Goal: Task Accomplishment & Management: Complete application form

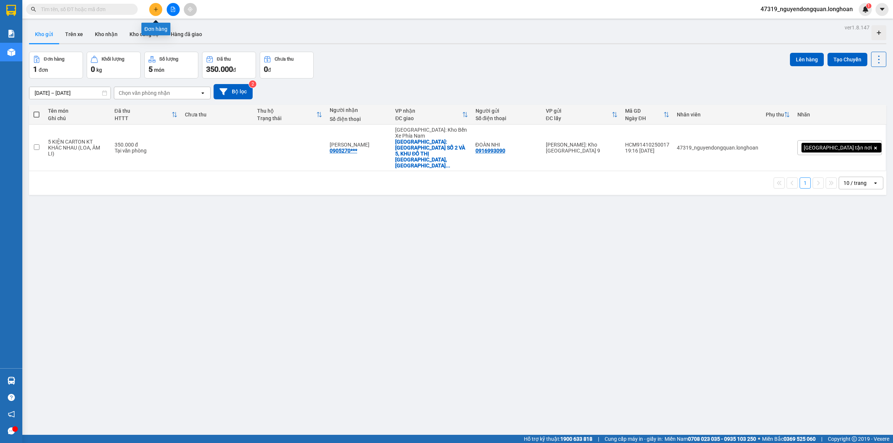
click at [153, 9] on icon "plus" at bounding box center [155, 9] width 5 height 5
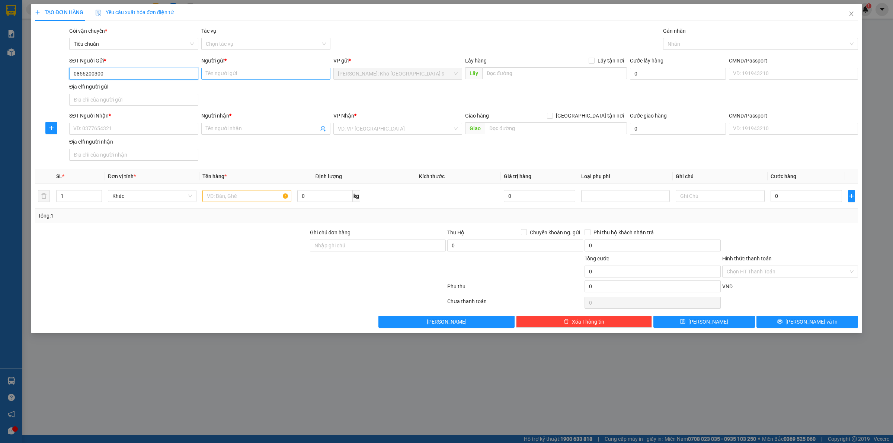
type input "0856200300"
click at [221, 77] on input "Người gửi *" at bounding box center [265, 74] width 129 height 12
type input "MÁY LỌC NƯỚC CHÍNH HÃNG"
click at [177, 127] on input "SĐT Người Nhận *" at bounding box center [133, 129] width 129 height 12
type input "0948555579"
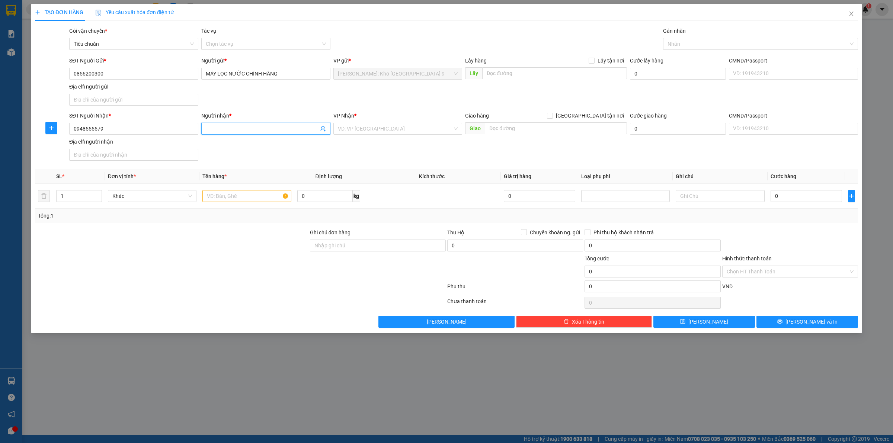
click at [216, 128] on input "Người nhận *" at bounding box center [262, 129] width 113 height 8
type input "[PERSON_NAME]"
click at [358, 126] on input "search" at bounding box center [395, 128] width 115 height 11
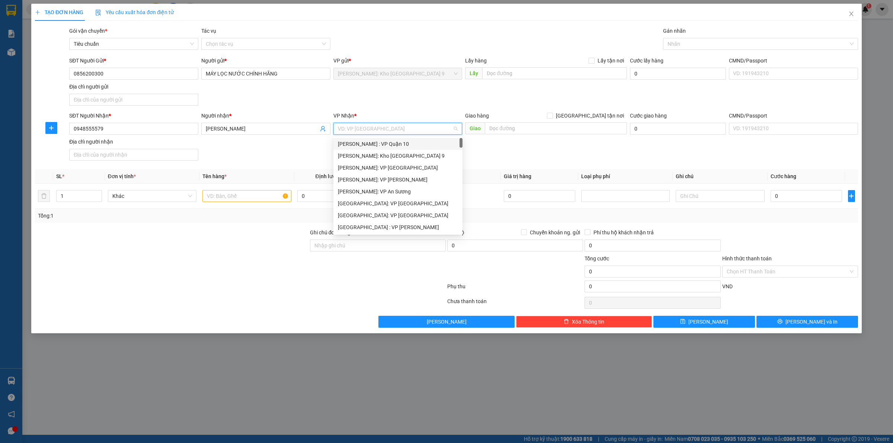
type input "D"
type input "ĐÀ"
click at [384, 138] on div "[GEOGRAPHIC_DATA] : VP [PERSON_NAME]" at bounding box center [406, 144] width 146 height 12
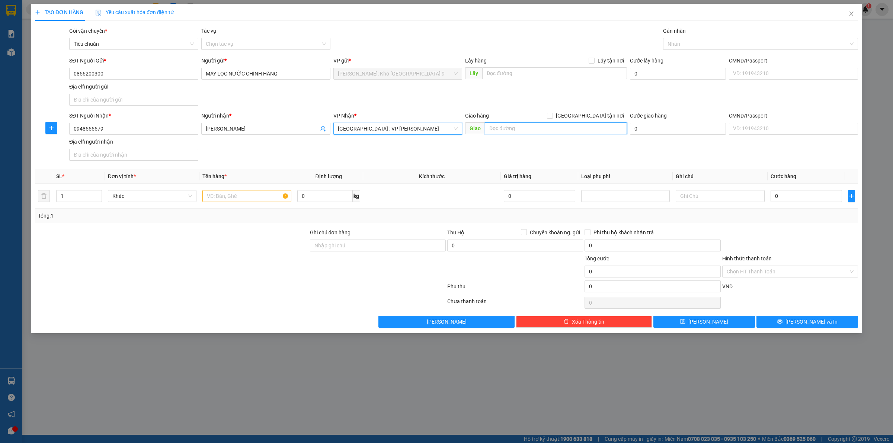
click at [501, 130] on input "text" at bounding box center [556, 128] width 142 height 12
type input "148/15 [PERSON_NAME], [GEOGRAPHIC_DATA], [GEOGRAPHIC_DATA], [GEOGRAPHIC_DATA]"
click at [552, 114] on input "[GEOGRAPHIC_DATA] tận nơi" at bounding box center [549, 115] width 5 height 5
checkbox input "true"
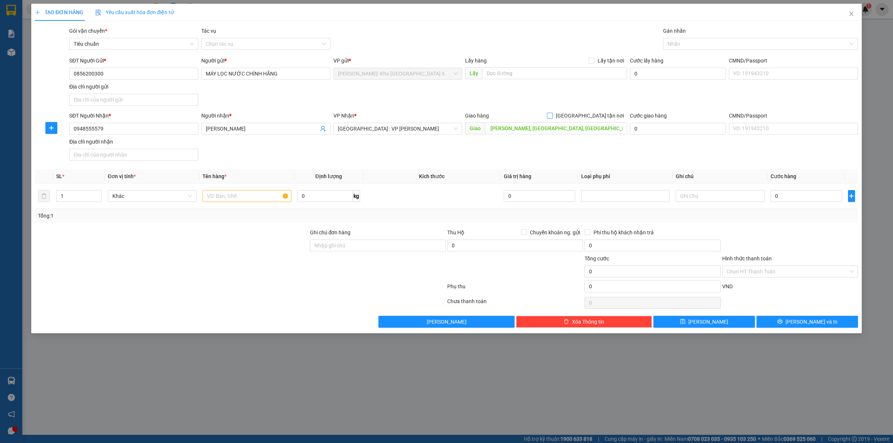
scroll to position [0, 0]
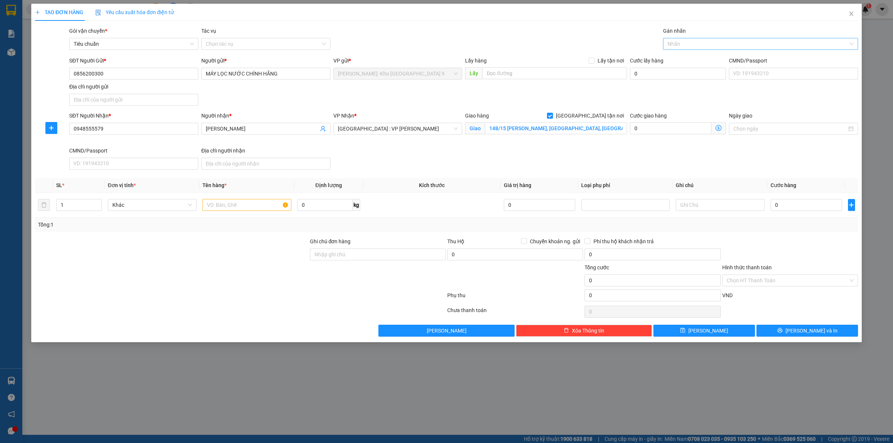
drag, startPoint x: 705, startPoint y: 45, endPoint x: 710, endPoint y: 45, distance: 4.8
click at [705, 45] on div at bounding box center [757, 43] width 184 height 9
type input "GIAO"
click at [708, 55] on div "[GEOGRAPHIC_DATA] tận nơi" at bounding box center [760, 59] width 186 height 8
click at [247, 209] on input "text" at bounding box center [246, 205] width 89 height 12
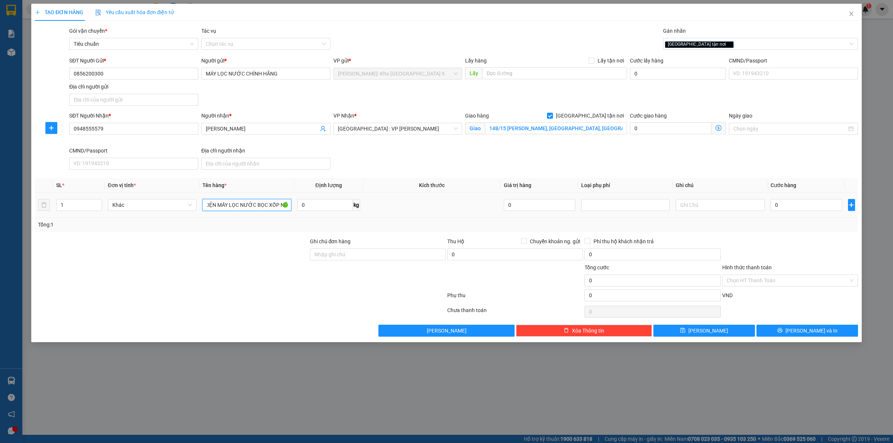
scroll to position [0, 8]
type input "1 KIỆN MÁY LỌC NƯỚC BỌC XỐP NỔ"
click at [360, 259] on input "Ghi chú đơn hàng" at bounding box center [378, 254] width 136 height 12
type input "VẬN CHUYỂN NHẸ TAY - HƯ VỠ KHÔNG ĐỀN"
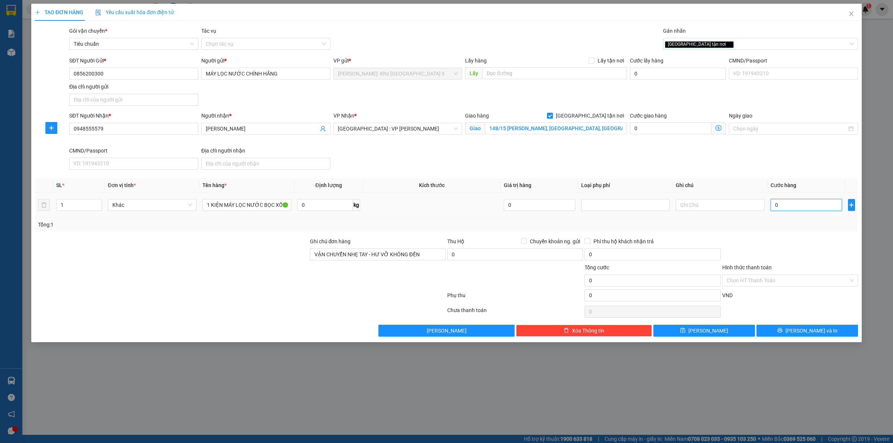
click at [797, 205] on input "0" at bounding box center [805, 205] width 71 height 12
click at [635, 420] on div "TẠO ĐƠN HÀNG Yêu cầu xuất hóa đơn điện tử Transit Pickup Surcharge Ids Transit …" at bounding box center [446, 221] width 893 height 443
click at [800, 208] on input "0" at bounding box center [805, 205] width 71 height 12
type input "02"
type input "2"
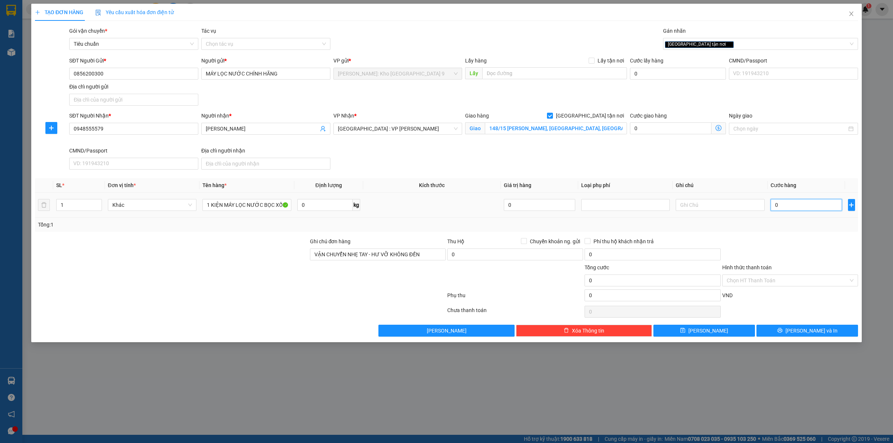
type input "2"
type input "028"
type input "28"
type input "0.280"
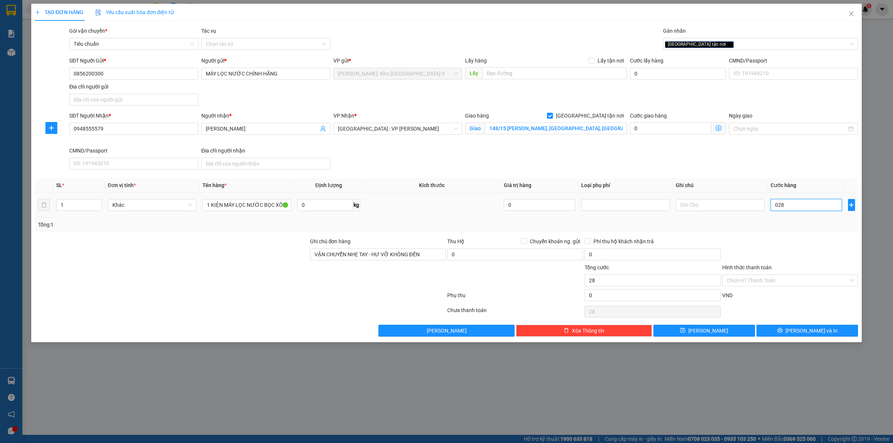
type input "280"
type input "02.800"
type input "2.800"
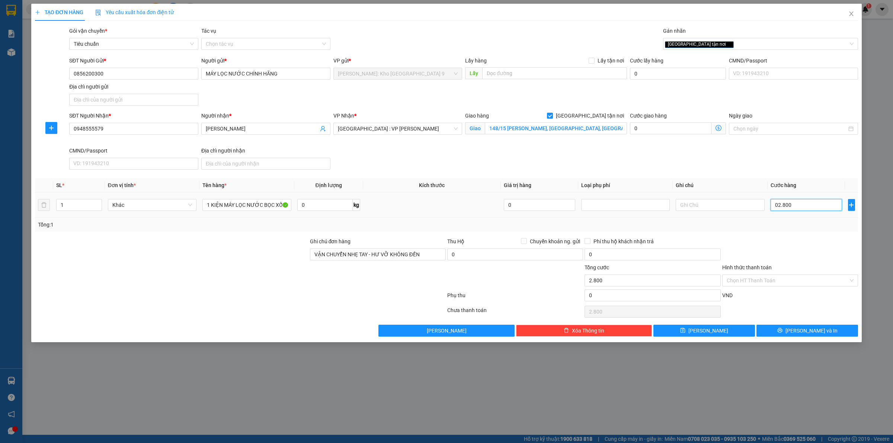
type input "028.000"
type input "28.000"
type input "0.280.000"
type input "280.000"
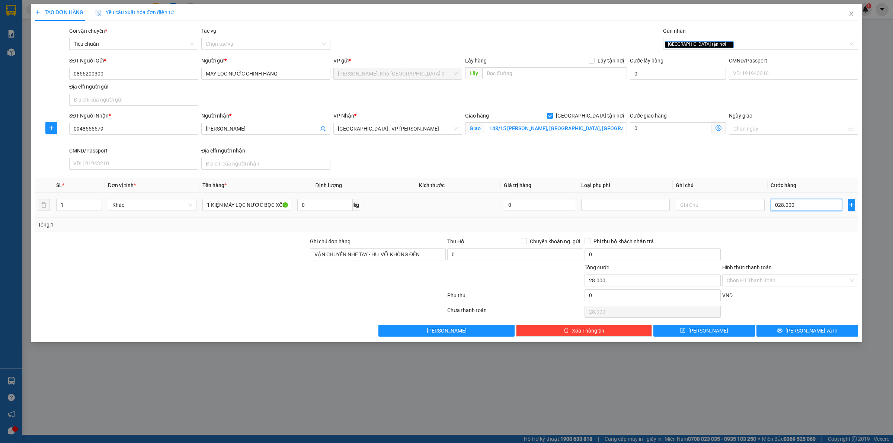
type input "280.000"
click at [769, 261] on div at bounding box center [789, 250] width 137 height 26
click at [794, 285] on input "Hình thức thanh toán" at bounding box center [787, 280] width 122 height 11
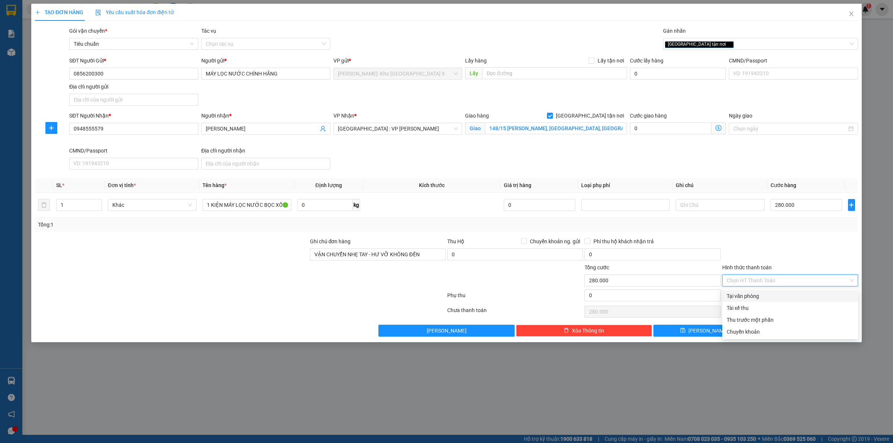
click at [793, 292] on div "Tại văn phòng" at bounding box center [789, 296] width 127 height 8
type input "0"
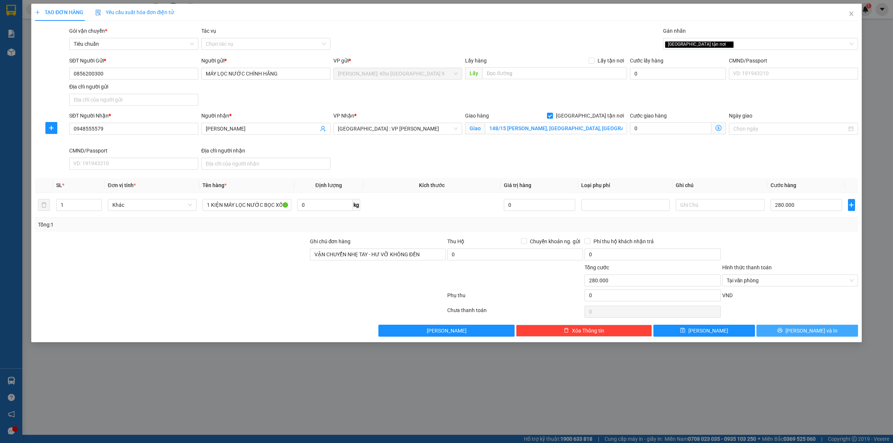
click at [792, 330] on button "[PERSON_NAME] và In" at bounding box center [807, 331] width 102 height 12
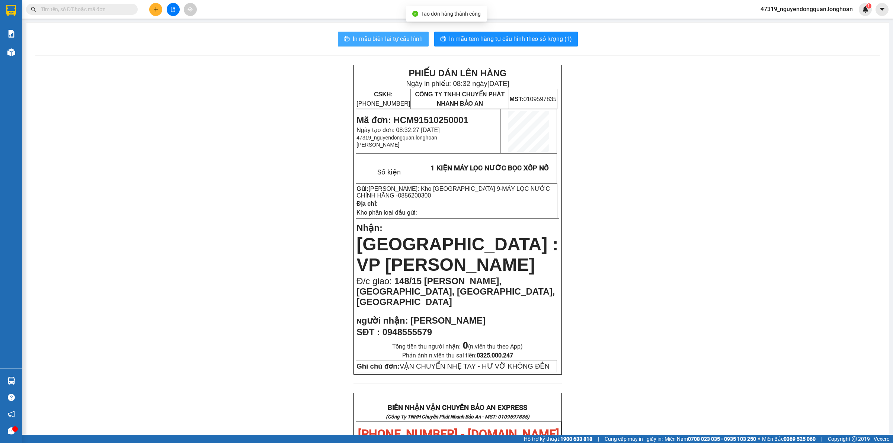
click at [405, 36] on span "In mẫu biên lai tự cấu hình" at bounding box center [388, 38] width 70 height 9
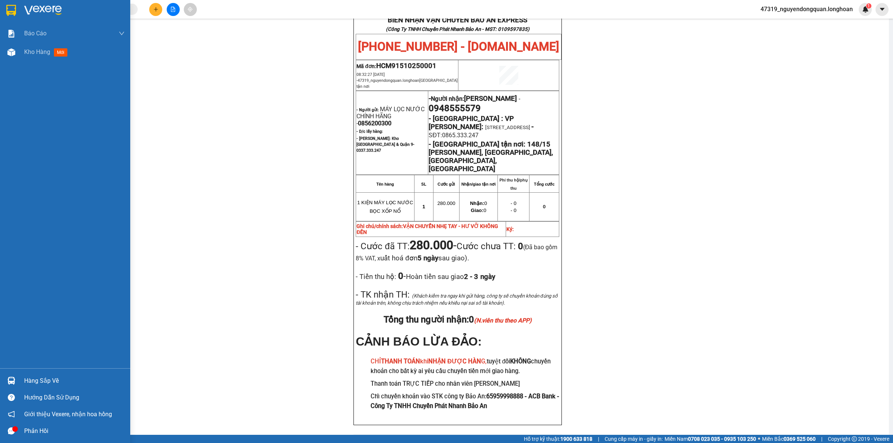
click at [16, 12] on img at bounding box center [11, 10] width 10 height 11
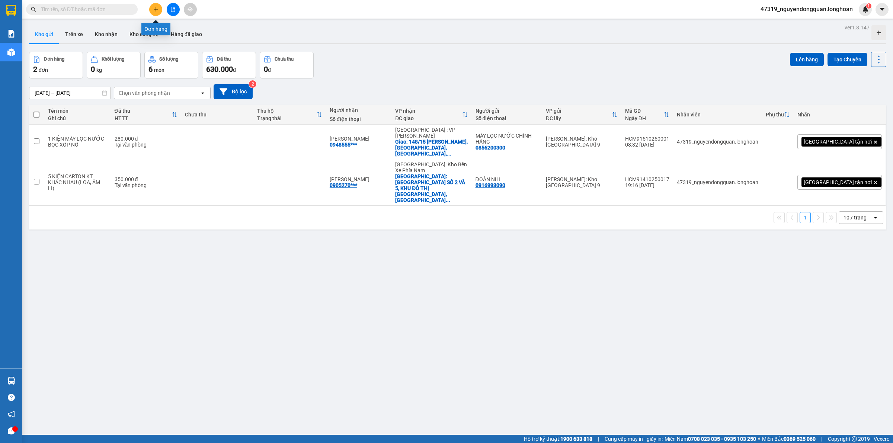
click at [155, 9] on icon "plus" at bounding box center [155, 9] width 0 height 4
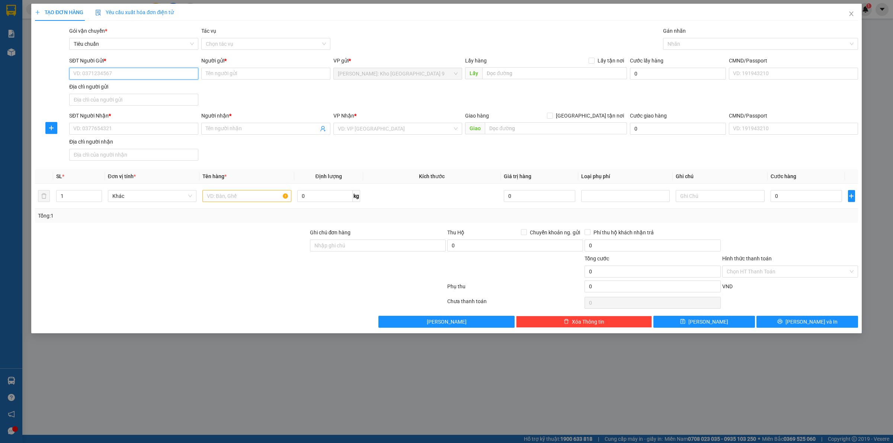
click at [131, 74] on input "SĐT Người Gửi *" at bounding box center [133, 74] width 129 height 12
paste input "0368024776"
type input "0368024776"
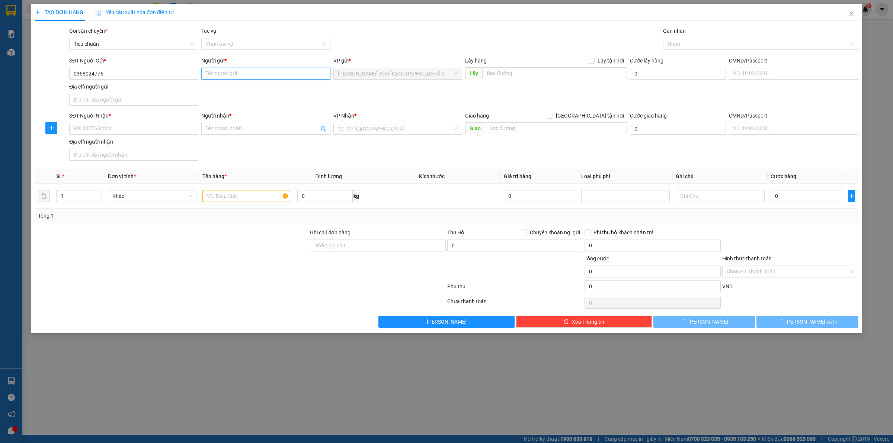
click at [221, 79] on input "Người gửi *" at bounding box center [265, 74] width 129 height 12
type input "n"
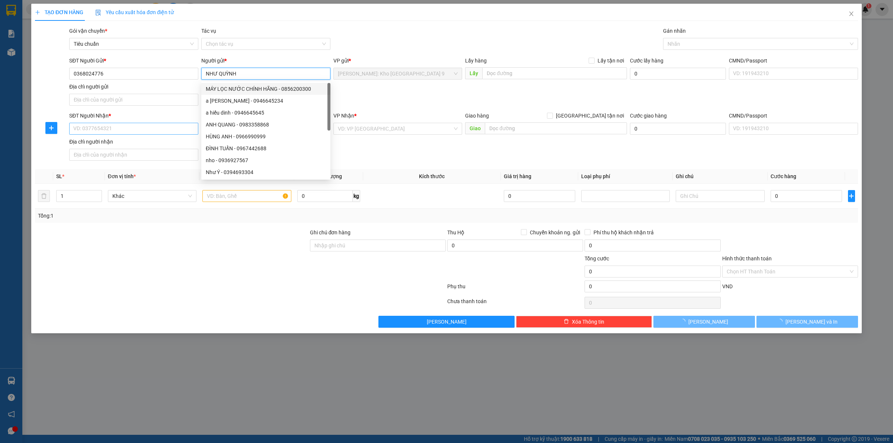
type input "NHƯ QUỲNH"
click at [151, 129] on input "SĐT Người Nhận *" at bounding box center [133, 129] width 129 height 12
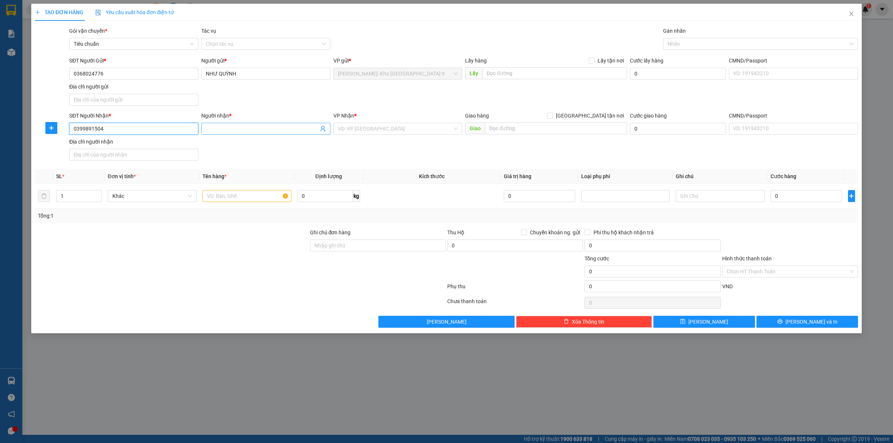
type input "0399891504"
click at [252, 129] on input "Người nhận *" at bounding box center [262, 129] width 113 height 8
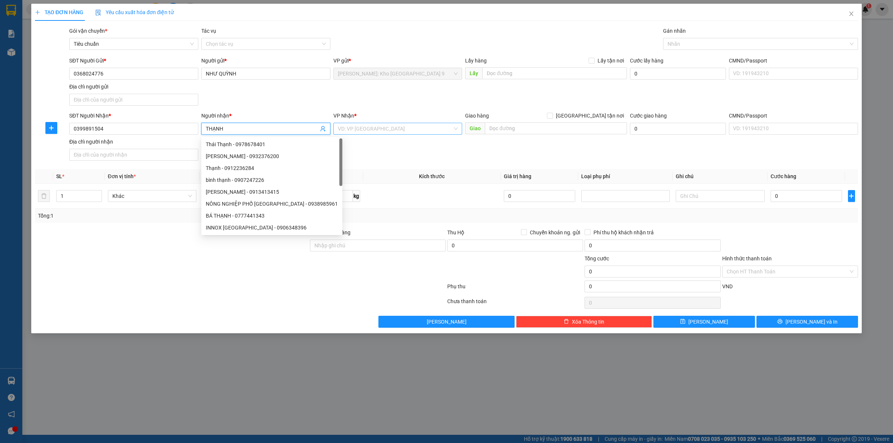
type input "THẠNH"
click at [380, 131] on input "search" at bounding box center [395, 128] width 115 height 11
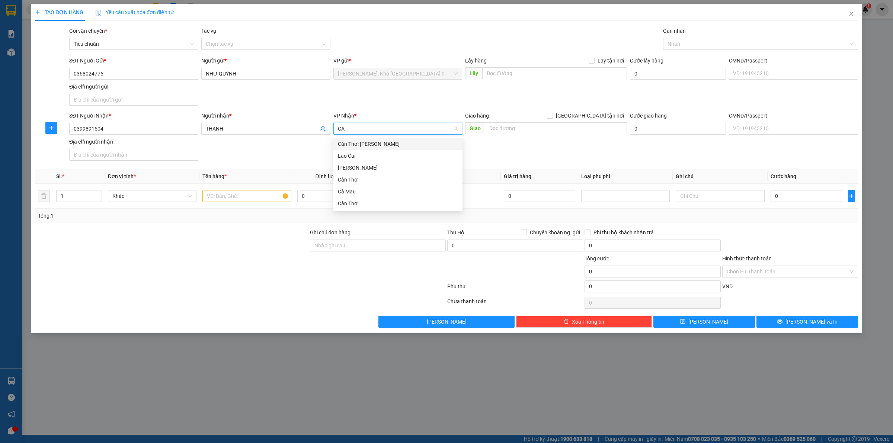
type input "CÀN"
click at [387, 142] on div "Cần Thơ: [PERSON_NAME]" at bounding box center [398, 144] width 120 height 8
click at [506, 133] on input "text" at bounding box center [556, 128] width 142 height 12
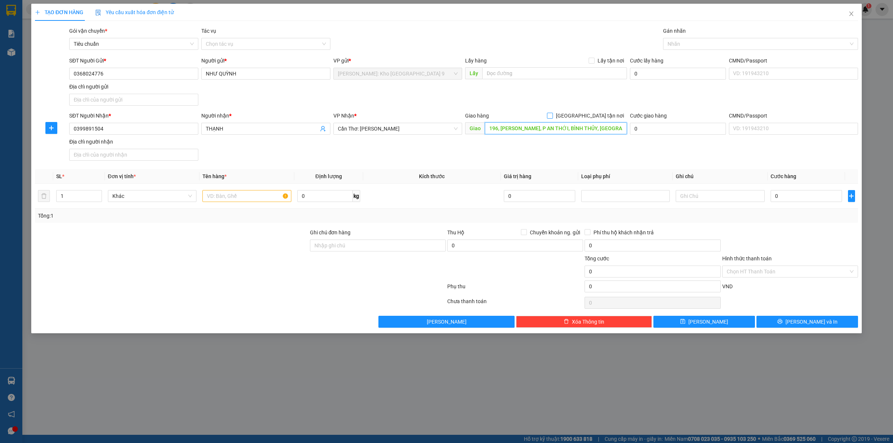
type input "196, [PERSON_NAME], P AN THỚI, BÌNH THỦY, [GEOGRAPHIC_DATA]"
click at [553, 118] on span at bounding box center [550, 116] width 6 height 6
click at [552, 118] on input "[GEOGRAPHIC_DATA] tận nơi" at bounding box center [549, 115] width 5 height 5
checkbox input "true"
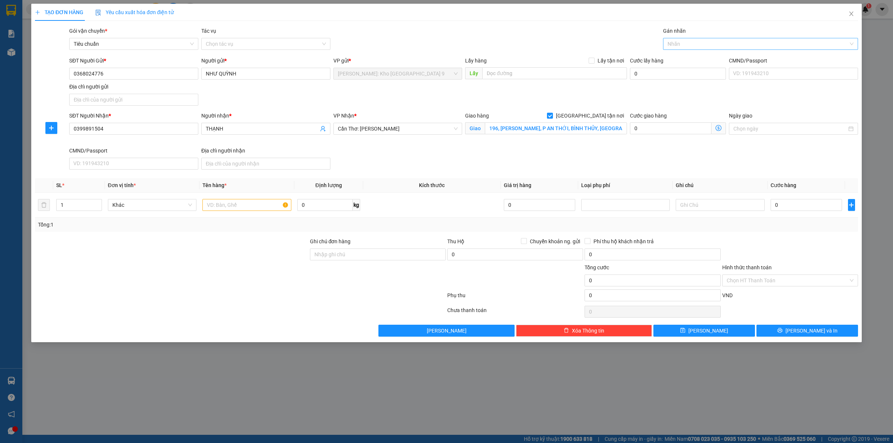
click at [716, 44] on div at bounding box center [757, 43] width 184 height 9
type input "GIAO"
click at [713, 60] on div "[GEOGRAPHIC_DATA] tận nơi" at bounding box center [760, 59] width 186 height 8
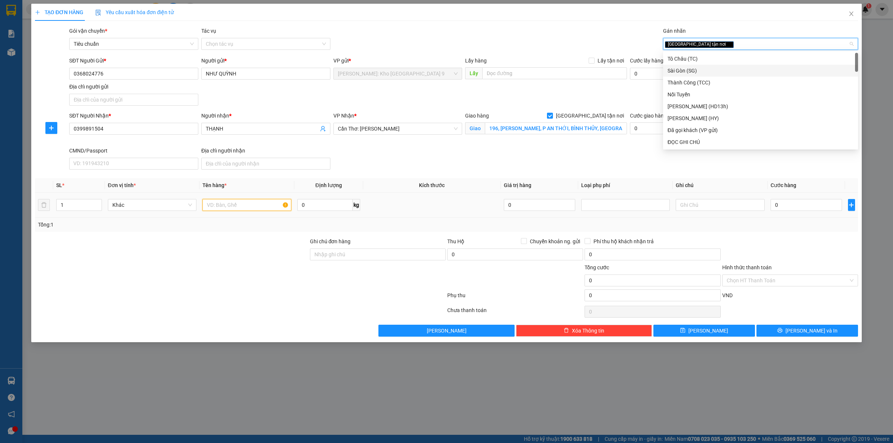
click at [255, 207] on input "text" at bounding box center [246, 205] width 89 height 12
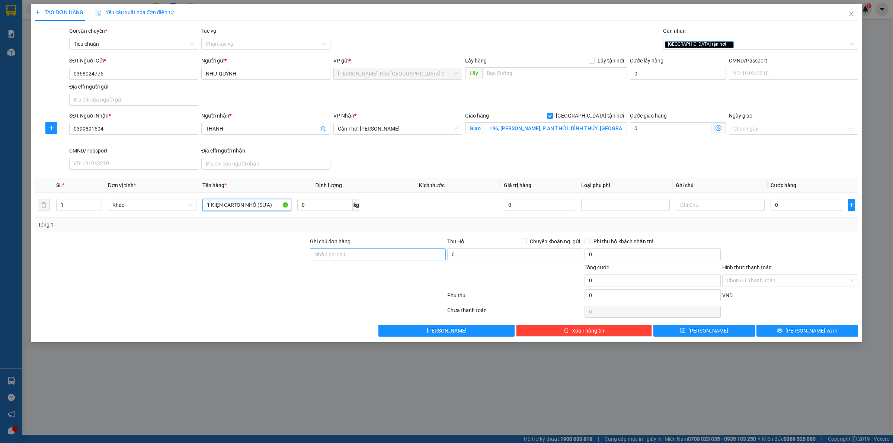
type input "1 KIỆN CARTON NHỎ (SỮA)"
click at [391, 257] on input "Ghi chú đơn hàng" at bounding box center [378, 254] width 136 height 12
type input "VẬN CHUYỂN NHẸ TAY - HƯ VỠ KHÔNG ĐỀN"
click at [792, 205] on input "0" at bounding box center [805, 205] width 71 height 12
type input "07"
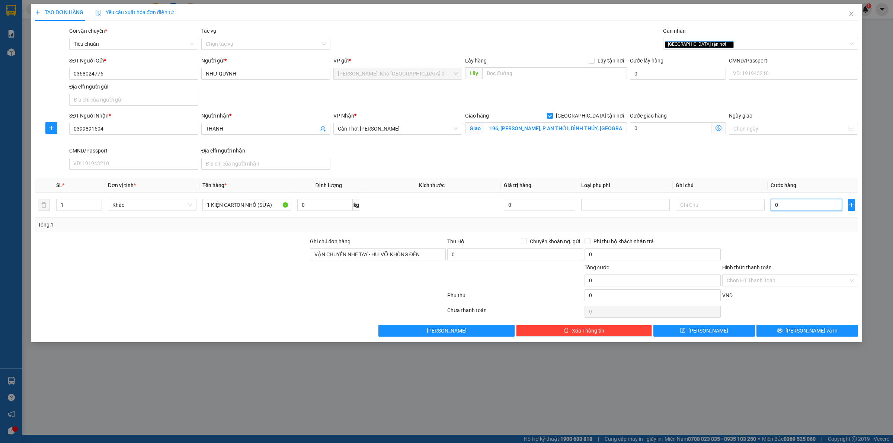
type input "7"
type input "070"
type input "70"
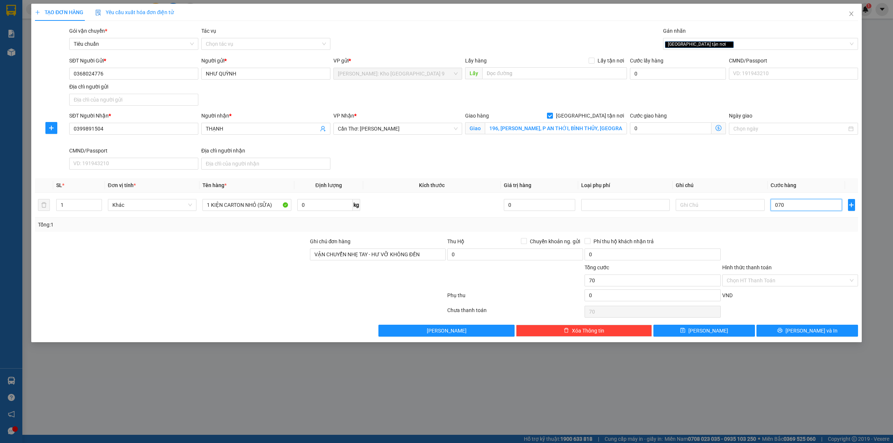
type input "0.700"
type input "700"
type input "07.000"
type input "7.000"
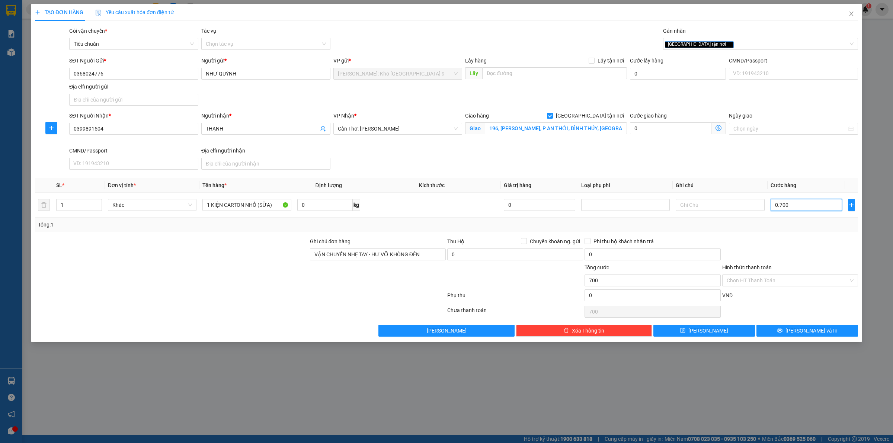
type input "7.000"
type input "070.000"
type input "70.000"
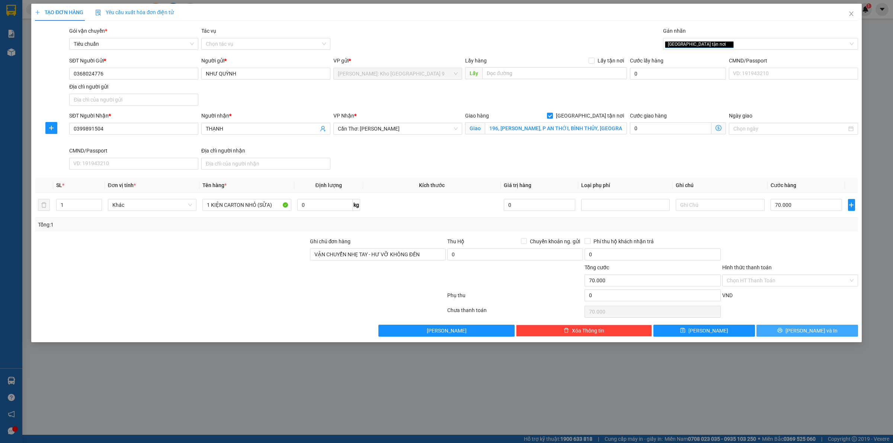
click at [777, 335] on button "[PERSON_NAME] và In" at bounding box center [807, 331] width 102 height 12
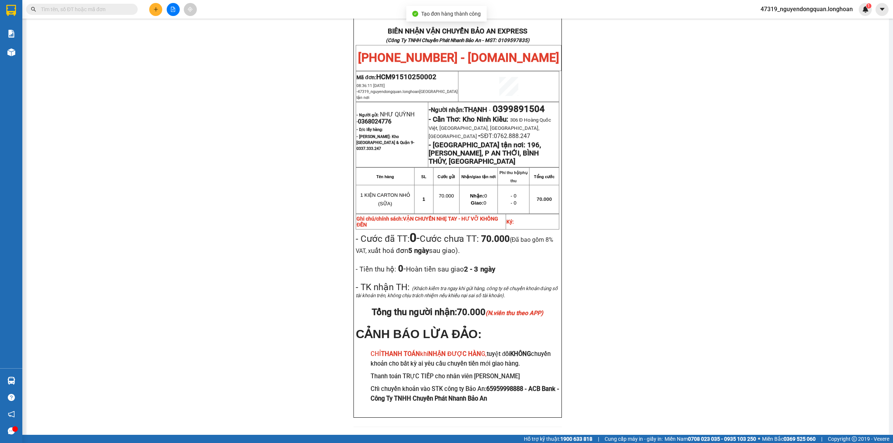
scroll to position [354, 0]
click at [227, 185] on div "PHIẾU DÁN LÊN HÀNG Ngày in phiếu: 08:36 ngày 15-10-2025 CSKH: 1900.06.88.33 CÔN…" at bounding box center [457, 73] width 844 height 724
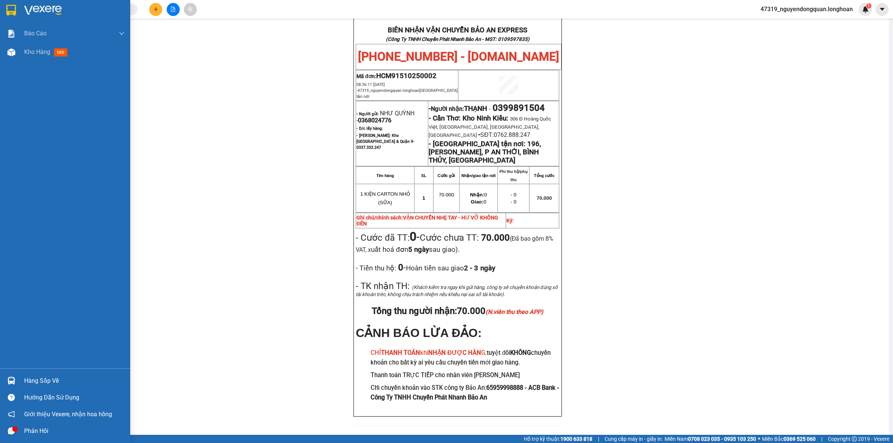
click at [12, 7] on img at bounding box center [11, 10] width 10 height 11
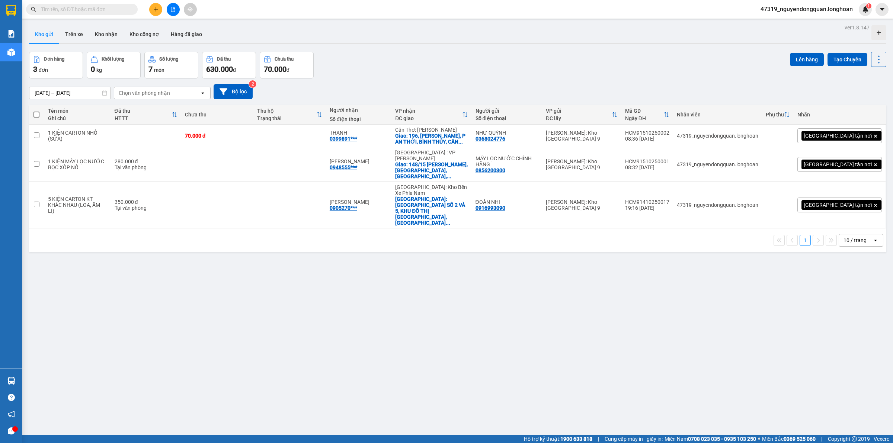
click at [845, 234] on div "10 / trang" at bounding box center [855, 240] width 33 height 12
click at [850, 293] on span "100 / trang" at bounding box center [850, 293] width 27 height 7
click at [304, 388] on div "ver 1.8.147 Kho gửi Trên xe Kho nhận Kho công nợ Hàng đã giao Đơn hàng 3 đơn Kh…" at bounding box center [457, 243] width 863 height 443
click at [155, 14] on button at bounding box center [155, 9] width 13 height 13
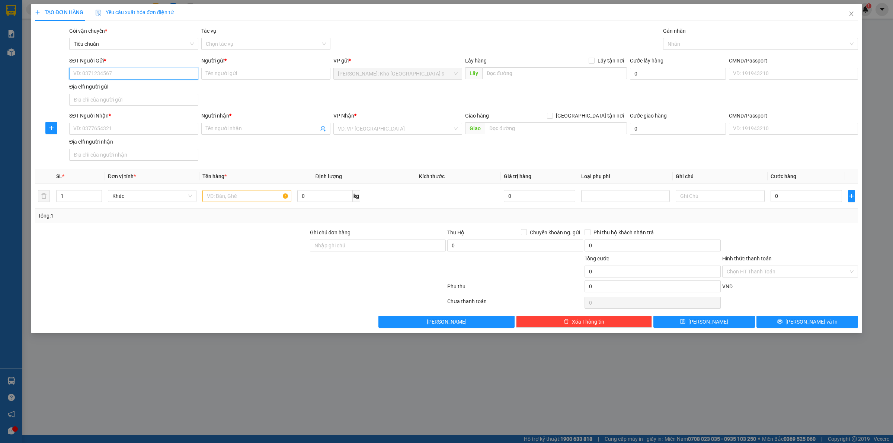
click at [140, 72] on input "SĐT Người Gửi *" at bounding box center [133, 74] width 129 height 12
type input "0"
click at [156, 76] on input "0964121251" at bounding box center [133, 74] width 129 height 12
type input "0964121251"
click at [257, 71] on input "Người gửi *" at bounding box center [265, 74] width 129 height 12
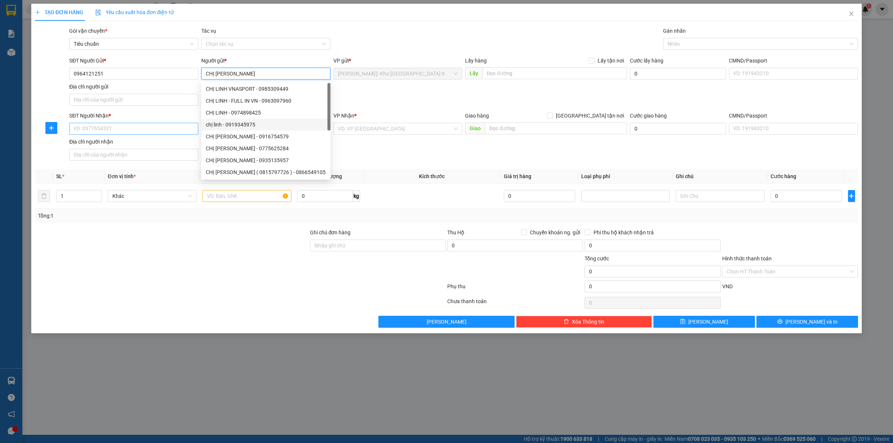
type input "CHỊ [PERSON_NAME]"
click at [132, 134] on input "SĐT Người Nhận *" at bounding box center [133, 129] width 129 height 12
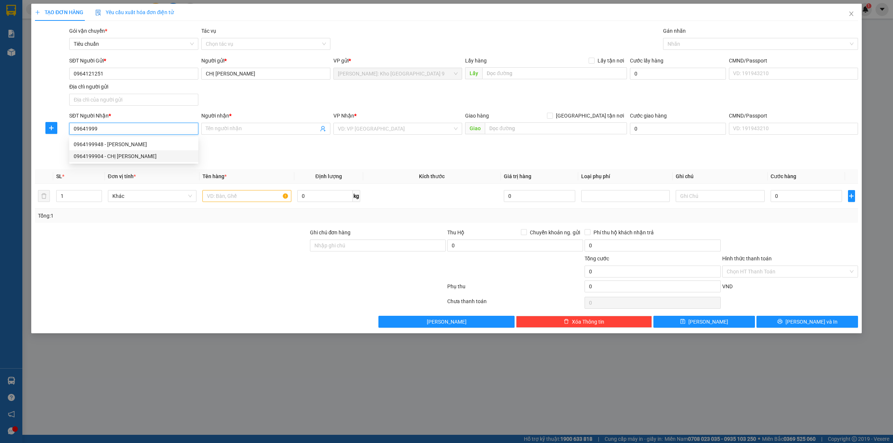
click at [126, 154] on div "0964199904 - CHỊ LINH" at bounding box center [134, 156] width 120 height 8
type input "0964199904"
type input "CHỊ [PERSON_NAME]"
checkbox input "true"
type input "thôn [GEOGRAPHIC_DATA],xã [GEOGRAPHIC_DATA],h.[GEOGRAPHIC_DATA],[GEOGRAPHIC_DAT…"
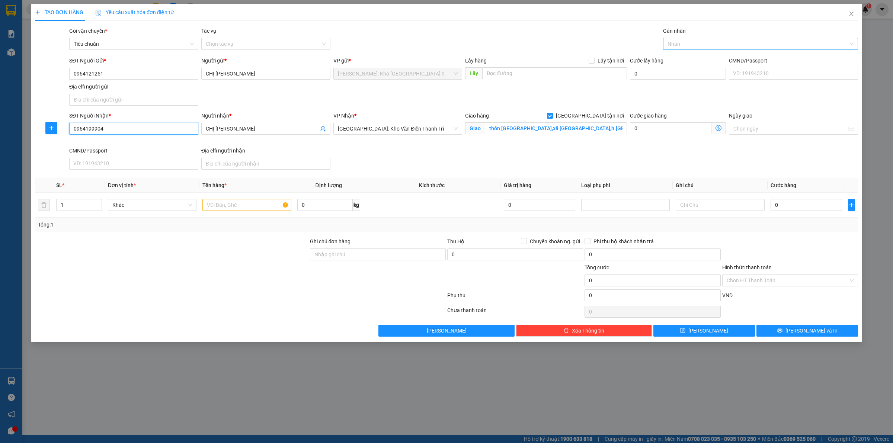
click at [674, 42] on div at bounding box center [757, 43] width 184 height 9
type input "0964199904"
type input "GIAO"
click at [690, 61] on div "[GEOGRAPHIC_DATA] tận nơi" at bounding box center [760, 59] width 186 height 8
click at [549, 168] on div "SĐT Người Nhận * 0964199904 Người nhận * CHỊ LINH VP Nhận * Hà Nội: Kho Văn Điể…" at bounding box center [464, 142] width 792 height 61
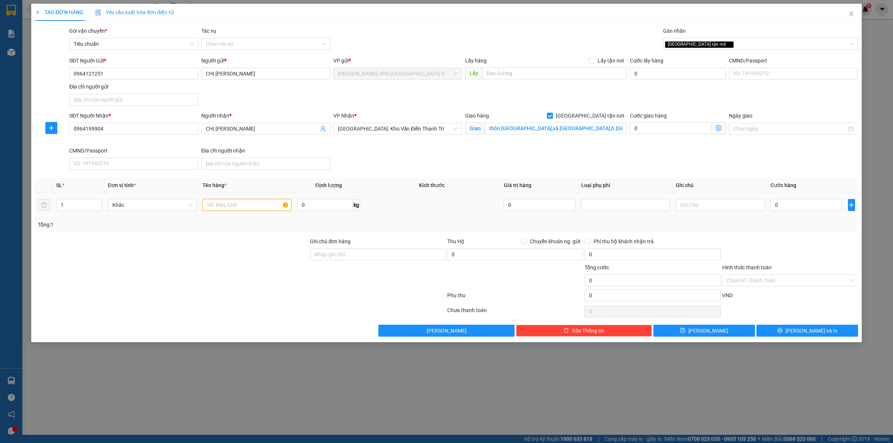
click at [233, 206] on input "text" at bounding box center [246, 205] width 89 height 12
type input "1"
click at [681, 384] on div "TẠO ĐƠN HÀNG Yêu cầu xuất hóa đơn điện tử Transit Pickup Surcharge Ids Transit …" at bounding box center [446, 221] width 893 height 443
click at [804, 203] on input "0" at bounding box center [805, 205] width 71 height 12
type input "01"
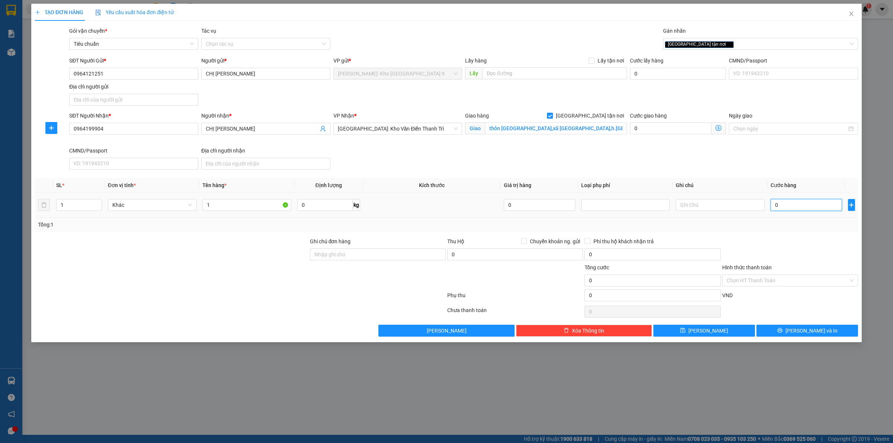
type input "1"
type input "011"
type input "11"
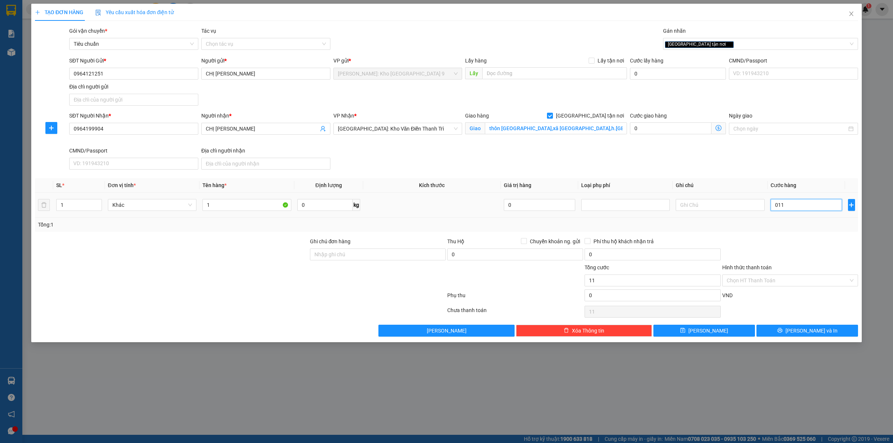
type input "0.110"
type input "110"
type input "01.100"
type input "1.100"
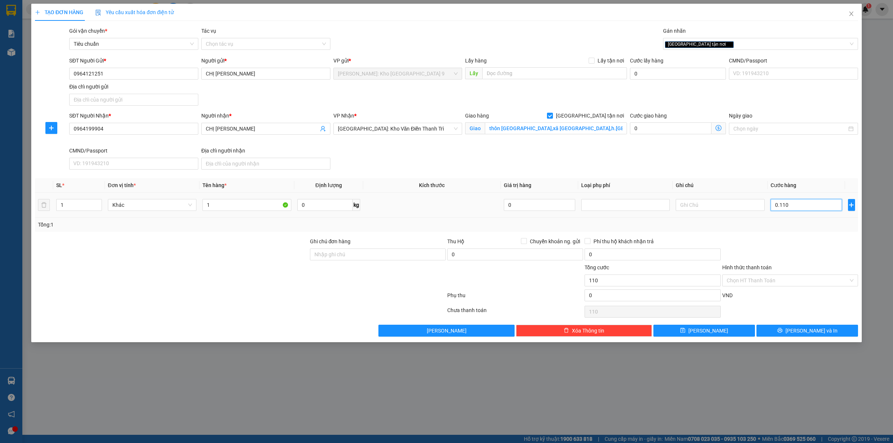
type input "1.100"
type input "011.000"
type input "11.000"
type input "0.110.000"
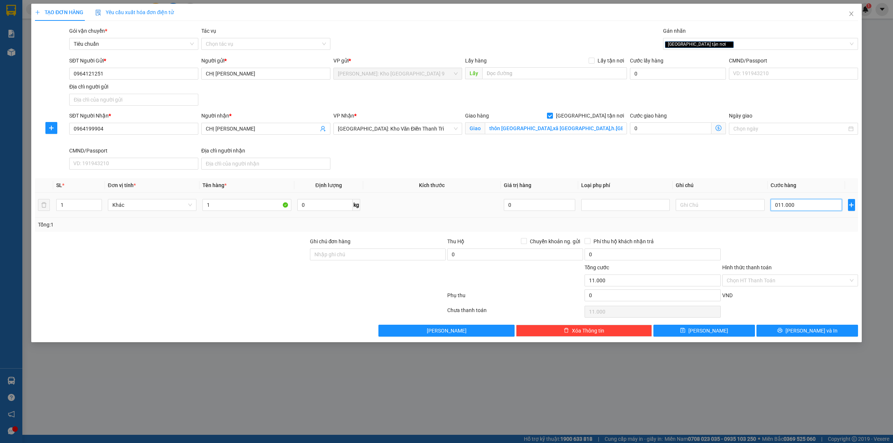
type input "110.000"
click at [786, 242] on div at bounding box center [789, 250] width 137 height 26
type input "110.000"
click at [346, 260] on input "Ghi chú đơn hàng" at bounding box center [378, 254] width 136 height 12
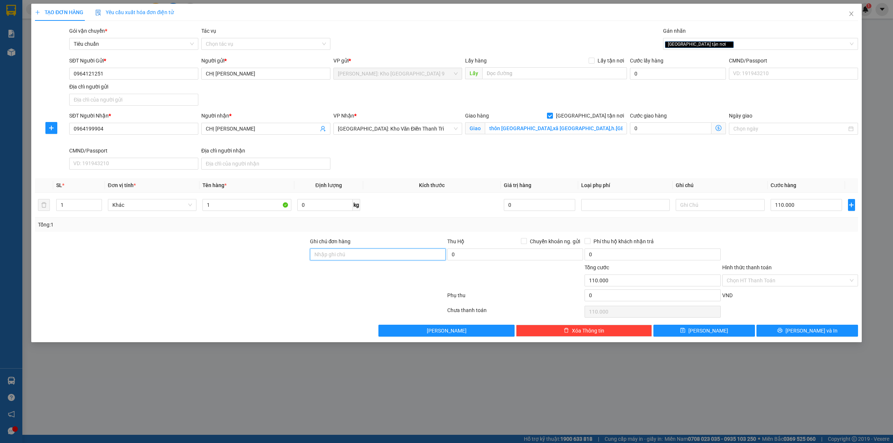
type input "VẬN CHUYỂN NHẸ TAY - HƯ VỠ KHÔNG ĐỀN"
click at [257, 209] on input "1" at bounding box center [246, 205] width 89 height 12
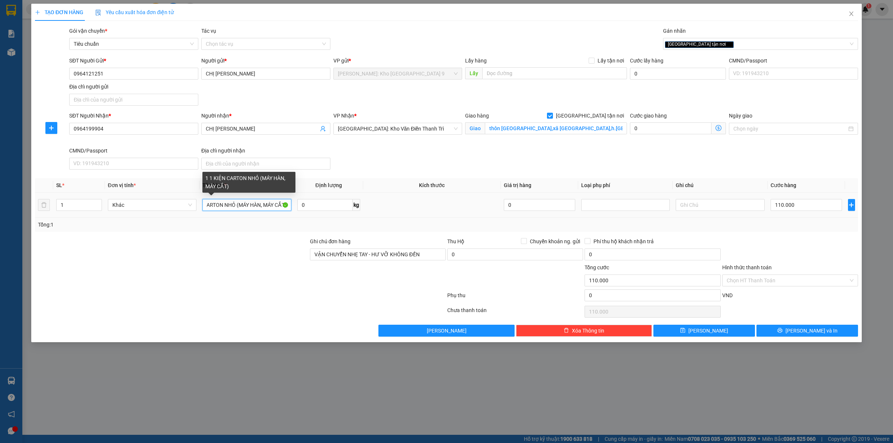
scroll to position [0, 27]
type input "1 1 KIỆN CARTON NHỎ (MÁY HÀN, MÁY CẮT)"
click at [808, 279] on input "Hình thức thanh toán" at bounding box center [787, 280] width 122 height 11
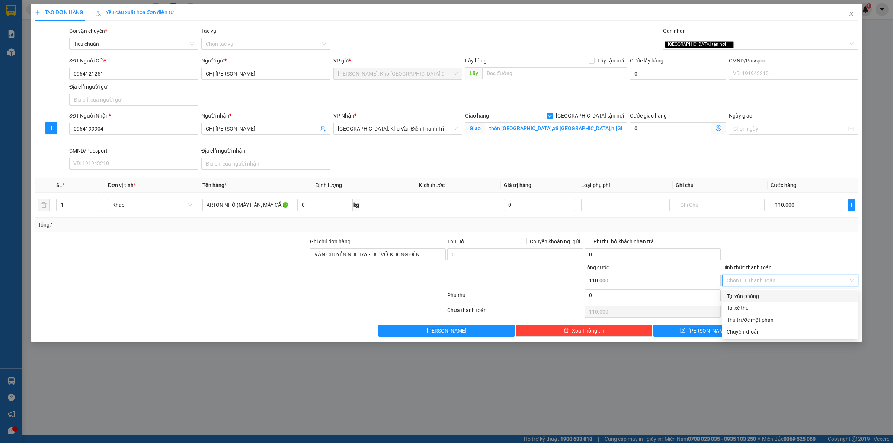
scroll to position [0, 0]
click at [780, 295] on div "Tại văn phòng" at bounding box center [789, 296] width 127 height 8
type input "0"
click at [787, 330] on button "[PERSON_NAME] và In" at bounding box center [807, 331] width 102 height 12
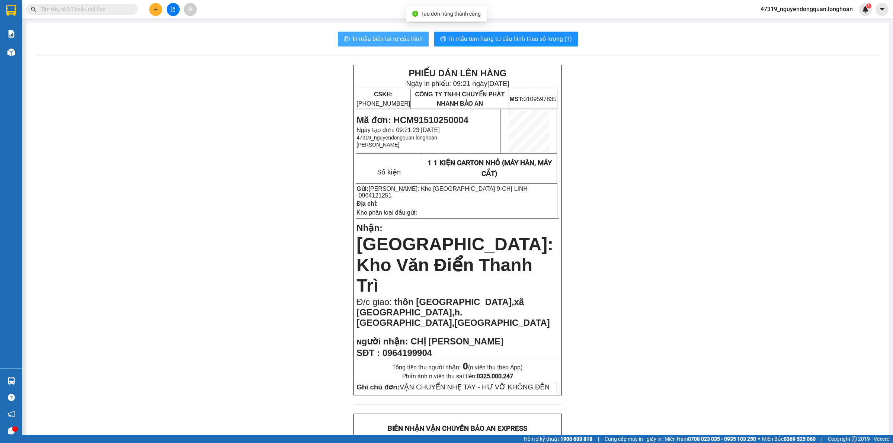
click at [389, 41] on span "In mẫu biên lai tự cấu hình" at bounding box center [388, 38] width 70 height 9
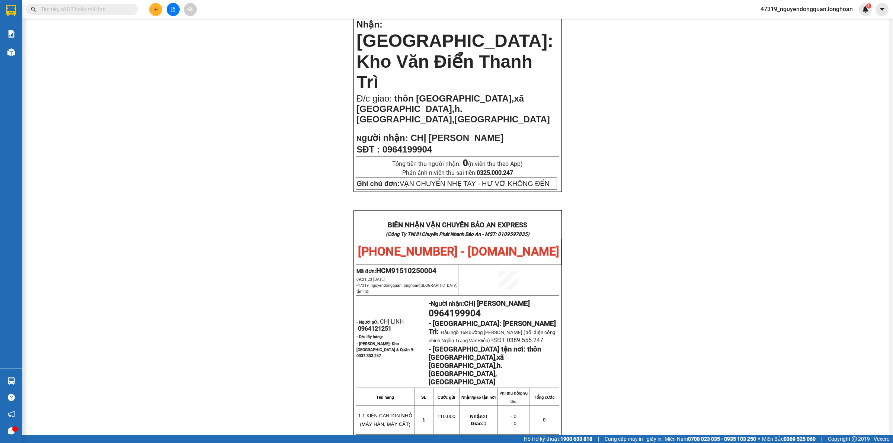
scroll to position [390, 0]
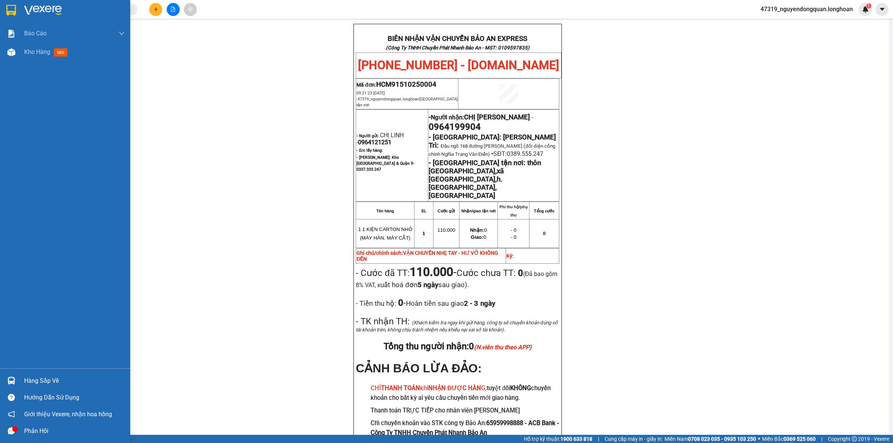
click at [25, 13] on img at bounding box center [43, 10] width 38 height 11
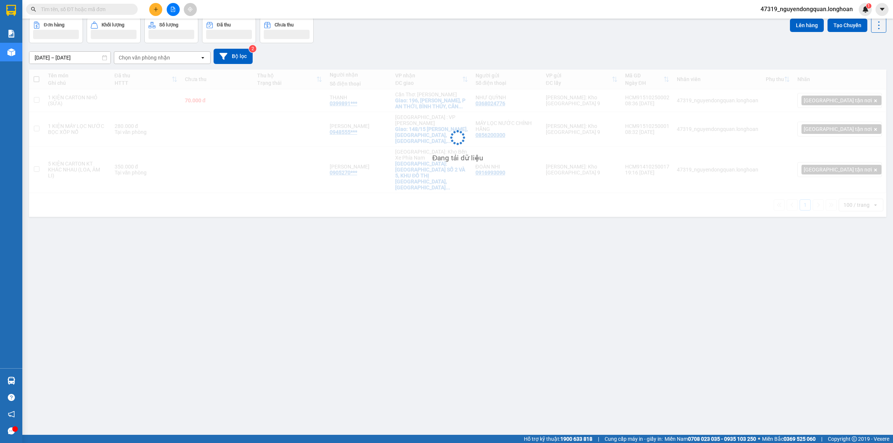
scroll to position [34, 0]
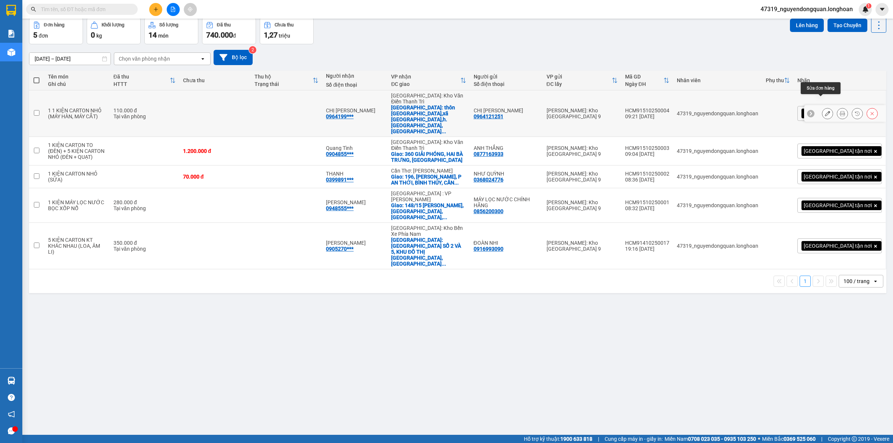
click at [823, 107] on button at bounding box center [827, 113] width 10 height 13
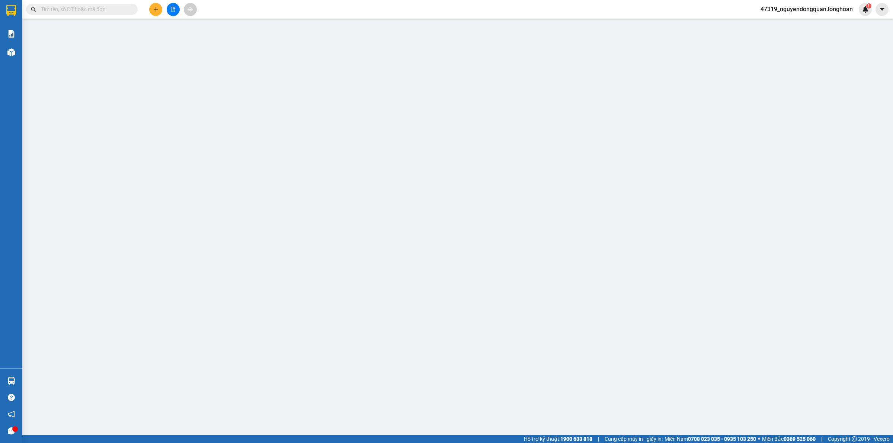
type input "0964121251"
type input "CHỊ [PERSON_NAME]"
type input "0964199904"
type input "CHỊ [PERSON_NAME]"
checkbox input "true"
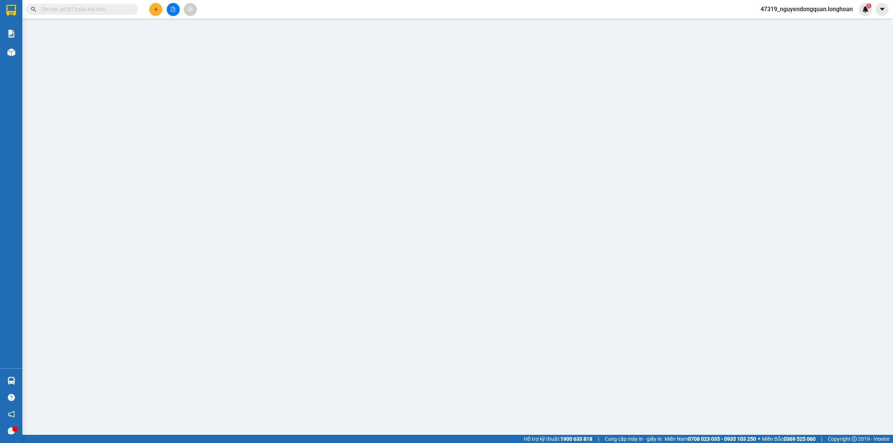
type input "thôn [GEOGRAPHIC_DATA],xã [GEOGRAPHIC_DATA],h.[GEOGRAPHIC_DATA],[GEOGRAPHIC_DAT…"
type input "VẬN CHUYỂN NHẸ TAY - HƯ VỠ KHÔNG ĐỀN"
type input "0"
type input "110.000"
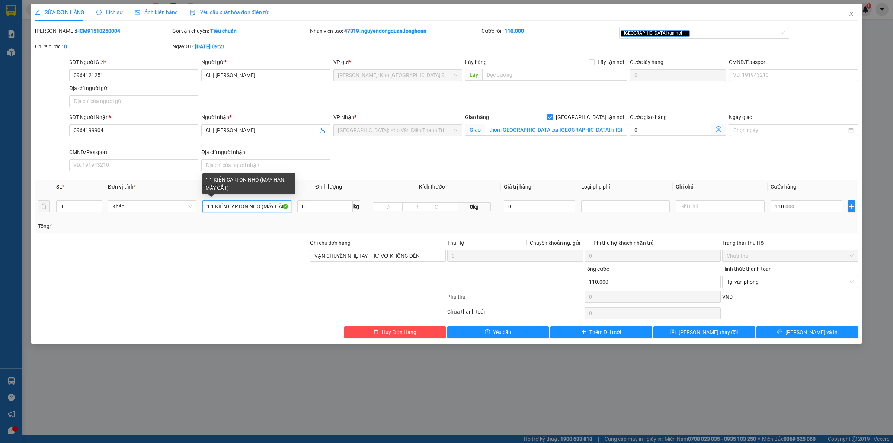
click at [210, 209] on input "1 1 KIỆN CARTON NHỎ (MÁY HÀN, MÁY CẮT)" at bounding box center [246, 206] width 89 height 12
type input "1 KIỆN CARTON NHỎ (MÁY HÀN, MÁY CẮT)"
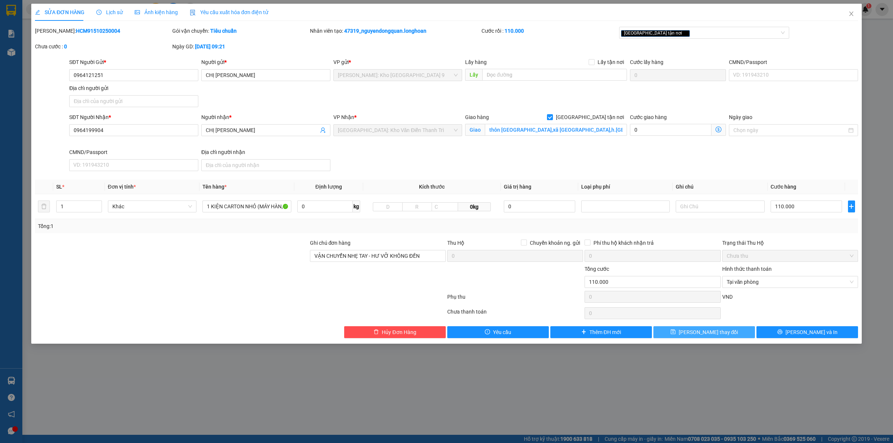
click at [713, 335] on span "[PERSON_NAME] thay đổi" at bounding box center [708, 332] width 60 height 8
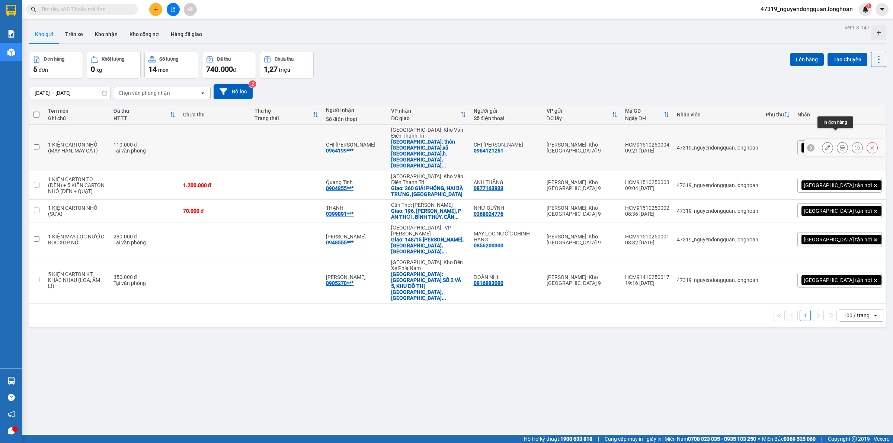
click at [839, 145] on icon at bounding box center [841, 147] width 5 height 5
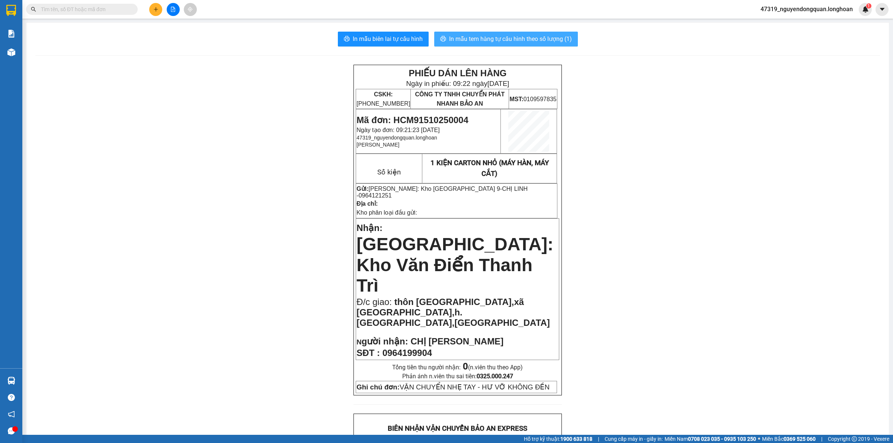
click at [566, 42] on span "In mẫu tem hàng tự cấu hình theo số lượng (1)" at bounding box center [510, 38] width 123 height 9
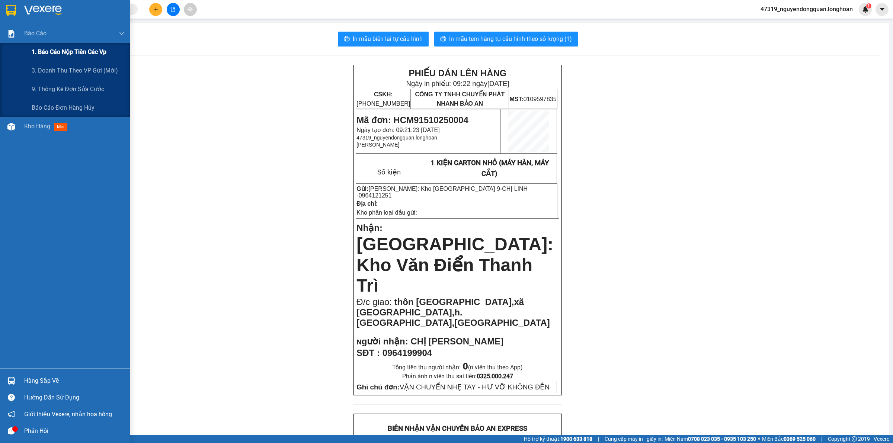
click at [63, 54] on span "1. Báo cáo nộp tiền các vp" at bounding box center [69, 51] width 75 height 9
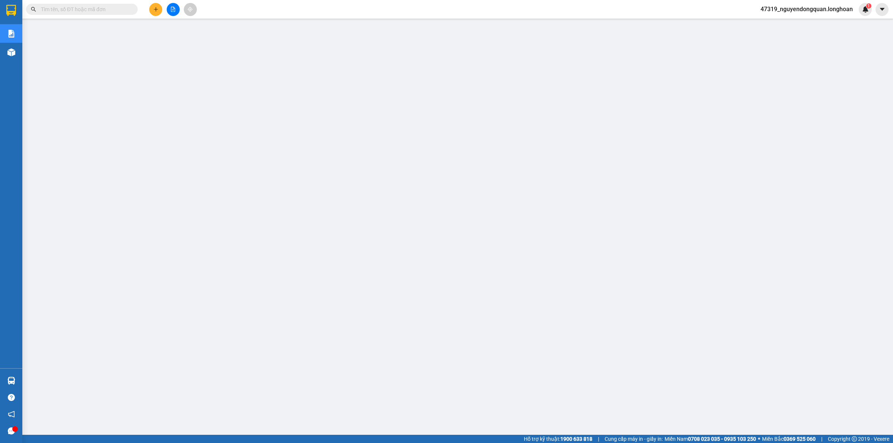
click at [123, 11] on input "text" at bounding box center [85, 9] width 88 height 8
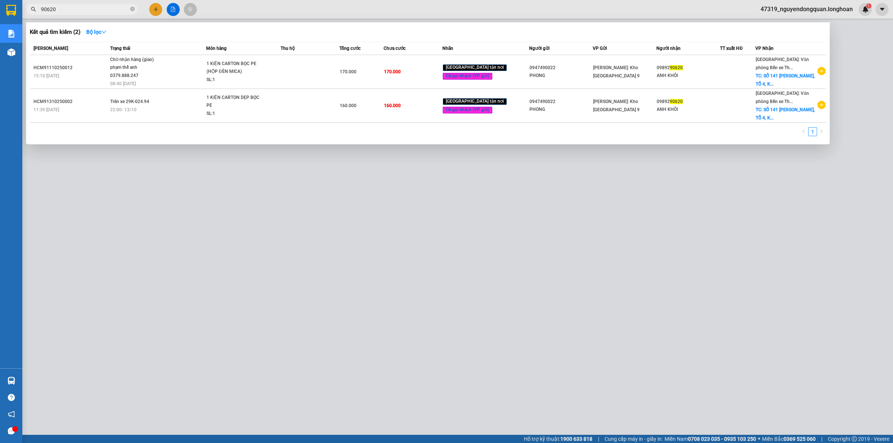
type input "90620"
click at [296, 187] on div at bounding box center [446, 221] width 893 height 443
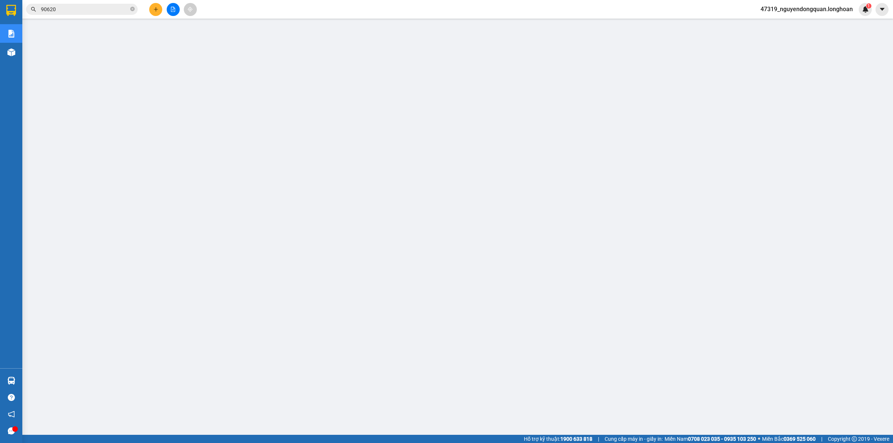
click at [110, 9] on input "90620" at bounding box center [85, 9] width 88 height 8
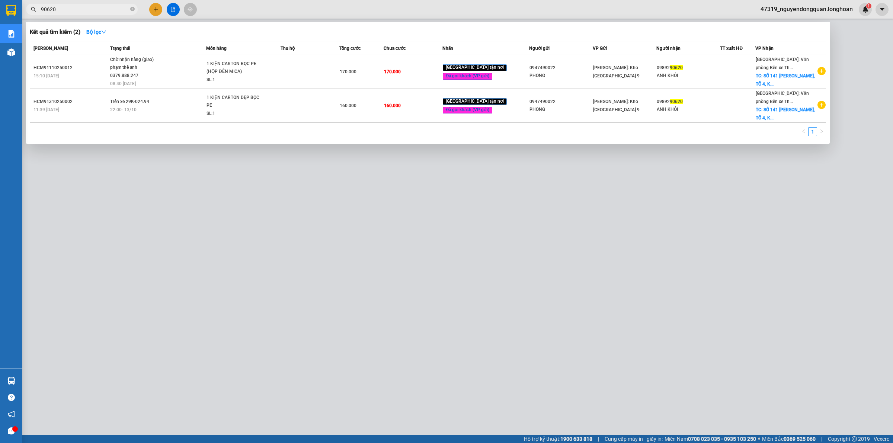
click at [287, 237] on div at bounding box center [446, 221] width 893 height 443
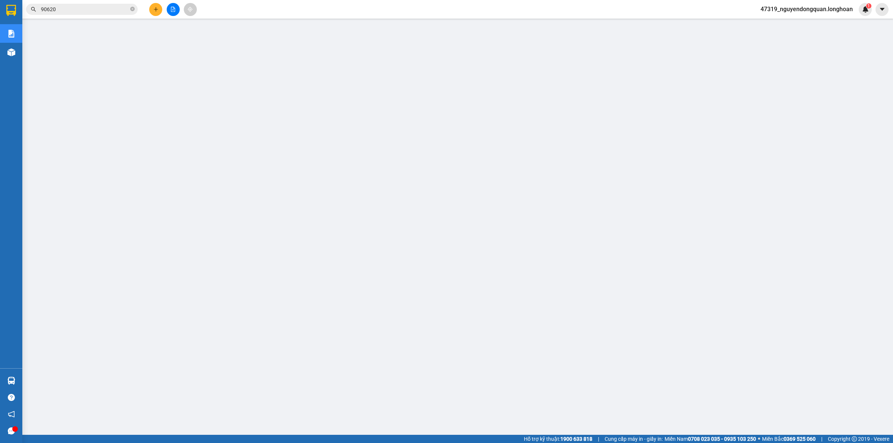
click at [90, 10] on input "90620" at bounding box center [85, 9] width 88 height 8
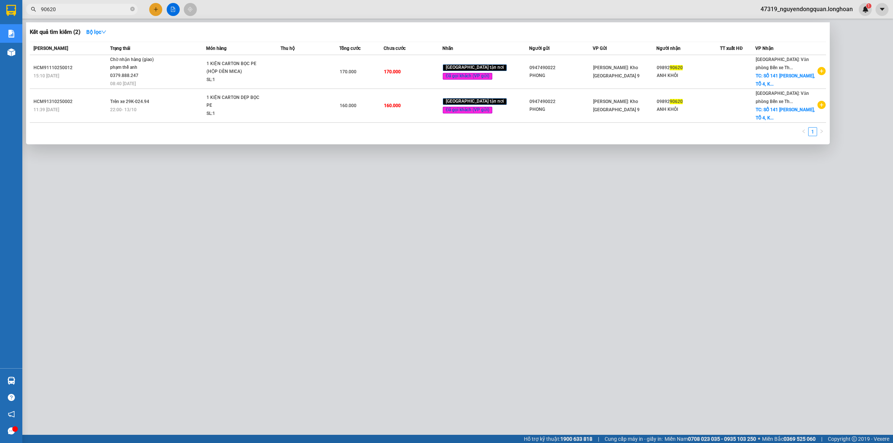
click at [313, 289] on div at bounding box center [446, 221] width 893 height 443
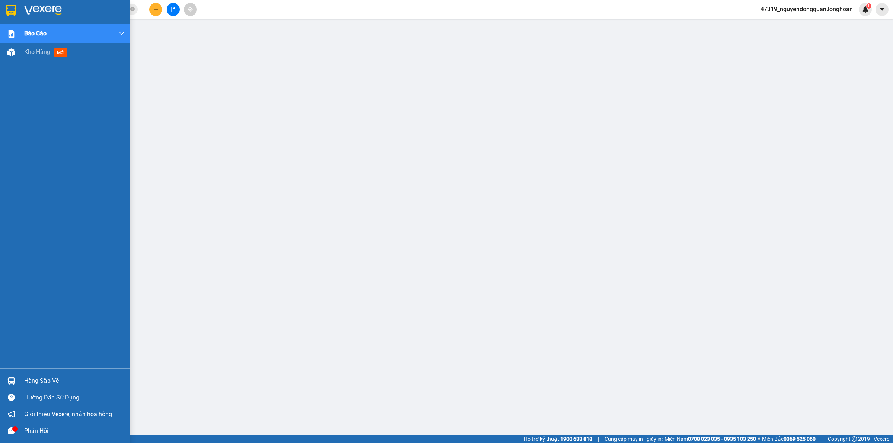
click at [32, 12] on img at bounding box center [43, 10] width 38 height 11
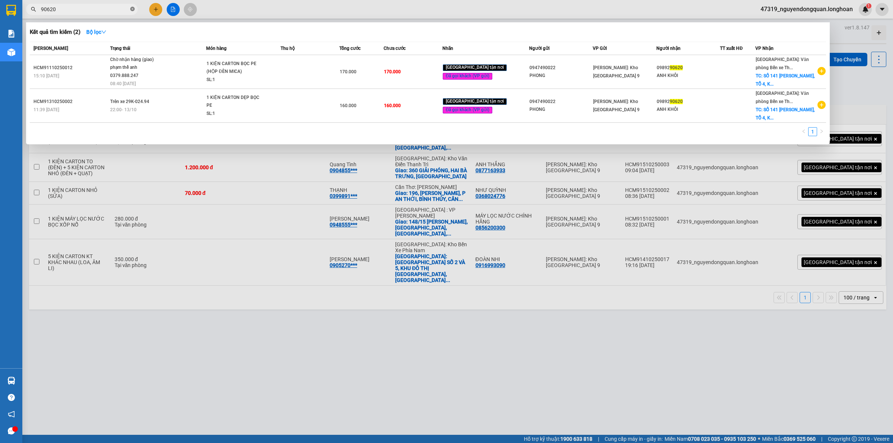
click at [131, 10] on icon "close-circle" at bounding box center [132, 9] width 4 height 4
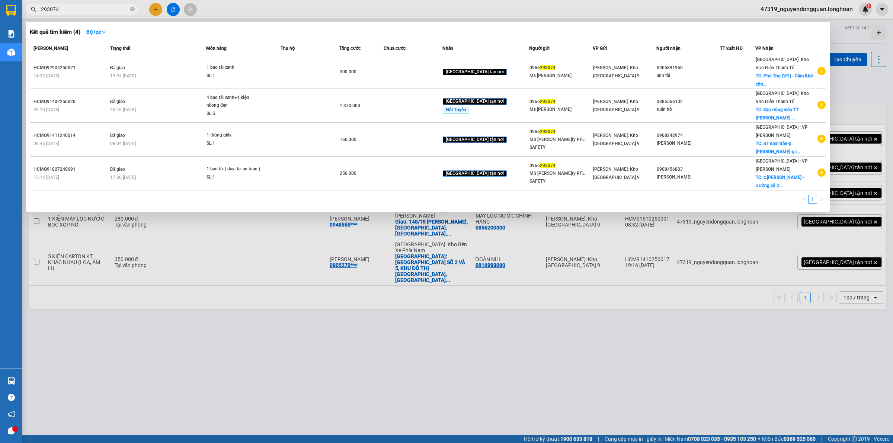
type input "293074"
click at [277, 316] on div at bounding box center [446, 221] width 893 height 443
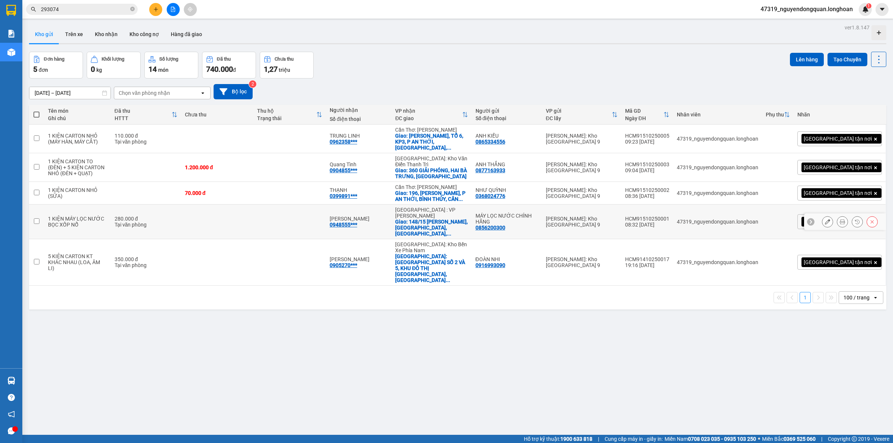
click at [837, 215] on button at bounding box center [842, 221] width 10 height 13
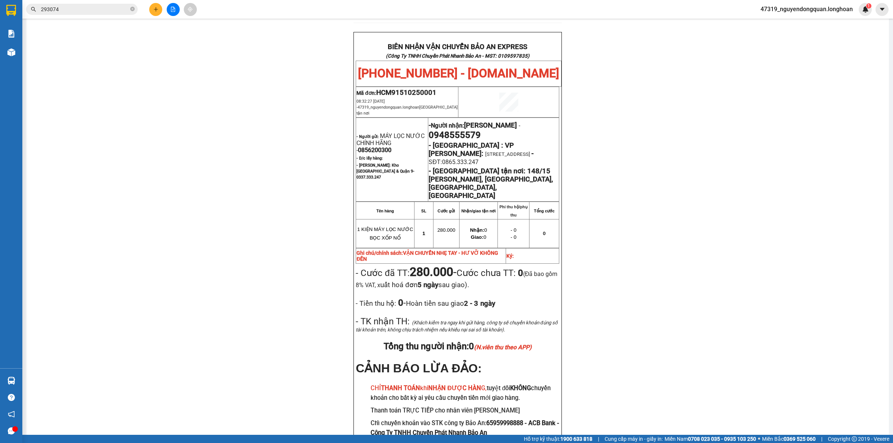
scroll to position [358, 0]
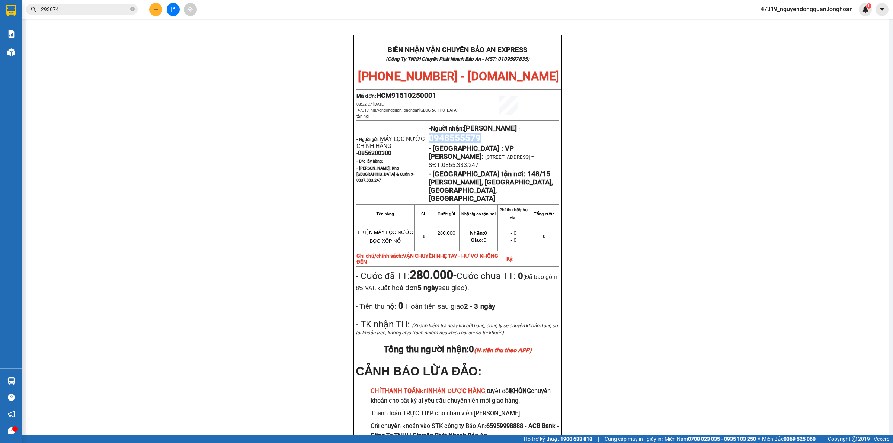
drag, startPoint x: 426, startPoint y: 117, endPoint x: 477, endPoint y: 120, distance: 51.4
click at [477, 122] on p "- Người nhận: TRẦN CƯỜNG - 0948555579" at bounding box center [493, 132] width 130 height 21
copy span "0948555579"
click at [200, 209] on div "PHIẾU DÁN LÊN HÀNG Ngày in phiếu: 10:00 ngày 15-10-2025 CSKH: 1900.06.88.33 CÔN…" at bounding box center [457, 90] width 844 height 766
click at [283, 181] on div "PHIẾU DÁN LÊN HÀNG Ngày in phiếu: 10:00 ngày 15-10-2025 CSKH: 1900.06.88.33 CÔN…" at bounding box center [457, 90] width 844 height 766
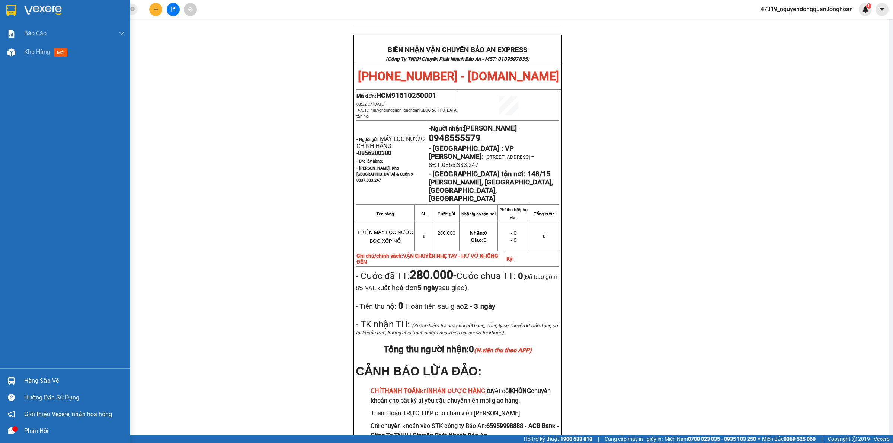
click at [4, 10] on div at bounding box center [65, 12] width 130 height 24
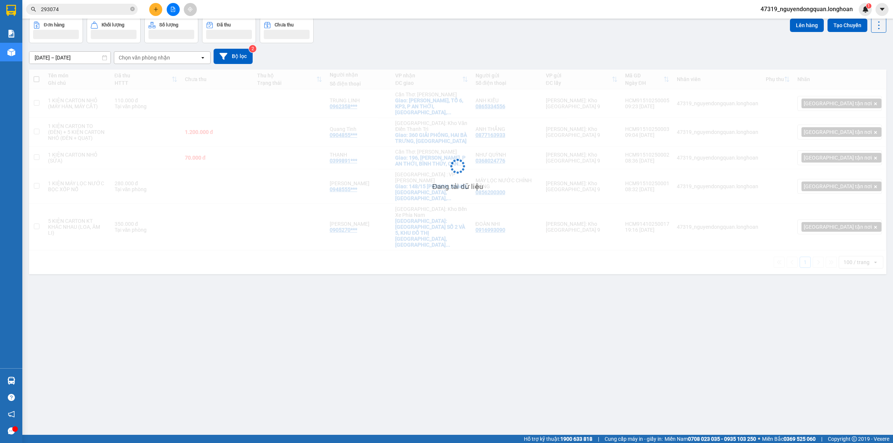
scroll to position [34, 0]
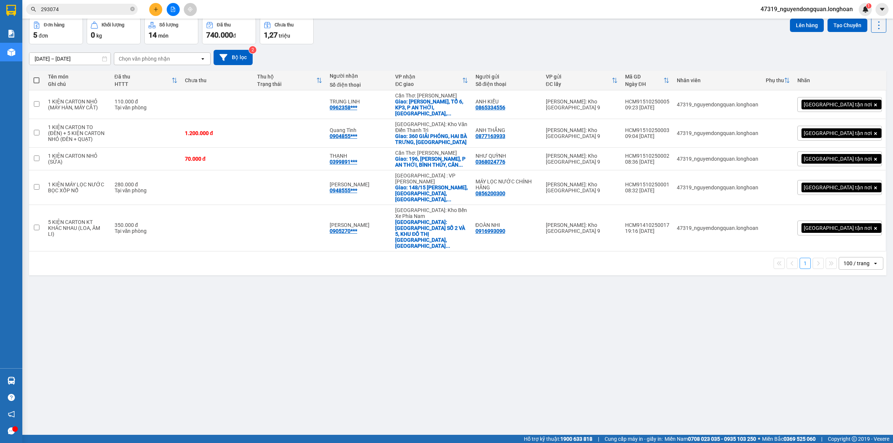
click at [835, 180] on div "[GEOGRAPHIC_DATA] tận nơi" at bounding box center [839, 187] width 84 height 15
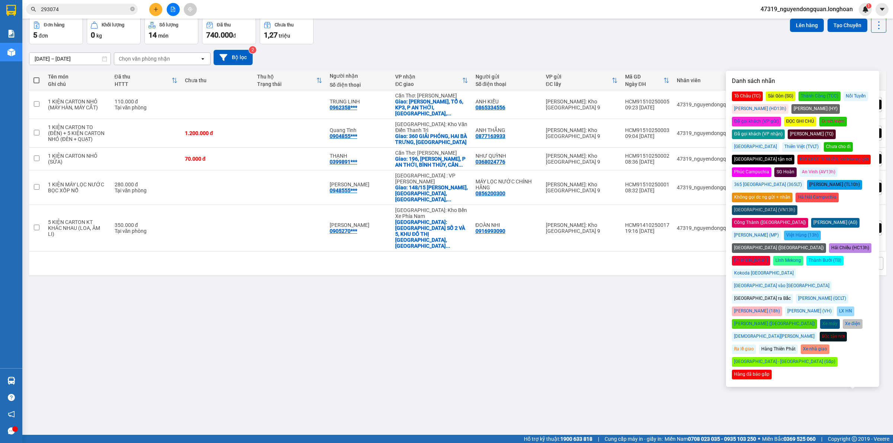
drag, startPoint x: 839, startPoint y: 110, endPoint x: 760, endPoint y: 213, distance: 130.7
click at [781, 117] on div "Đã gọi khách (VP gửi)" at bounding box center [756, 122] width 49 height 10
click at [652, 322] on div "ver 1.8.147 Kho gửi Trên xe Kho nhận Kho công nợ Hàng đã giao Đơn hàng 5 đơn Kh…" at bounding box center [457, 209] width 863 height 443
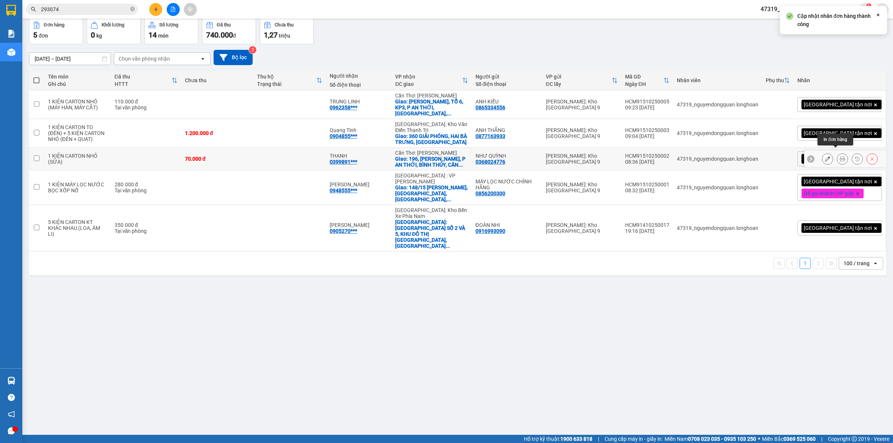
click at [839, 156] on icon at bounding box center [841, 158] width 5 height 5
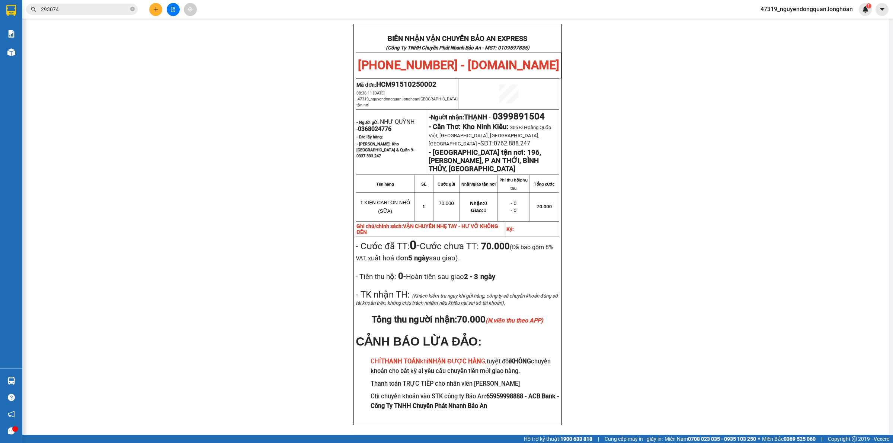
scroll to position [346, 0]
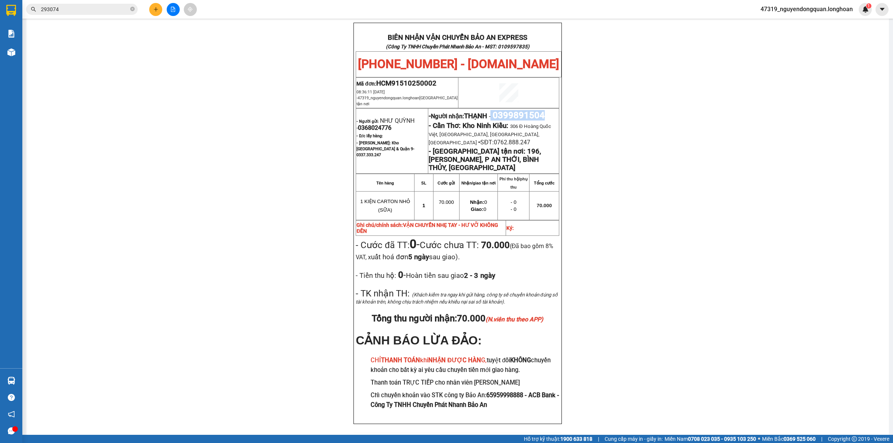
drag, startPoint x: 497, startPoint y: 112, endPoint x: 547, endPoint y: 108, distance: 50.7
click at [545, 112] on span "- Người nhận: THẠNH - 0399891504" at bounding box center [486, 116] width 116 height 8
copy span "0399891504"
click at [335, 177] on div "PHIẾU DÁN LÊN HÀNG Ngày in phiếu: 10:00 ngày 15-10-2025 CSKH: 1900.06.88.33 CÔN…" at bounding box center [457, 80] width 844 height 724
click at [244, 169] on div "PHIẾU DÁN LÊN HÀNG Ngày in phiếu: 10:00 ngày 15-10-2025 CSKH: 1900.06.88.33 CÔN…" at bounding box center [457, 80] width 844 height 724
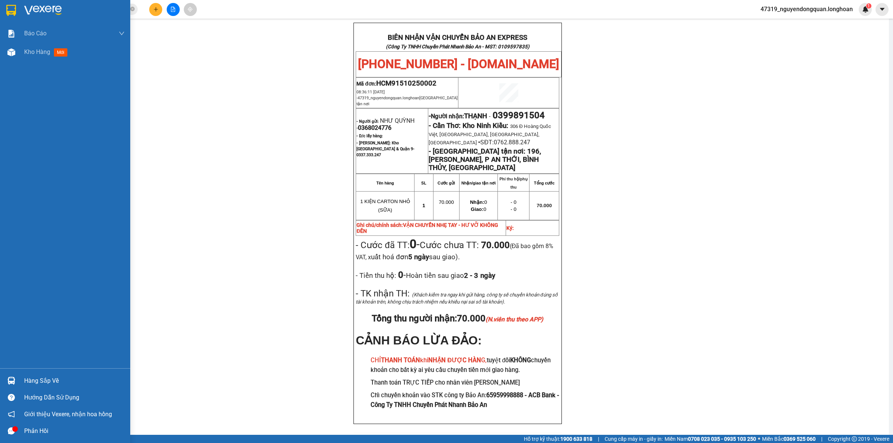
click at [31, 16] on div at bounding box center [65, 12] width 130 height 24
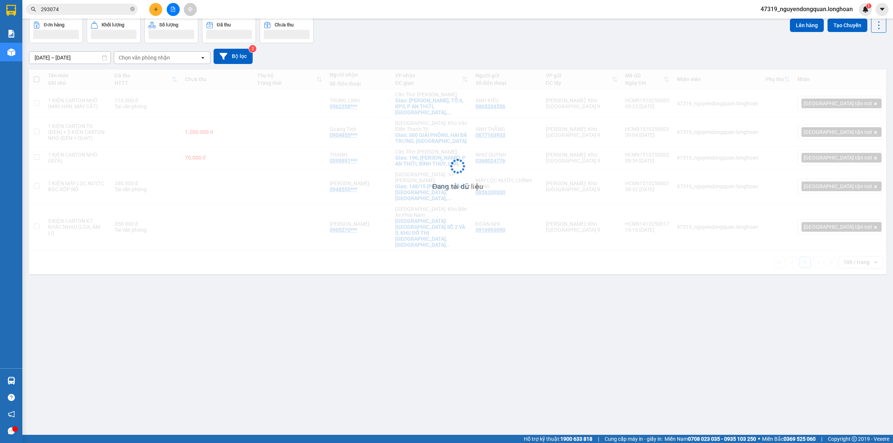
scroll to position [34, 0]
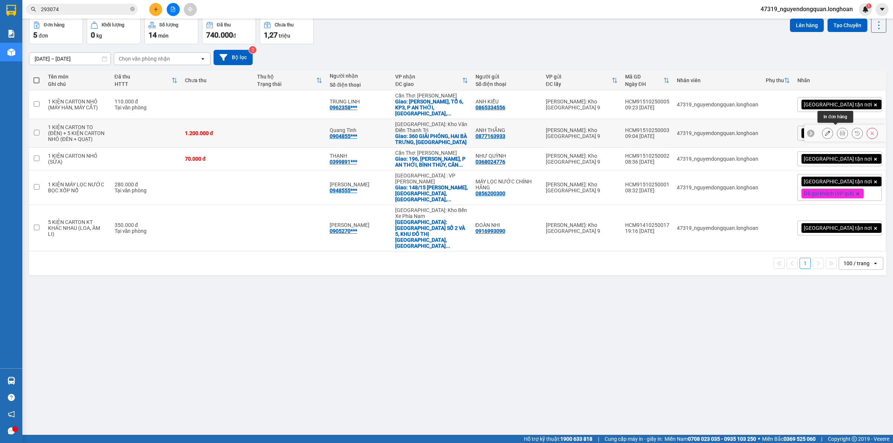
click at [837, 130] on button at bounding box center [842, 133] width 10 height 13
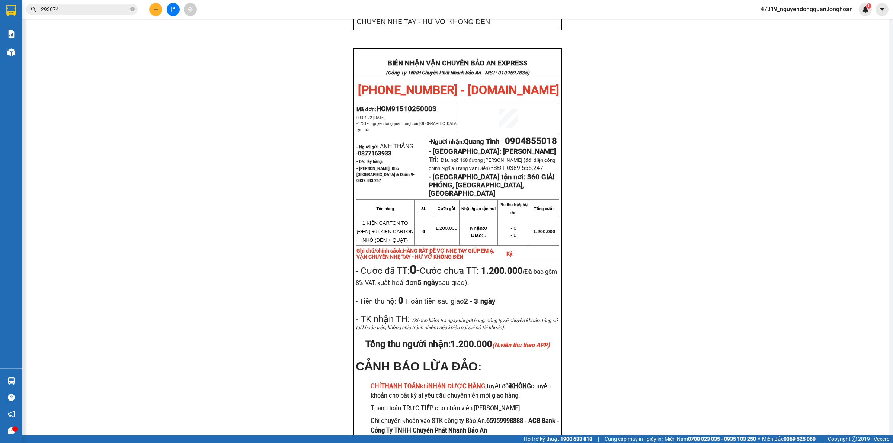
scroll to position [363, 0]
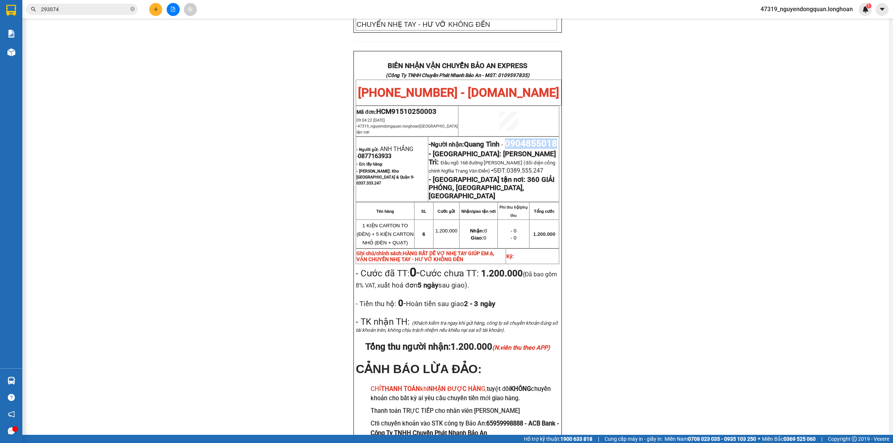
drag, startPoint x: 425, startPoint y: 117, endPoint x: 487, endPoint y: 118, distance: 62.5
click at [487, 138] on p "- Người nhận: Quang Tình - 0904855018" at bounding box center [493, 143] width 130 height 10
copy span "0904855018"
click at [137, 182] on div "PHIẾU DÁN LÊN HÀNG Ngày in phiếu: 10:01 ngày 15-10-2025 CSKH: 1900.06.88.33 CÔN…" at bounding box center [457, 86] width 844 height 769
click at [183, 152] on div "PHIẾU DÁN LÊN HÀNG Ngày in phiếu: 10:01 ngày 15-10-2025 CSKH: 1900.06.88.33 CÔN…" at bounding box center [457, 86] width 844 height 769
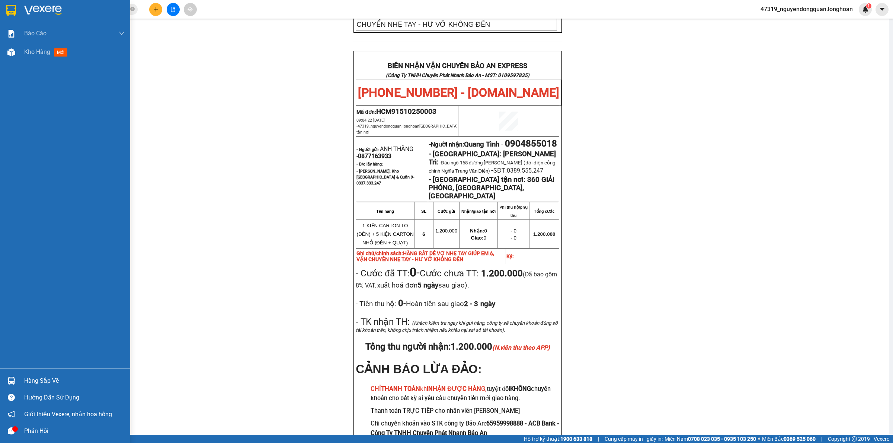
click at [7, 8] on img at bounding box center [11, 10] width 10 height 11
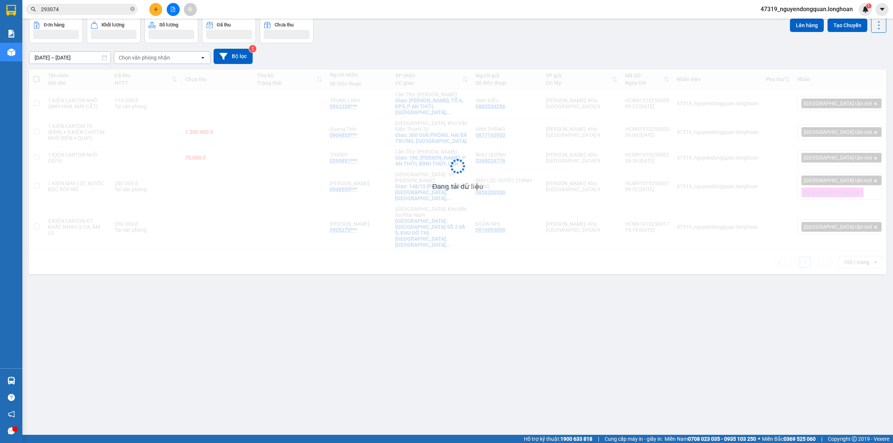
scroll to position [34, 0]
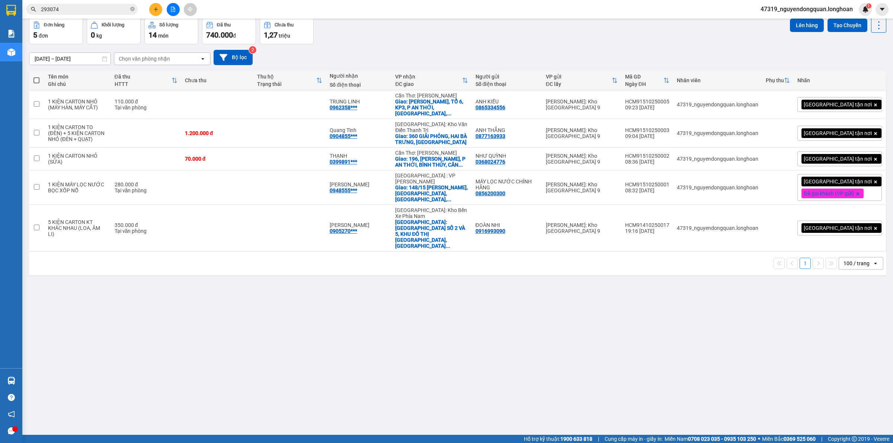
click at [862, 132] on div "[GEOGRAPHIC_DATA] tận nơi" at bounding box center [839, 133] width 84 height 15
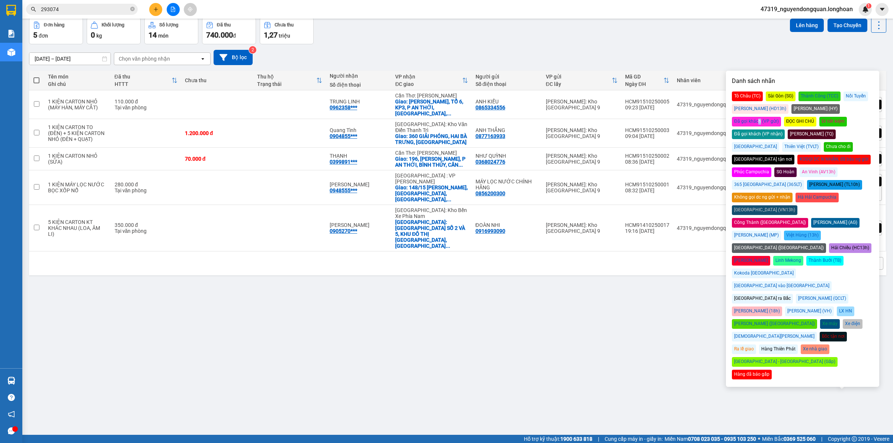
click at [781, 117] on div "Đã gọi khách (VP gửi)" at bounding box center [756, 122] width 49 height 10
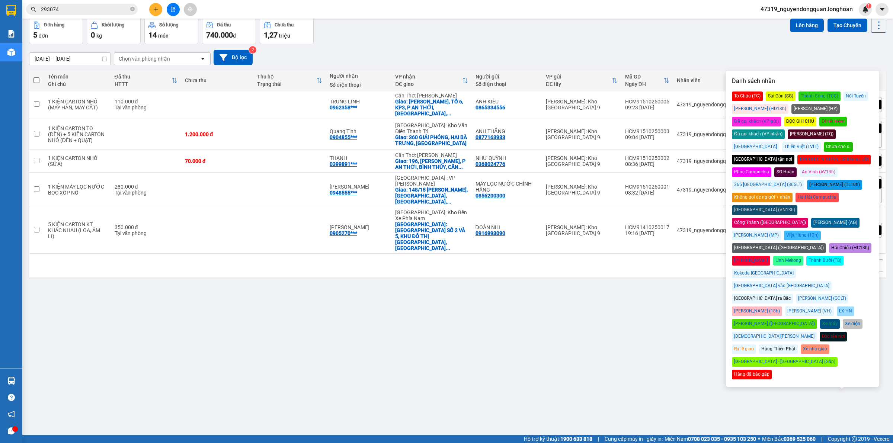
click at [612, 326] on div "ver 1.8.147 Kho gửi Trên xe Kho nhận Kho công nợ Hàng đã giao Đơn hàng 5 đơn Kh…" at bounding box center [457, 209] width 863 height 443
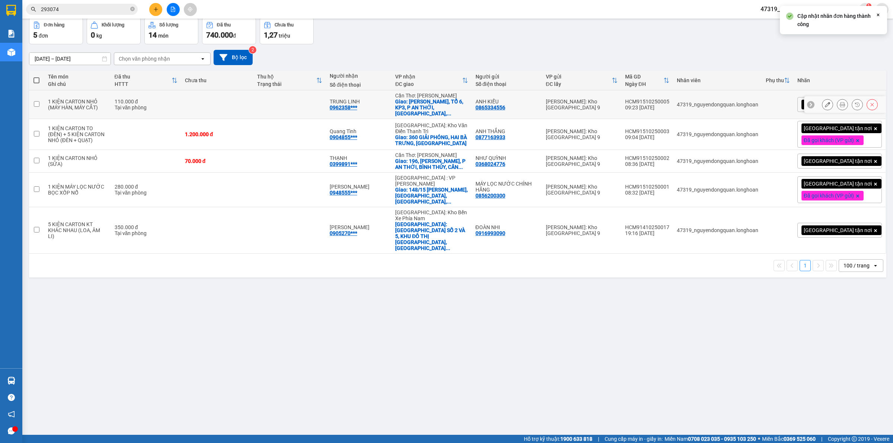
click at [839, 103] on icon at bounding box center [841, 104] width 5 height 5
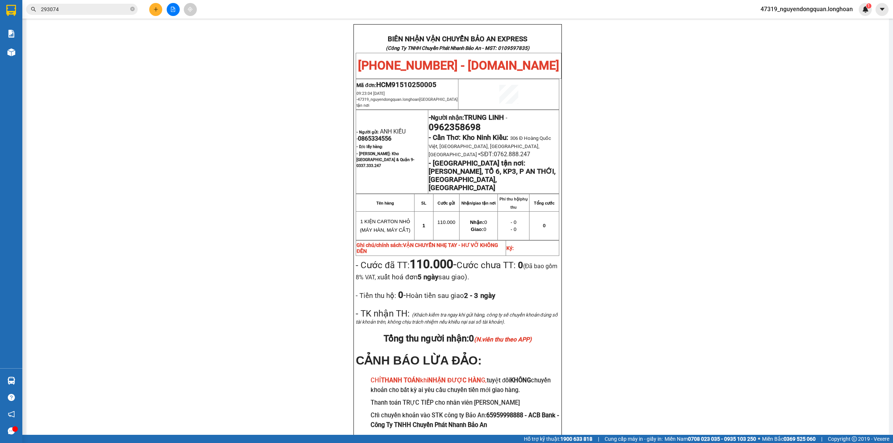
scroll to position [353, 0]
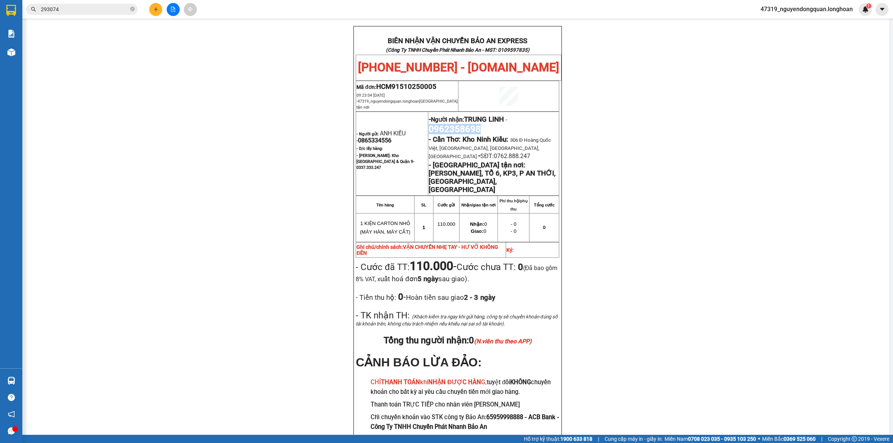
drag, startPoint x: 426, startPoint y: 115, endPoint x: 485, endPoint y: 111, distance: 58.9
click at [485, 113] on p "- Người nhận: TRUNG LINH - 0962358698" at bounding box center [493, 123] width 130 height 21
copy span "0962358698"
click at [291, 83] on div "PHIẾU DÁN LÊN HÀNG Ngày in phiếu: 10:01 ngày 15-10-2025 CSKH: 1900.06.88.33 CÔN…" at bounding box center [457, 87] width 844 height 753
click at [259, 208] on div "PHIẾU DÁN LÊN HÀNG Ngày in phiếu: 10:01 ngày 15-10-2025 CSKH: 1900.06.88.33 CÔN…" at bounding box center [457, 87] width 844 height 753
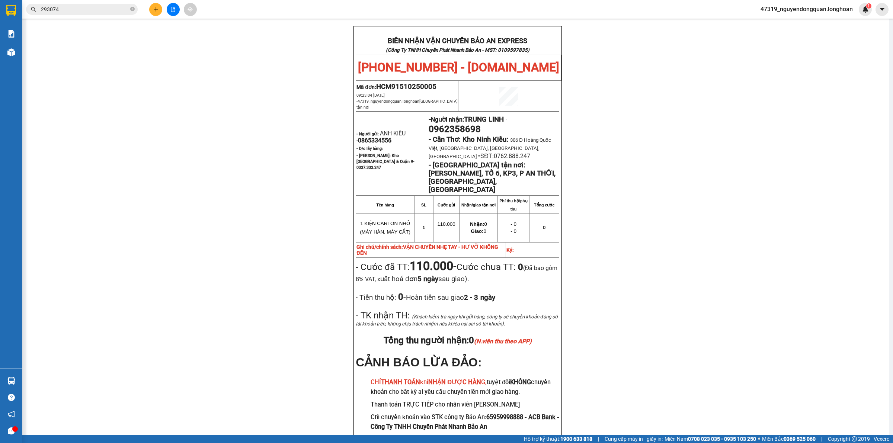
click at [154, 8] on icon "plus" at bounding box center [155, 9] width 5 height 5
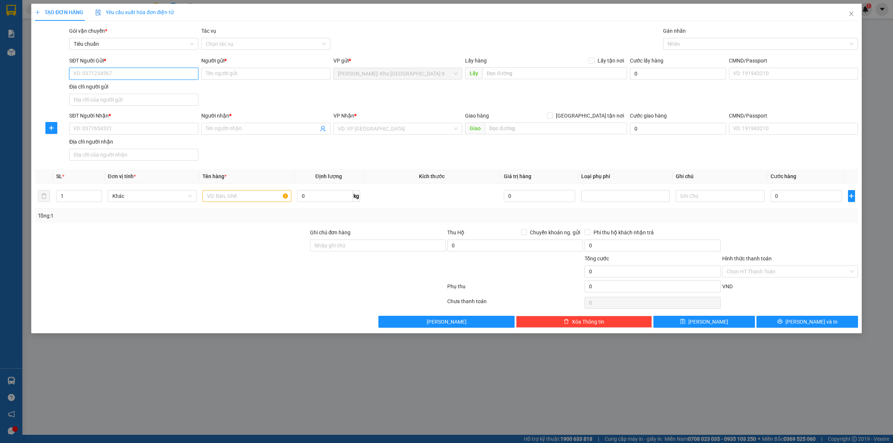
click at [142, 77] on input "SĐT Người Gửi *" at bounding box center [133, 74] width 129 height 12
type input "0902747923"
click at [146, 91] on div "0902747923 - ANH MINH" at bounding box center [134, 89] width 120 height 8
type input "ANH MINH"
type input "0902747923"
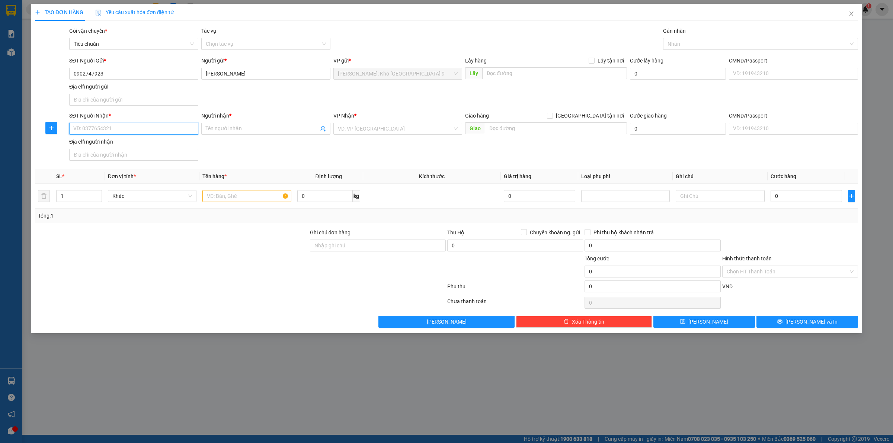
click at [145, 130] on input "SĐT Người Nhận *" at bounding box center [133, 129] width 129 height 12
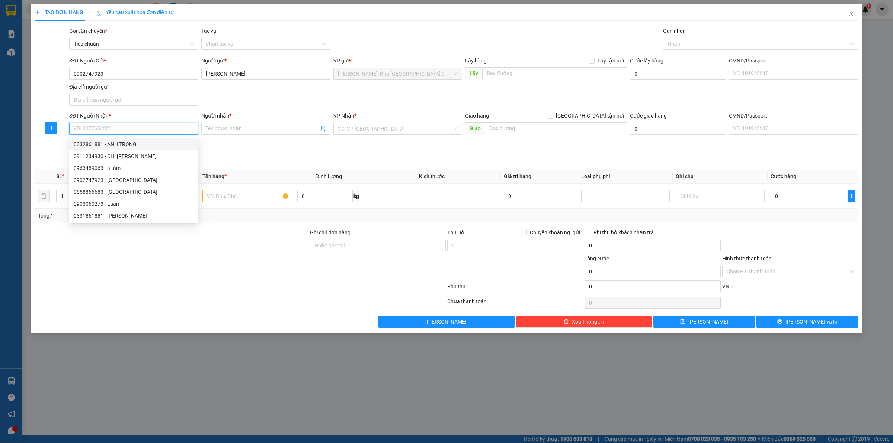
click at [112, 147] on div "0332861881 - ANH TRỌNG" at bounding box center [134, 144] width 120 height 8
type input "0332861881"
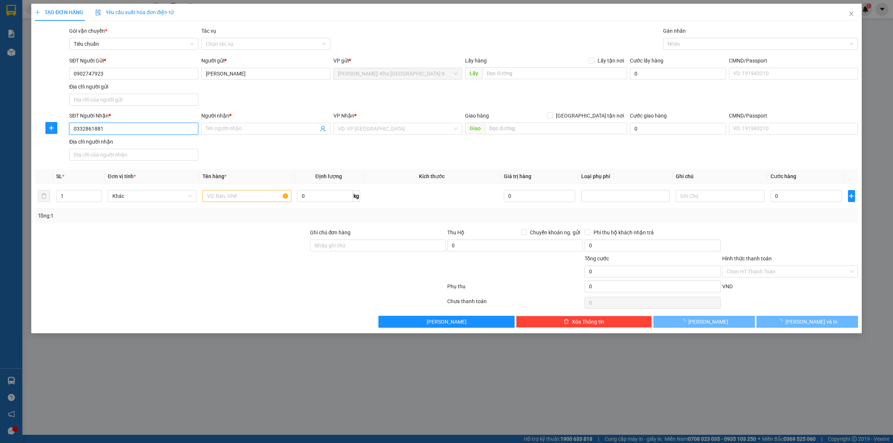
type input "ANH TRỌNG"
drag, startPoint x: 226, startPoint y: 203, endPoint x: 232, endPoint y: 200, distance: 6.3
click at [227, 203] on div at bounding box center [246, 196] width 89 height 15
click at [232, 200] on input "text" at bounding box center [246, 196] width 89 height 12
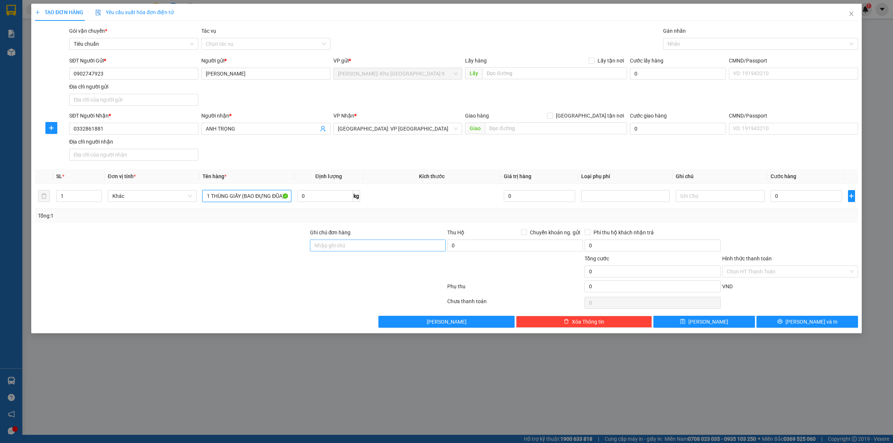
type input "1 THÙNG GIẤY (BAO ĐỰNG ĐŨA)"
drag, startPoint x: 331, startPoint y: 251, endPoint x: 351, endPoint y: 261, distance: 22.0
click at [331, 251] on input "Ghi chú đơn hàng" at bounding box center [378, 246] width 136 height 12
type input "VẬN CHUYỂN NHẸ TAY - HƯ VỠ KHÔNG ĐỀN"
click at [789, 200] on input "0" at bounding box center [805, 196] width 71 height 12
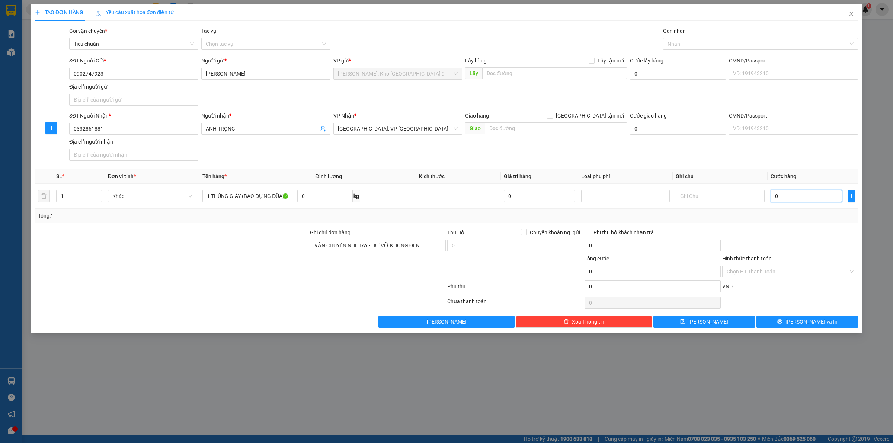
type input "01"
type input "1"
type input "011"
type input "11"
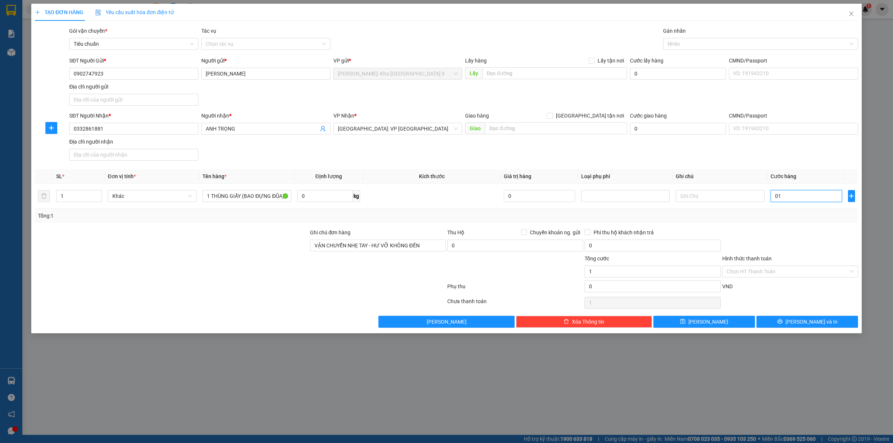
type input "11"
type input "0.110"
type input "110"
type input "01.100"
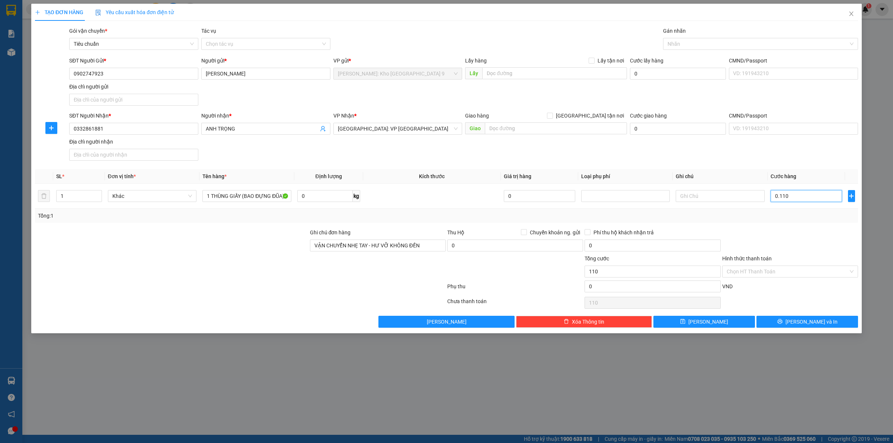
type input "1.100"
type input "011.000"
type input "11.000"
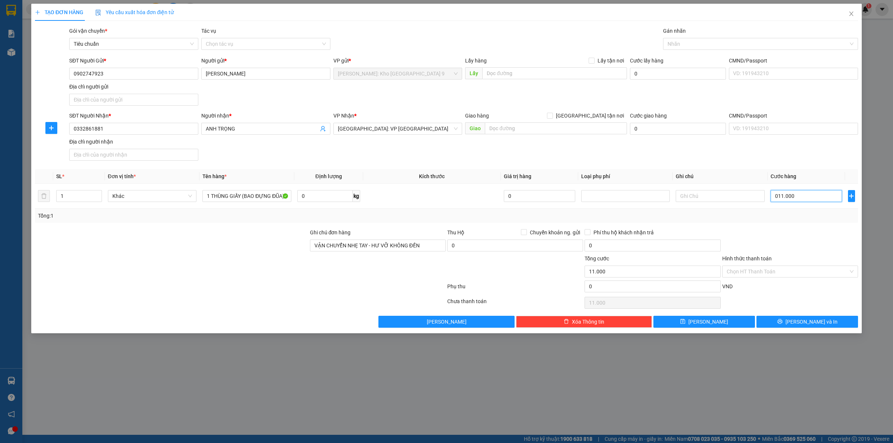
type input "0.110.000"
type input "110.000"
click at [773, 238] on div at bounding box center [789, 241] width 137 height 26
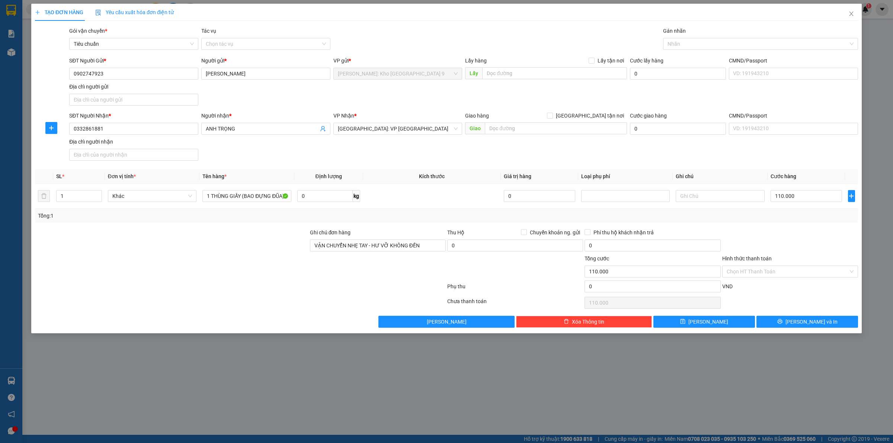
click at [559, 26] on div "TẠO ĐƠN HÀNG Yêu cầu xuất hóa đơn điện tử Transit Pickup Surcharge Ids Transit …" at bounding box center [446, 166] width 823 height 324
click at [800, 322] on button "[PERSON_NAME] và In" at bounding box center [807, 322] width 102 height 12
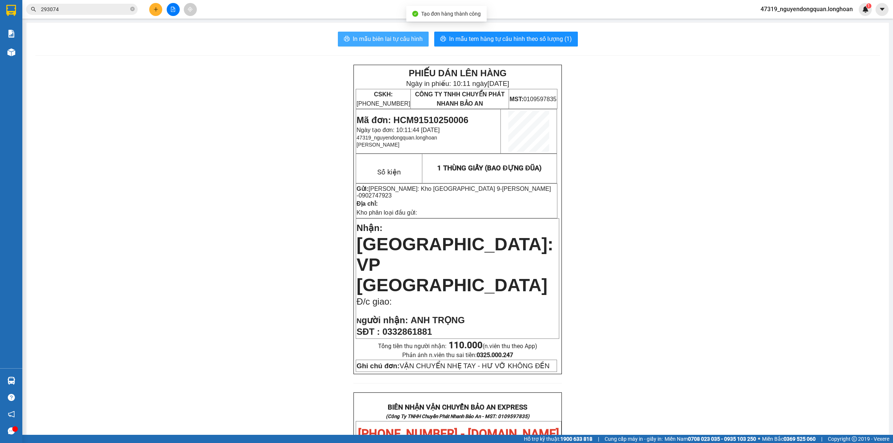
click at [391, 32] on button "In mẫu biên lai tự cấu hình" at bounding box center [383, 39] width 91 height 15
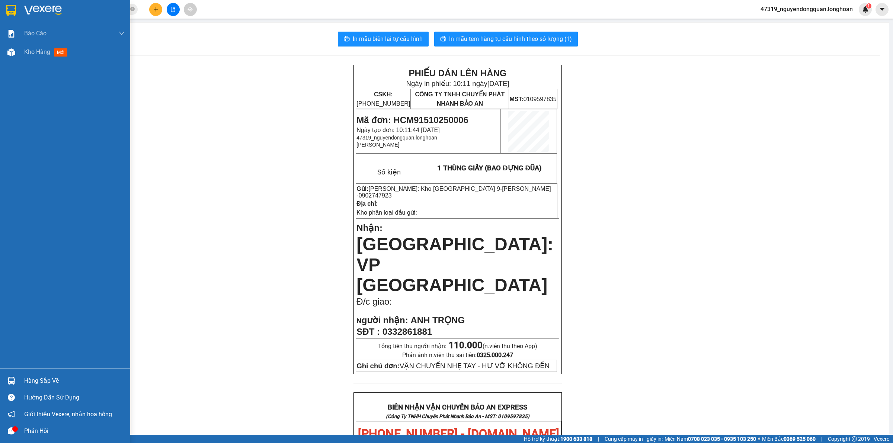
click at [16, 10] on div at bounding box center [11, 10] width 13 height 13
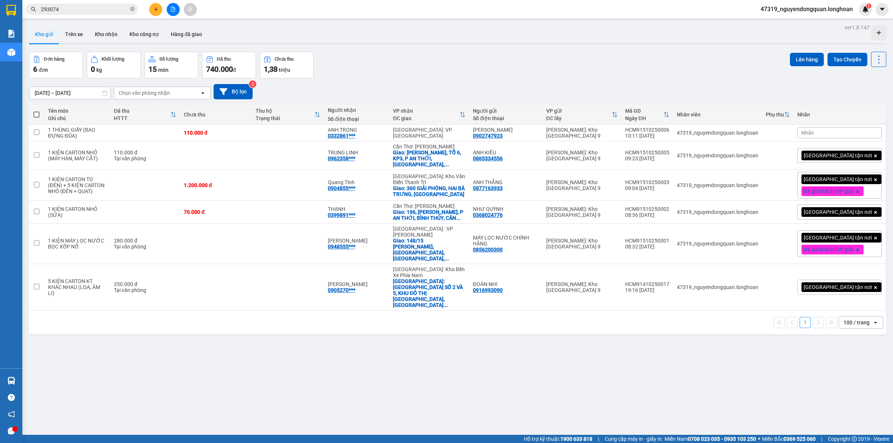
click at [860, 159] on div "[GEOGRAPHIC_DATA] tận nơi" at bounding box center [839, 155] width 84 height 15
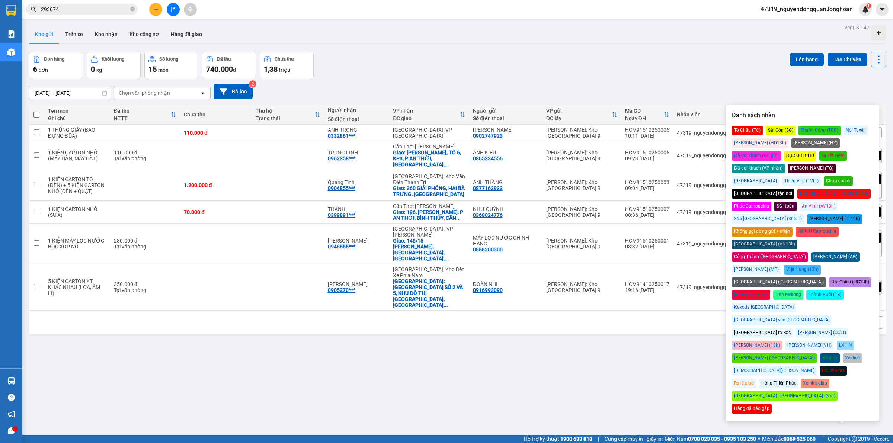
click at [781, 151] on div "Đã gọi khách (VP gửi)" at bounding box center [756, 156] width 49 height 10
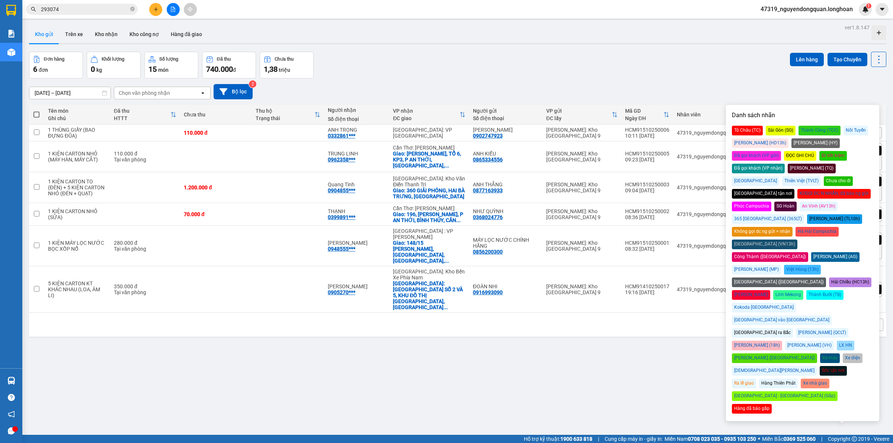
click at [733, 89] on div "16/09/2025 – 15/10/2025 Press the down arrow key to interact with the calendar …" at bounding box center [457, 91] width 857 height 15
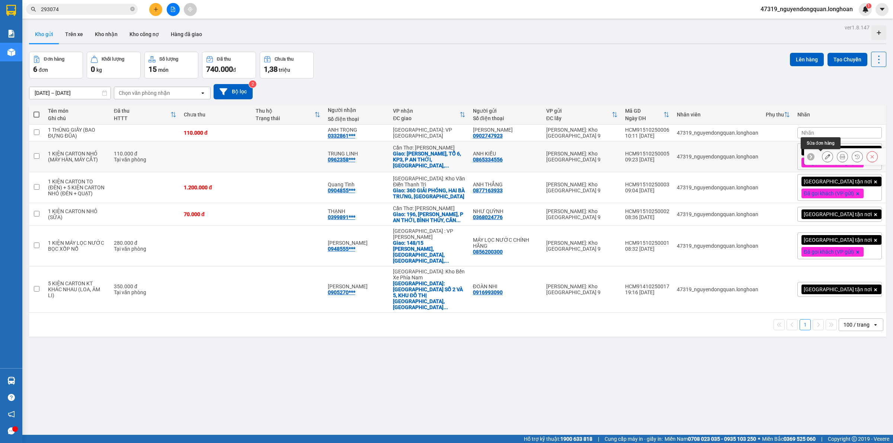
click at [825, 159] on icon at bounding box center [827, 156] width 5 height 5
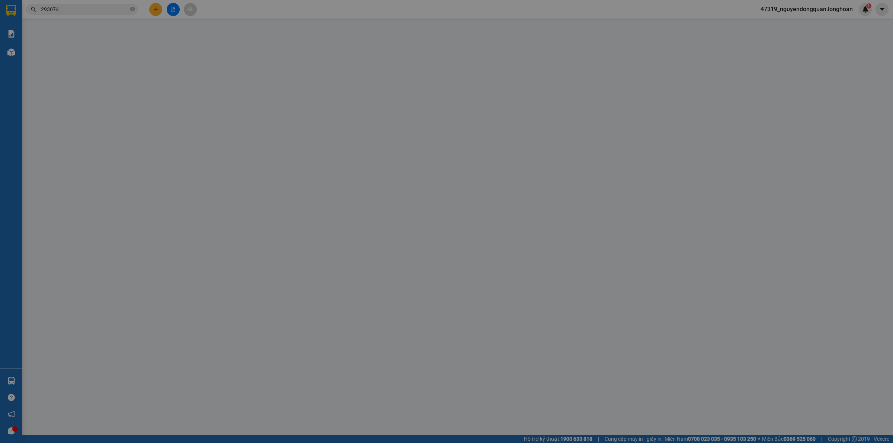
type input "0865334556"
type input "ANH KIỀU"
type input "0962358698"
type input "TRUNG LINH"
checkbox input "true"
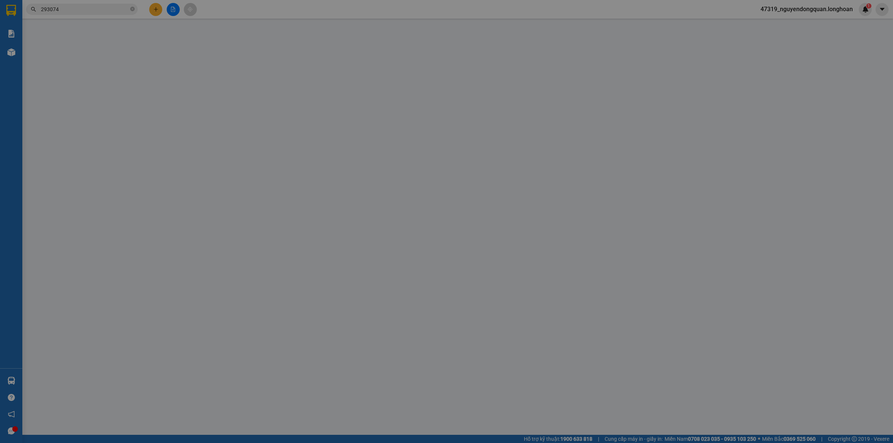
type input "[PERSON_NAME], TỔ 6, KP3, P AN THỚI, [GEOGRAPHIC_DATA], [GEOGRAPHIC_DATA]"
type input "VẬN CHUYỂN NHẸ TAY - HƯ VỠ KHÔNG ĐỀN"
type input "0"
type input "110.000"
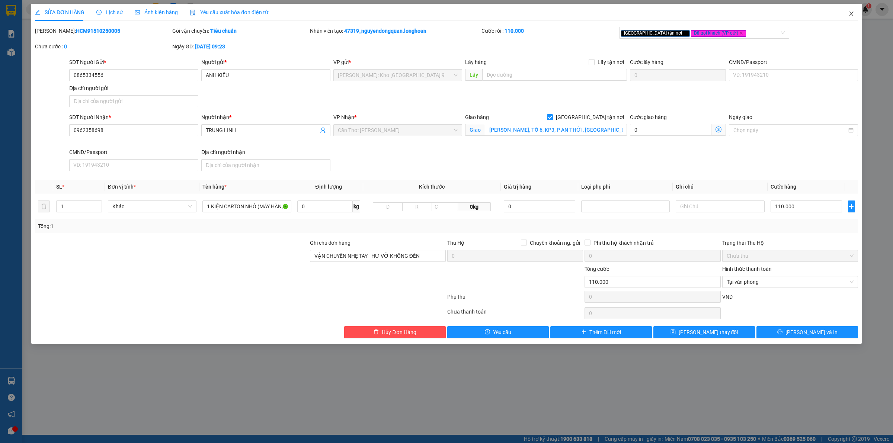
click at [855, 12] on span "Close" at bounding box center [851, 14] width 21 height 21
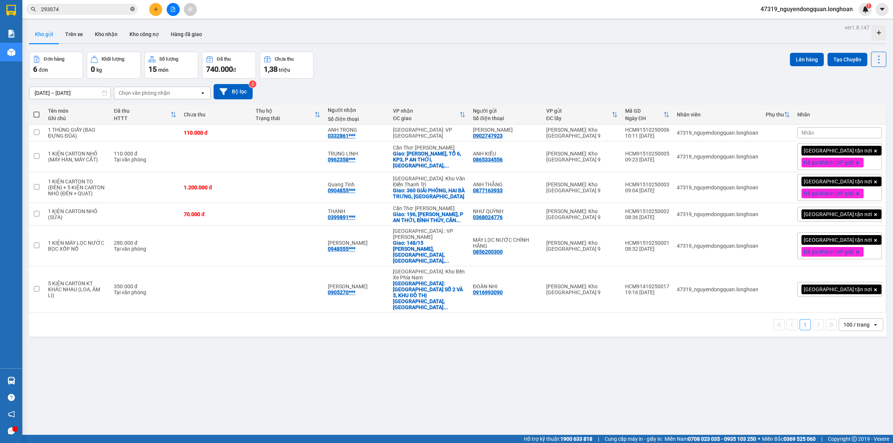
click at [133, 9] on icon "close-circle" at bounding box center [132, 9] width 4 height 4
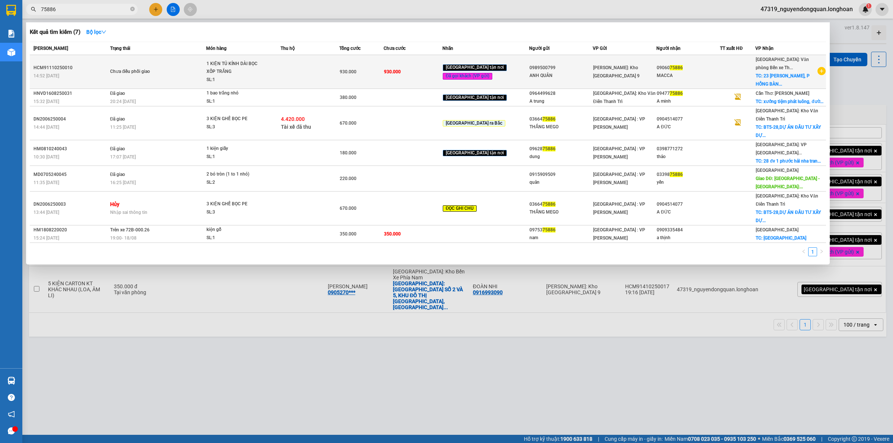
type input "75886"
click at [273, 79] on span "1 KIỆN TỦ KÍNH DÀI BỌC XỐP TRẮNG SL: 1" at bounding box center [243, 72] width 74 height 24
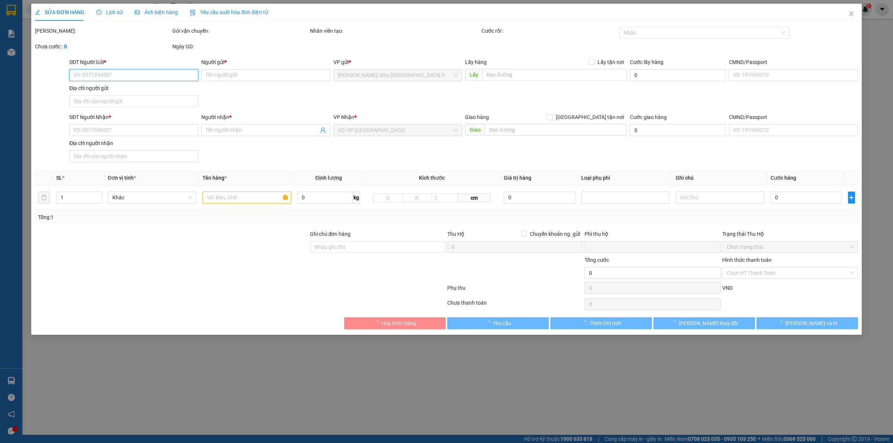
type input "0989500799"
type input "ANH QUÂN"
type input "0906075886"
type input "MACCA"
checkbox input "true"
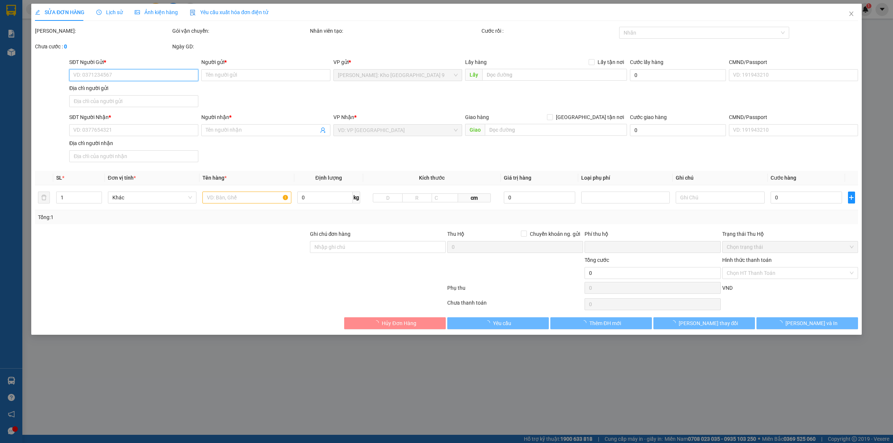
type input "23 LÊ ĐẠI HÀNH, P HỒNG BÀNG, HẢI PHÒNG"
type input "VẬN CHUYỂN NHẸ TAY - HƯ VỠ KHÔNG ĐỀN"
type input "0"
type input "930.000"
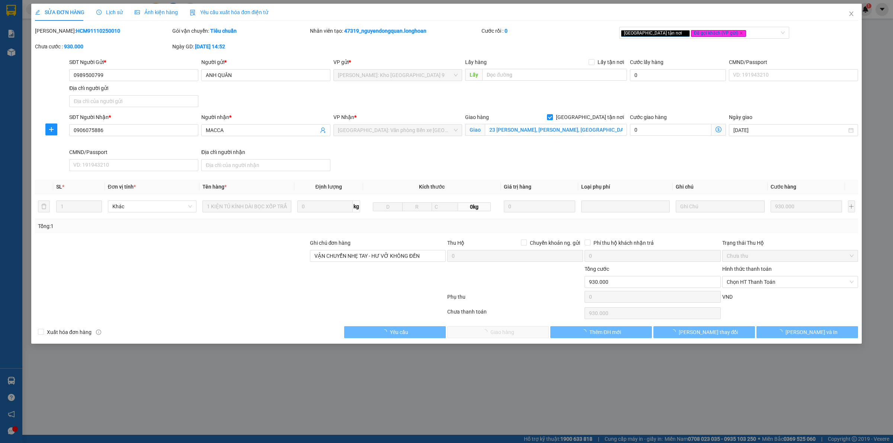
click at [110, 14] on span "Lịch sử" at bounding box center [109, 12] width 26 height 6
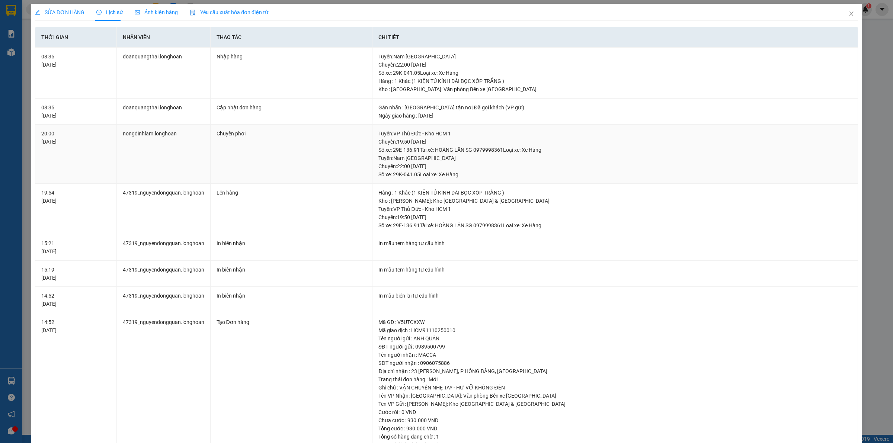
click at [305, 163] on td "Chuyển phơi" at bounding box center [292, 154] width 162 height 59
click at [848, 16] on icon "close" at bounding box center [851, 14] width 6 height 6
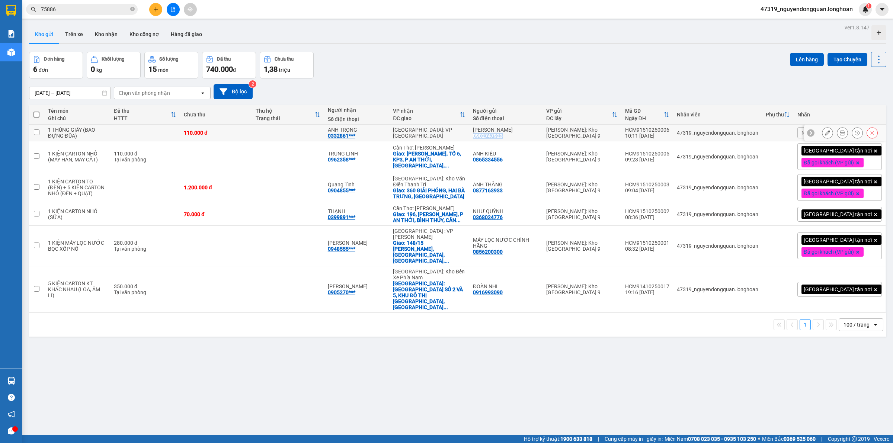
drag, startPoint x: 485, startPoint y: 135, endPoint x: 514, endPoint y: 140, distance: 29.1
click at [514, 140] on td "ANH MINH 0902747923" at bounding box center [505, 133] width 73 height 17
checkbox input "true"
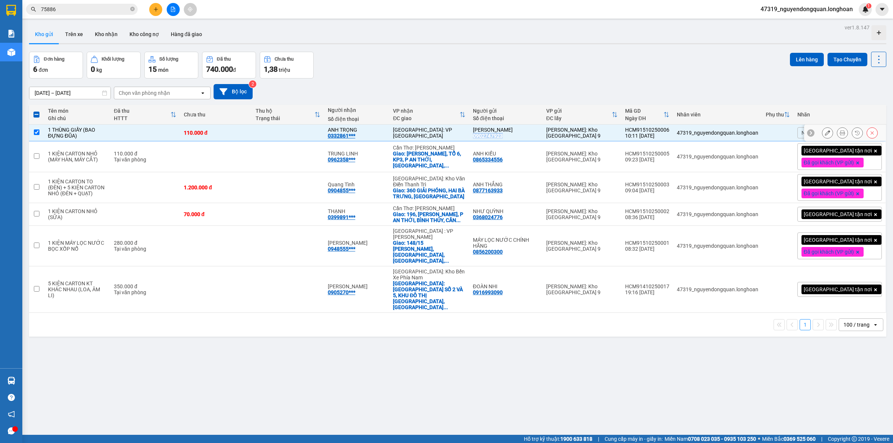
copy div "0902747923"
click at [153, 7] on icon "plus" at bounding box center [155, 9] width 5 height 5
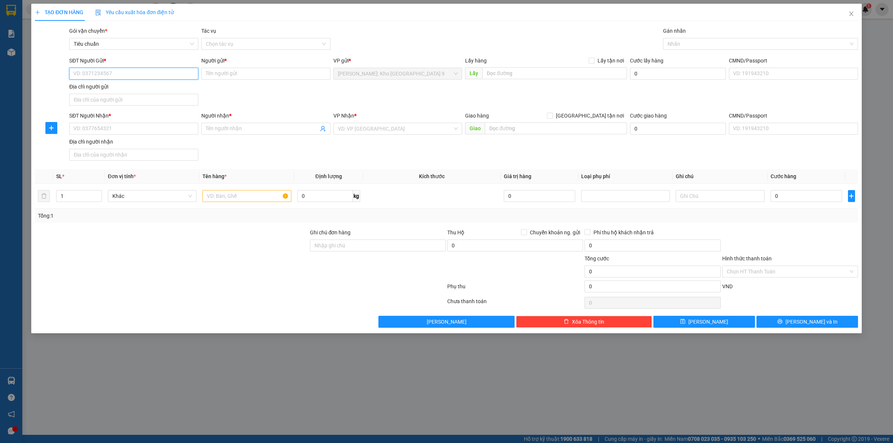
paste input "0902747923"
type input "0902747923"
click at [138, 69] on input "0902747923" at bounding box center [133, 74] width 129 height 12
click at [134, 90] on div "0902747923 - ANH MINH" at bounding box center [134, 89] width 120 height 8
type input "ANH MINH"
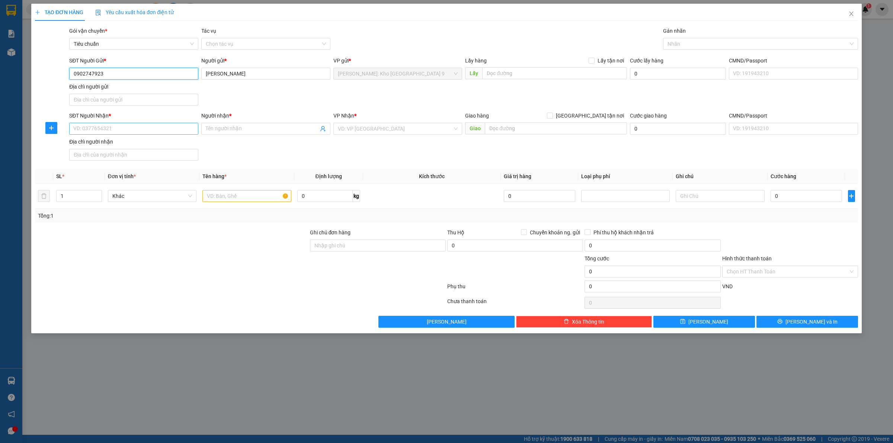
type input "0902747923"
click at [136, 131] on input "SĐT Người Nhận *" at bounding box center [133, 129] width 129 height 12
type input "0963068990"
click at [133, 142] on div "0963068990 - TUẤN" at bounding box center [134, 144] width 120 height 8
type input "TUẤN"
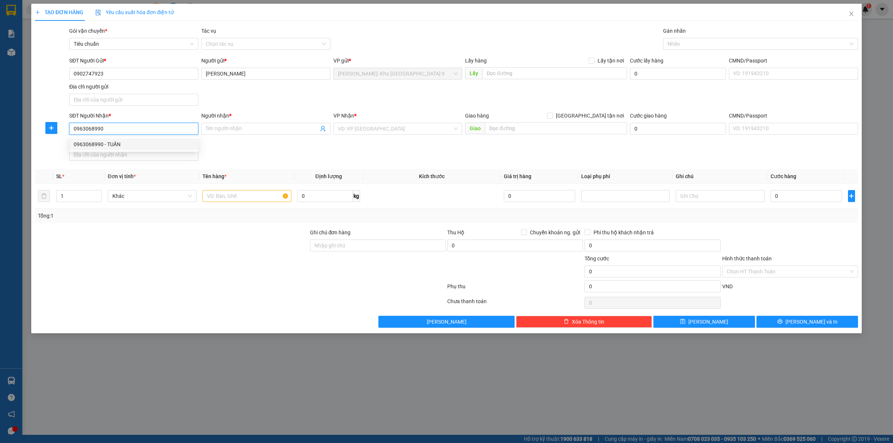
type input "NEM CHUA CHIẾN THẮNG CƠ SỞ 2 THANH HÓA"
type input "0963068990"
type input "t"
paste input "TP Thanh Hóa: Đường tránh TP Thanh Hóa"
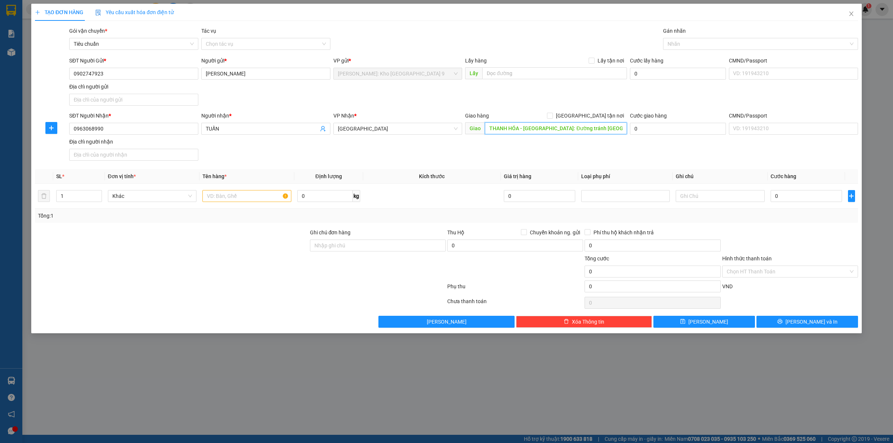
scroll to position [0, 3]
type input "THANH HÓA - TP Thanh Hóa: Đường tránh TP Thanh Hóa"
click at [574, 151] on div "SĐT Người Nhận * 0963068990 Người nhận * TUẤN VP Nhận * Thanh Hóa Giao hàng Gia…" at bounding box center [464, 138] width 792 height 52
click at [250, 202] on input "text" at bounding box center [246, 196] width 89 height 12
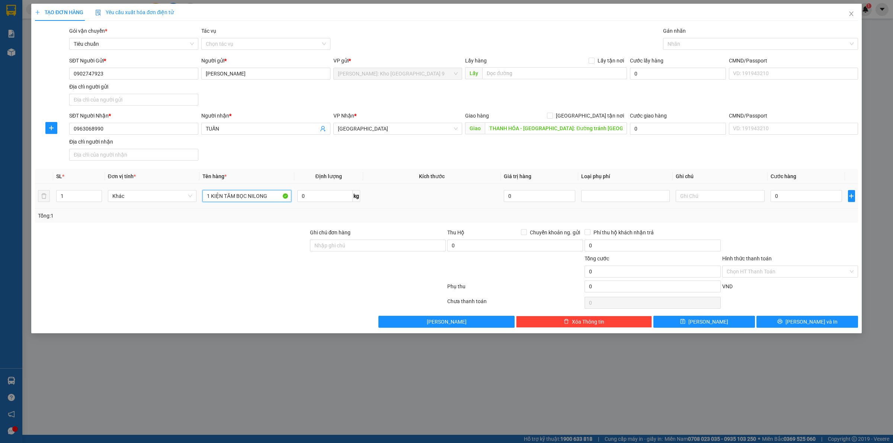
click at [233, 196] on input "1 KIỆN TĂM BỌC NILONG" at bounding box center [246, 196] width 89 height 12
type input "1 KIỆN TĂM MÀU ĐỎ BỌC NILONG"
drag, startPoint x: 390, startPoint y: 246, endPoint x: 394, endPoint y: 252, distance: 7.3
click at [390, 246] on input "Ghi chú đơn hàng" at bounding box center [378, 246] width 136 height 12
type input "VẬN CHUYỂN NHẸ TAY - HƯ VỠ KHÔNG ĐỀN"
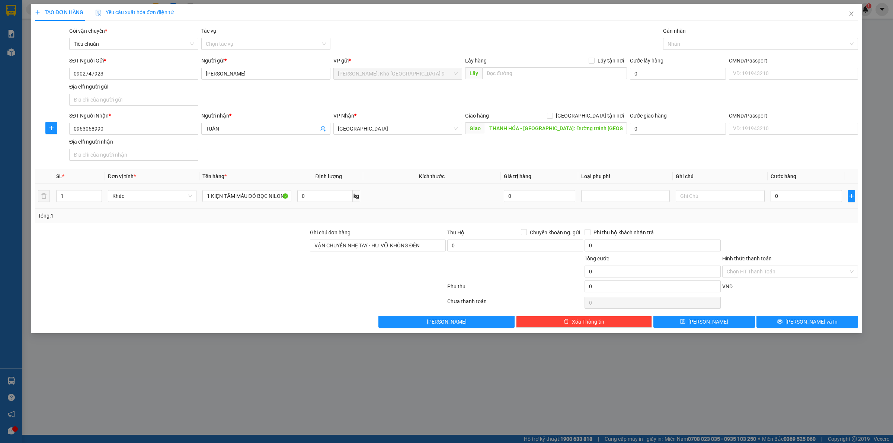
click at [776, 205] on td "0" at bounding box center [805, 196] width 77 height 25
click at [778, 199] on input "0" at bounding box center [805, 196] width 71 height 12
type input "07"
type input "7"
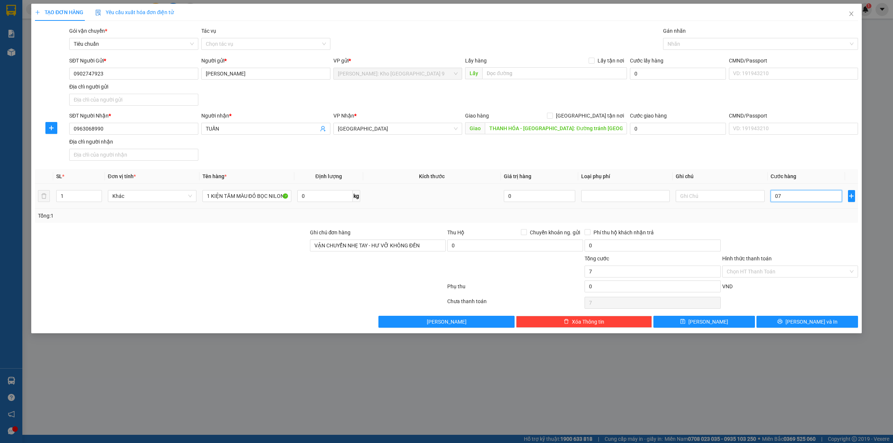
type input "070"
type input "70"
type input "0.700"
type input "700"
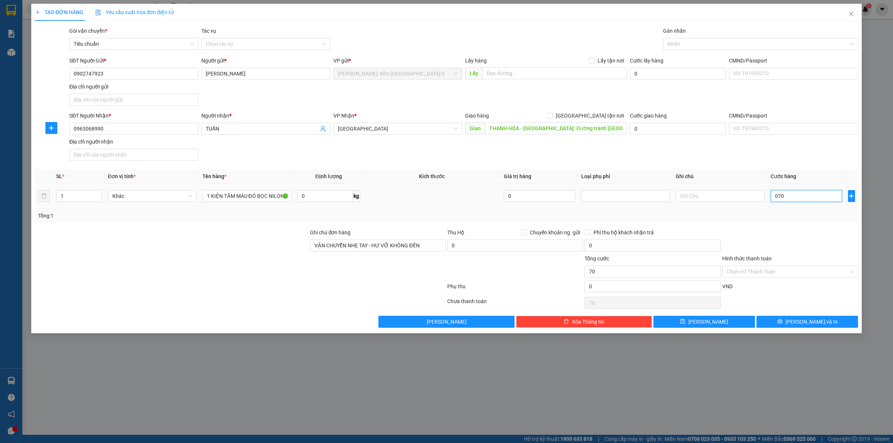
type input "700"
type input "07.000"
type input "7.000"
type input "070.000"
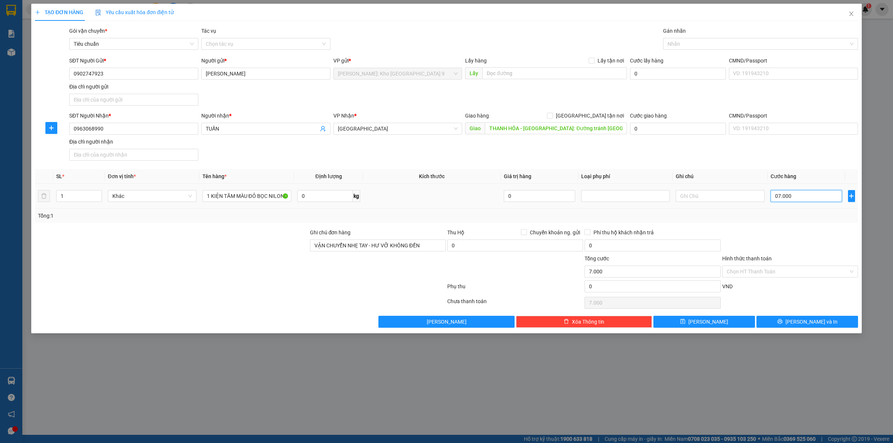
type input "70.000"
click at [782, 324] on icon "printer" at bounding box center [779, 321] width 5 height 5
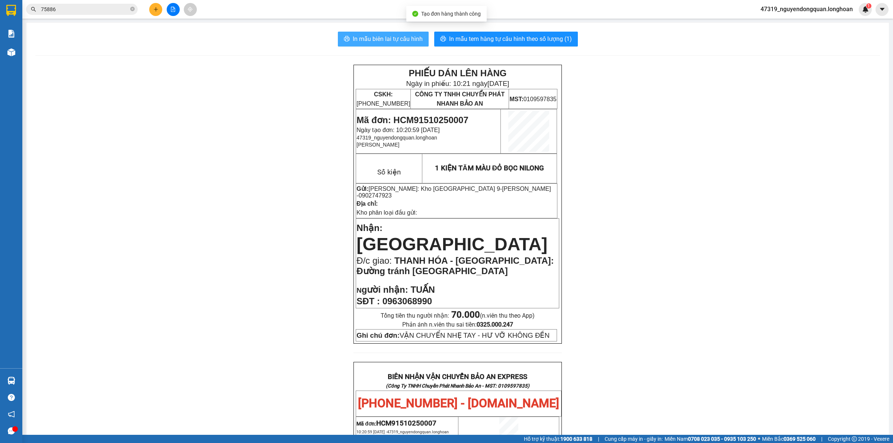
click at [408, 36] on span "In mẫu biên lai tự cấu hình" at bounding box center [388, 38] width 70 height 9
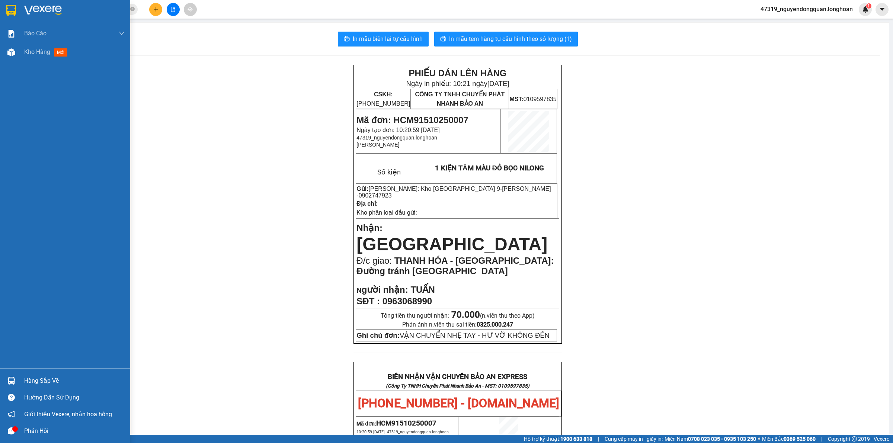
click at [23, 16] on div at bounding box center [65, 12] width 130 height 24
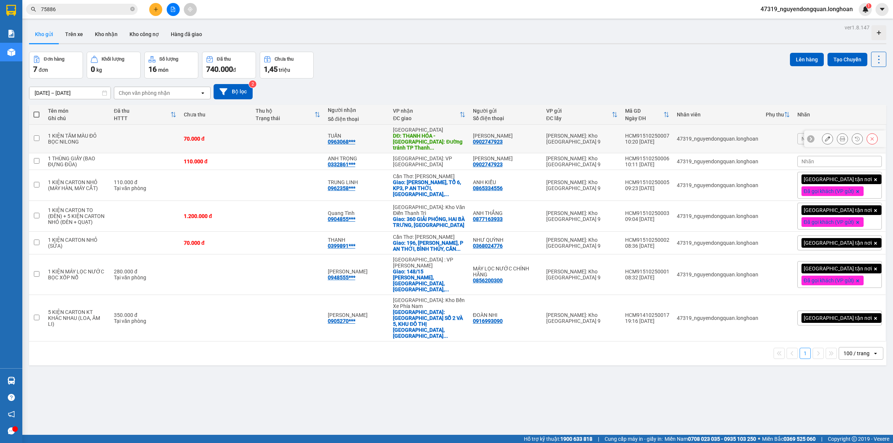
click at [823, 140] on button at bounding box center [827, 138] width 10 height 13
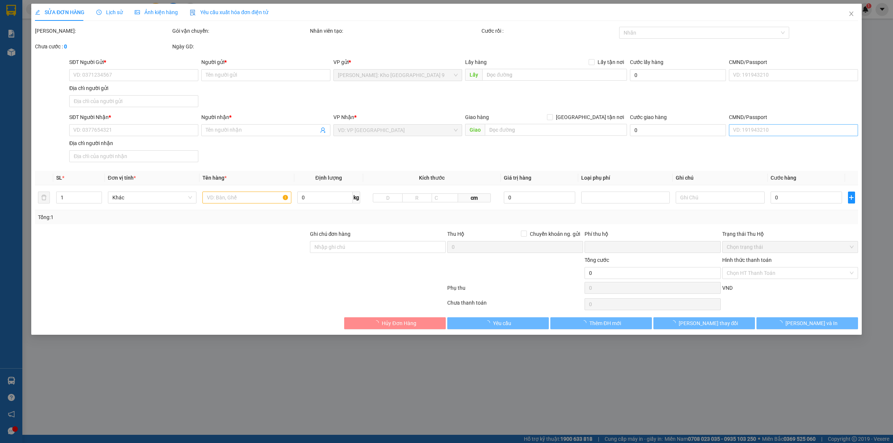
type input "0902747923"
type input "ANH MINH"
type input "0963068990"
type input "TUẤN"
type input "THANH HÓA - TP Thanh Hóa: Đường tránh TP Thanh Hóa"
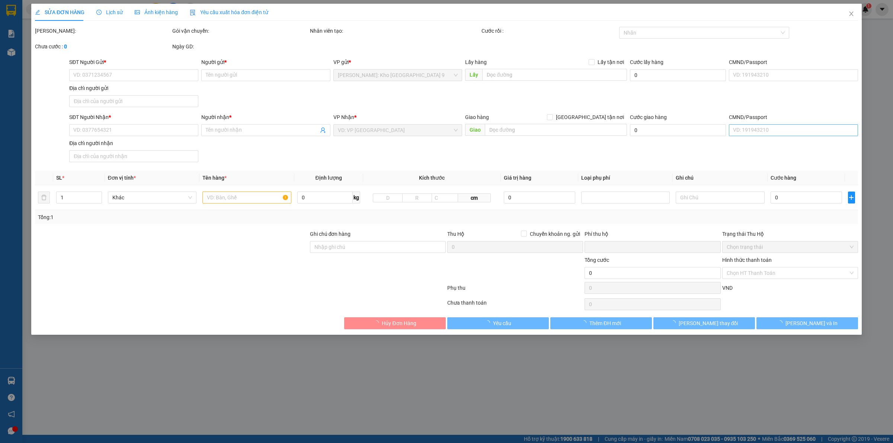
type input "VẬN CHUYỂN NHẸ TAY - HƯ VỠ KHÔNG ĐỀN"
type input "0"
type input "70.000"
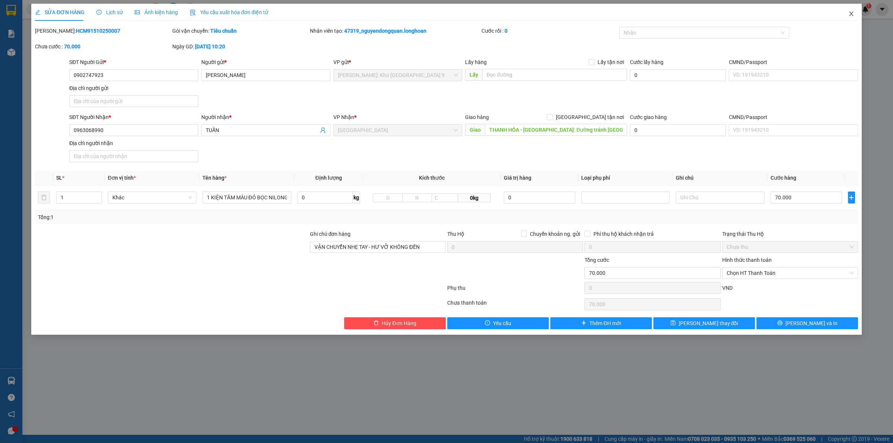
click at [850, 13] on icon "close" at bounding box center [851, 14] width 4 height 4
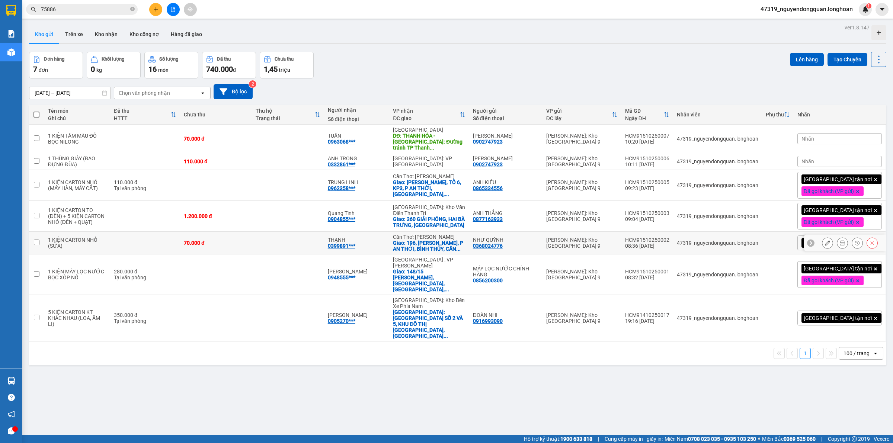
click at [822, 245] on button at bounding box center [827, 243] width 10 height 13
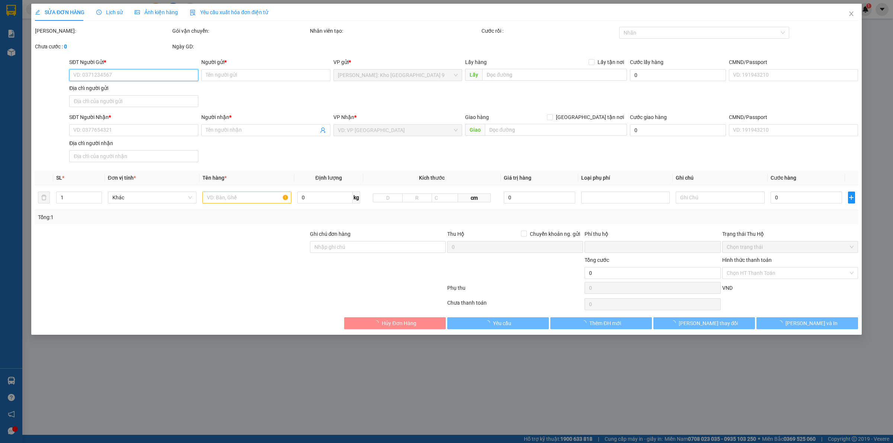
type input "0368024776"
type input "NHƯ QUỲNH"
type input "0399891504"
type input "THẠNH"
checkbox input "true"
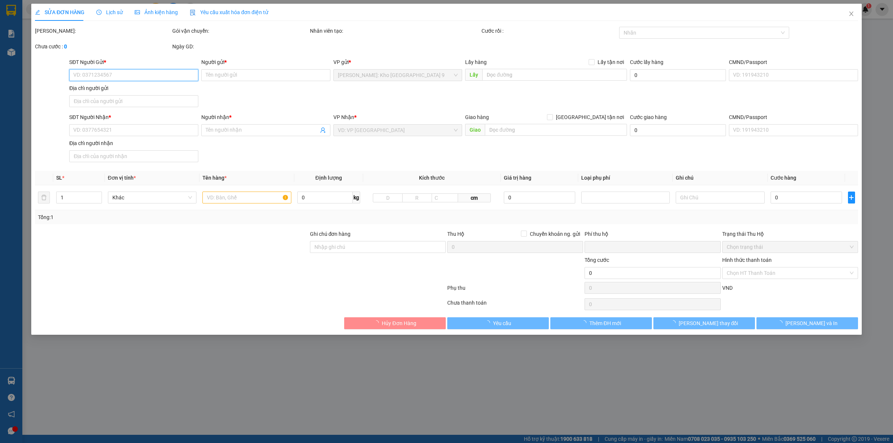
type input "196, [PERSON_NAME], P AN THỚI, BÌNH THỦY, [GEOGRAPHIC_DATA]"
type input "VẬN CHUYỂN NHẸ TAY - HƯ VỠ KHÔNG ĐỀN"
type input "0"
type input "70.000"
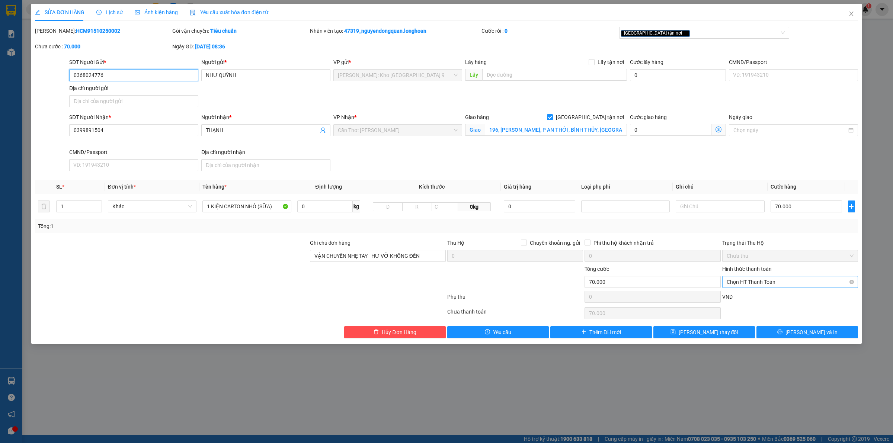
click at [757, 278] on span "Chọn HT Thanh Toán" at bounding box center [789, 281] width 127 height 11
click at [751, 334] on div "Chuyển khoản" at bounding box center [789, 333] width 127 height 8
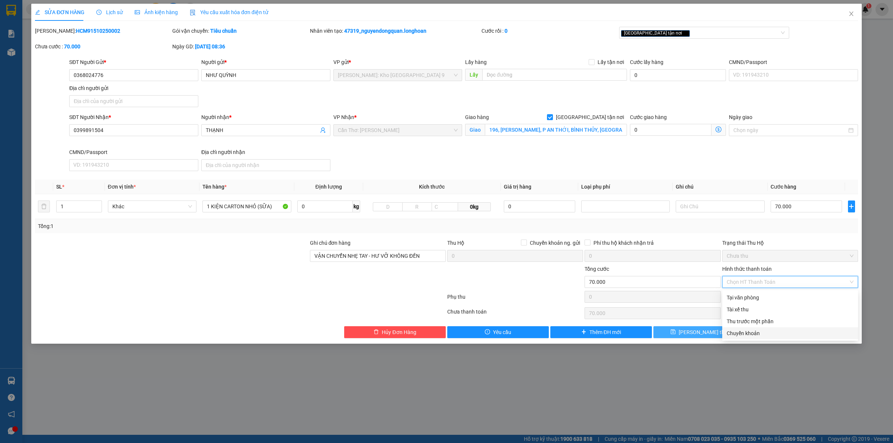
type input "0"
click at [778, 331] on button "[PERSON_NAME] và In" at bounding box center [807, 332] width 102 height 12
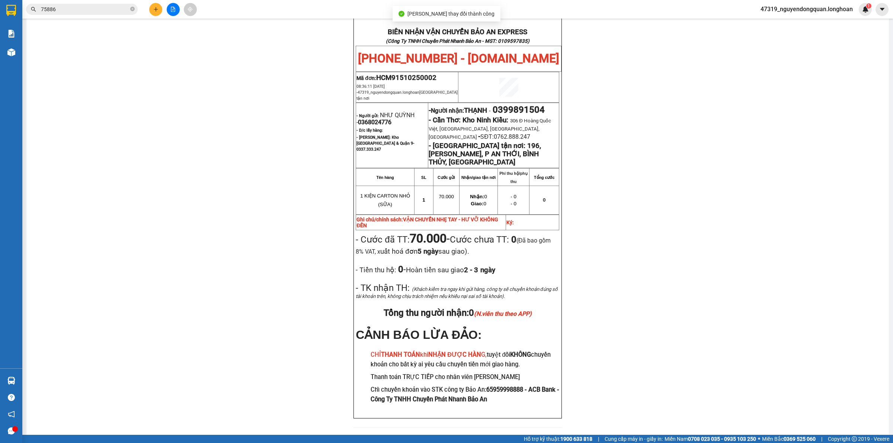
scroll to position [352, 0]
click at [581, 389] on div "PHIẾU DÁN LÊN HÀNG Ngày in phiếu: 10:24 ngày 15-10-2025 CSKH: 1900.06.88.33 CÔN…" at bounding box center [457, 74] width 844 height 724
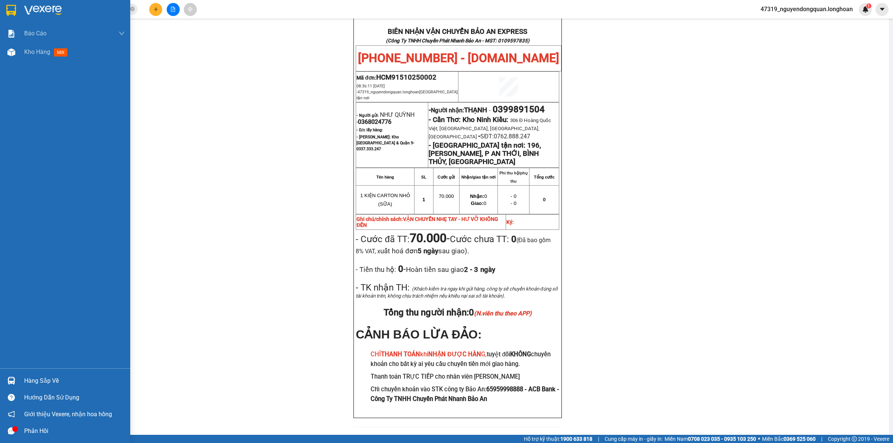
click at [15, 12] on img at bounding box center [11, 10] width 10 height 11
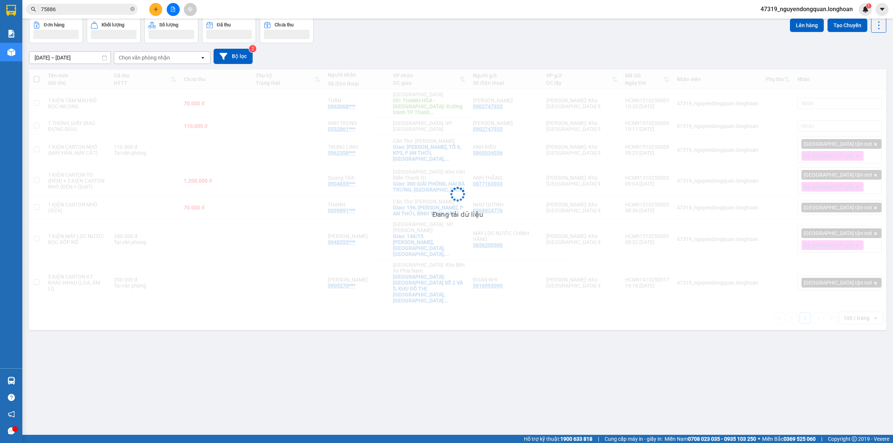
scroll to position [34, 0]
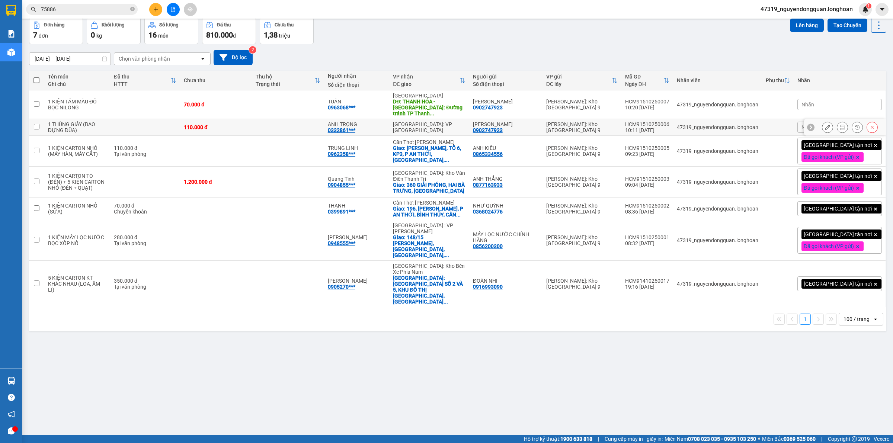
click at [839, 127] on icon at bounding box center [841, 127] width 5 height 5
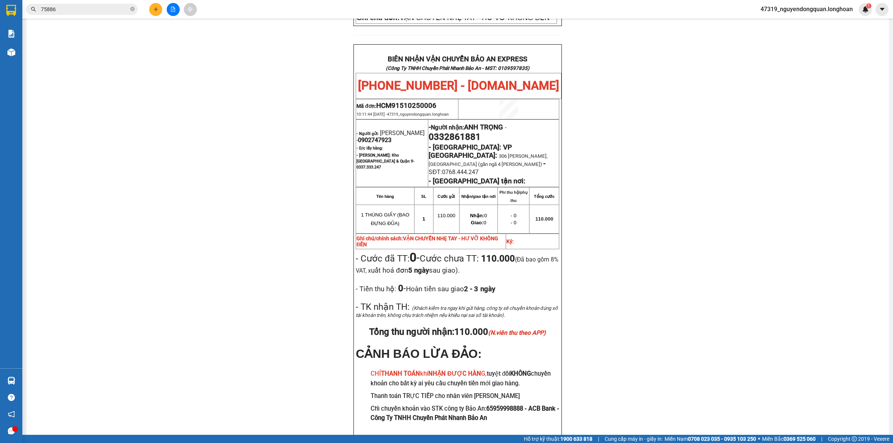
scroll to position [339, 0]
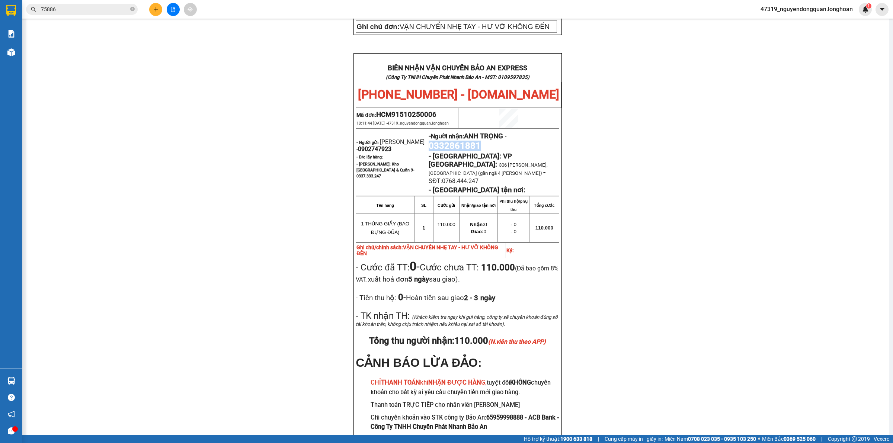
drag, startPoint x: 427, startPoint y: 119, endPoint x: 477, endPoint y: 119, distance: 50.2
click at [477, 130] on p "- Người nhận: ANH TRỌNG - 0332861881" at bounding box center [493, 140] width 130 height 21
copy span "0332861881"
click at [213, 129] on div "PHIẾU DÁN LÊN HÀNG Ngày in phiếu: 10:26 ngày 15-10-2025 CSKH: 1900.06.88.33 CÔN…" at bounding box center [457, 95] width 844 height 739
click at [243, 116] on div "PHIẾU DÁN LÊN HÀNG Ngày in phiếu: 10:26 ngày 15-10-2025 CSKH: 1900.06.88.33 CÔN…" at bounding box center [457, 95] width 844 height 739
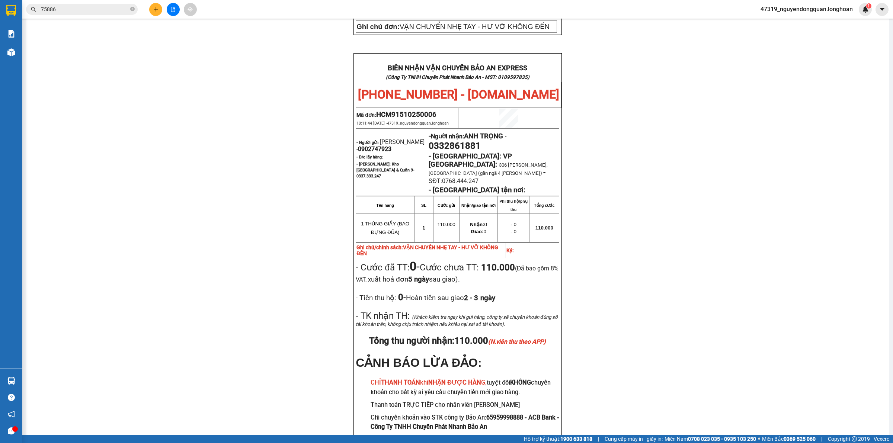
scroll to position [0, 0]
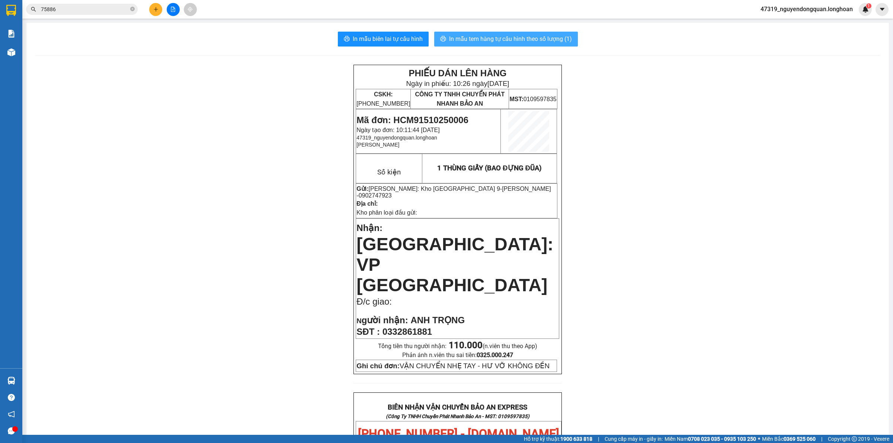
click at [527, 36] on span "In mẫu tem hàng tự cấu hình theo số lượng (1)" at bounding box center [510, 38] width 123 height 9
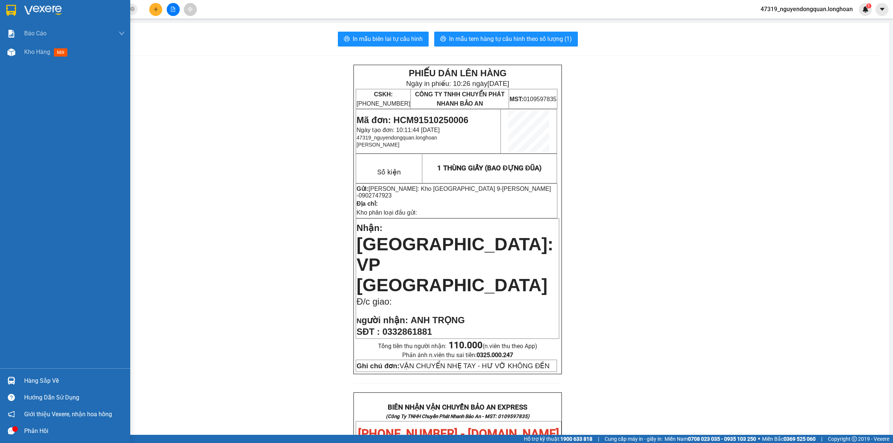
click at [21, 15] on div at bounding box center [65, 12] width 130 height 24
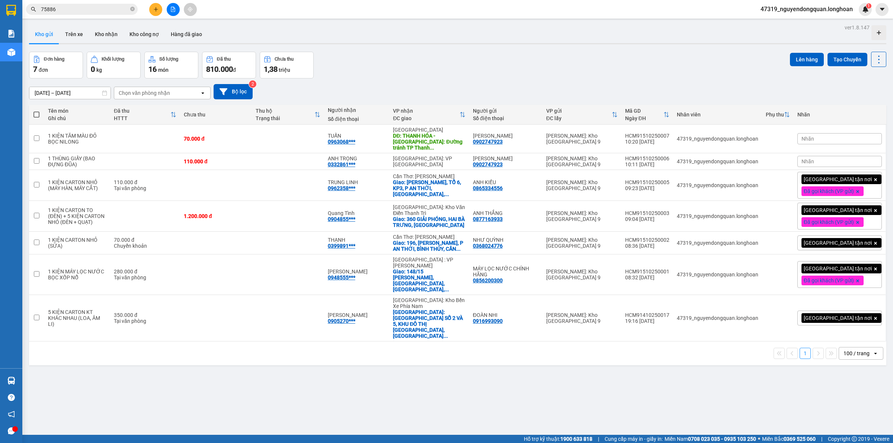
click at [814, 159] on span "Nhãn" at bounding box center [807, 161] width 13 height 6
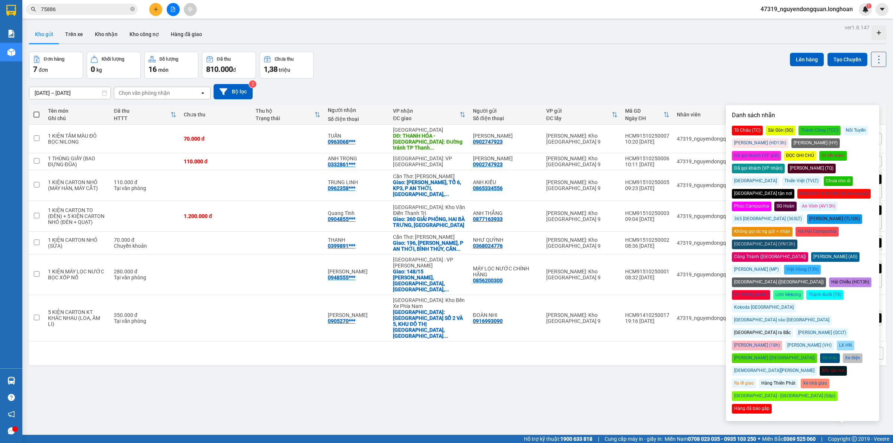
click at [781, 151] on div "Đã gọi khách (VP gửi)" at bounding box center [756, 156] width 49 height 10
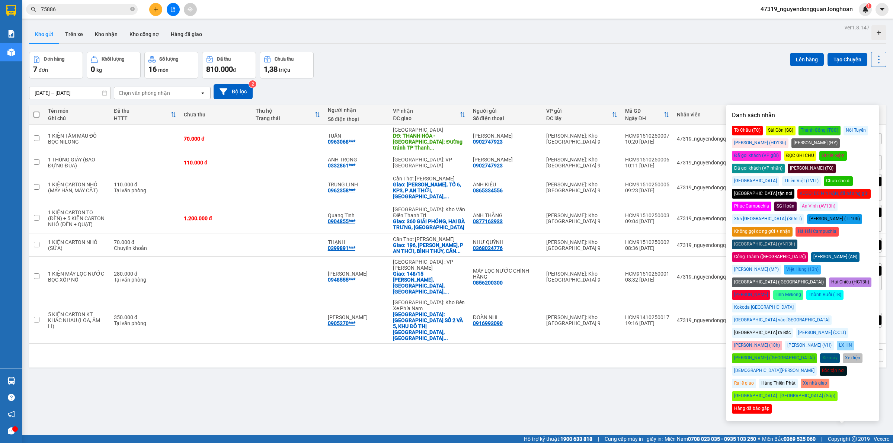
click at [757, 82] on div "16/09/2025 – 15/10/2025 Press the down arrow key to interact with the calendar …" at bounding box center [457, 91] width 857 height 26
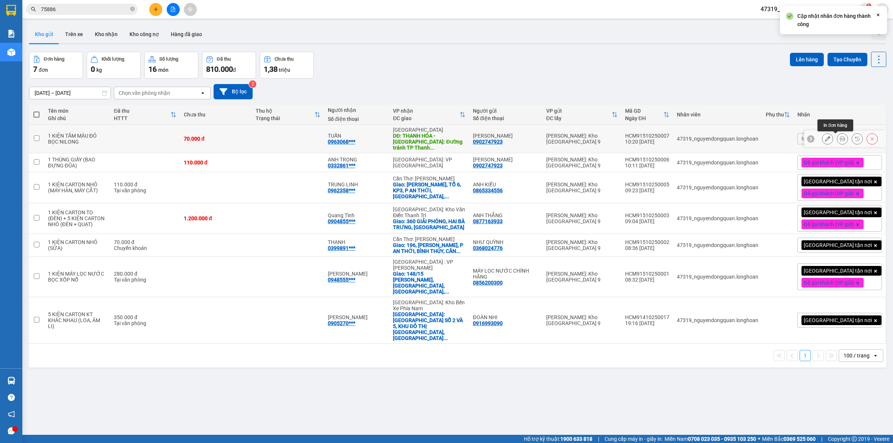
click at [839, 138] on icon at bounding box center [841, 138] width 5 height 5
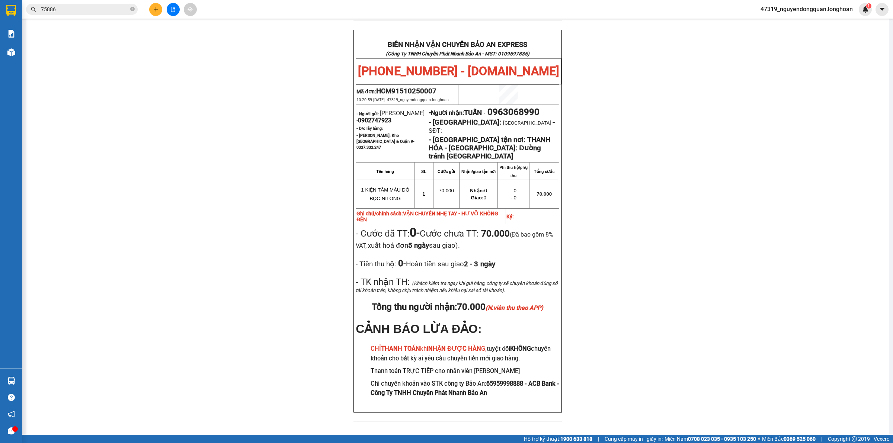
scroll to position [333, 0]
drag, startPoint x: 492, startPoint y: 105, endPoint x: 550, endPoint y: 105, distance: 58.0
click at [550, 106] on p "- Người nhận: TUẤN - 0963068990" at bounding box center [493, 111] width 130 height 10
copy span "0963068990"
click at [162, 190] on div "PHIẾU DÁN LÊN HÀNG Ngày in phiếu: 10:26 ngày 15-10-2025 CSKH: 1900.06.88.33 CÔN…" at bounding box center [457, 80] width 844 height 698
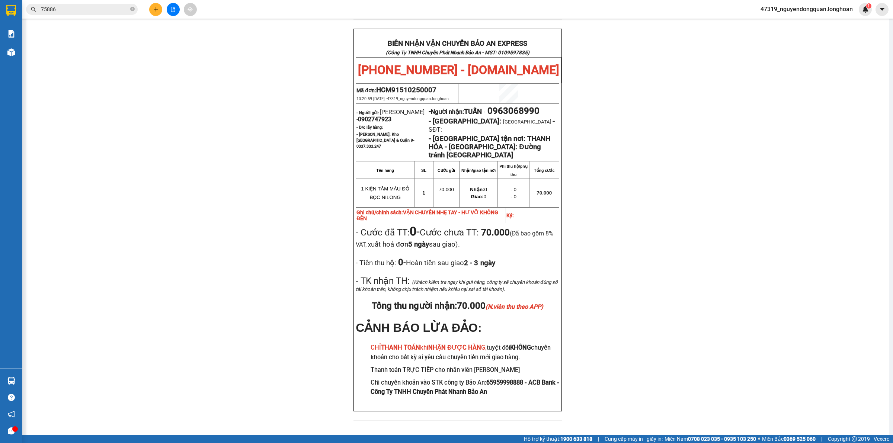
click at [309, 203] on div "PHIẾU DÁN LÊN HÀNG Ngày in phiếu: 10:26 ngày 15-10-2025 CSKH: 1900.06.88.33 CÔN…" at bounding box center [457, 80] width 844 height 698
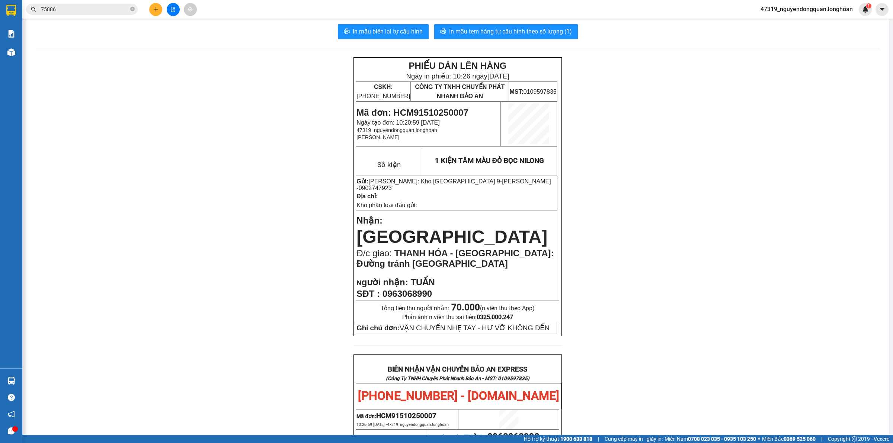
scroll to position [0, 0]
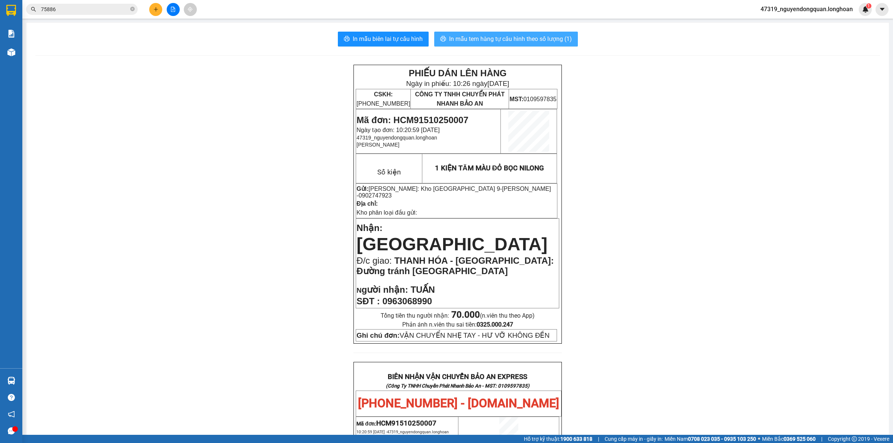
click at [519, 43] on span "In mẫu tem hàng tự cấu hình theo số lượng (1)" at bounding box center [510, 38] width 123 height 9
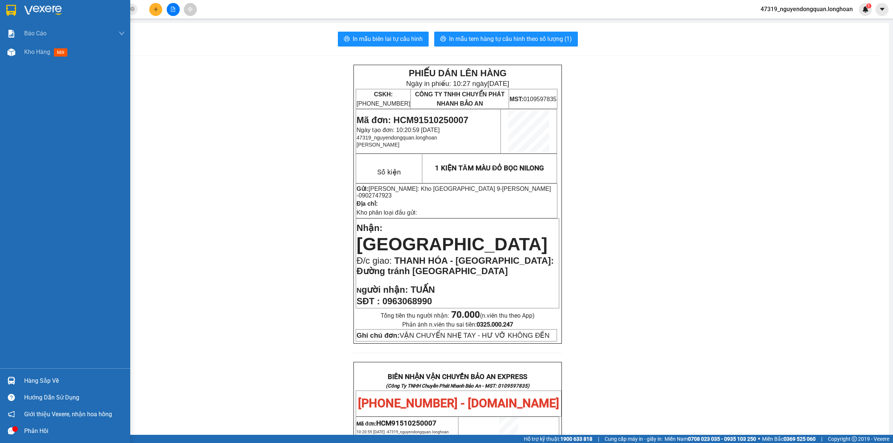
click at [38, 16] on img at bounding box center [43, 10] width 38 height 11
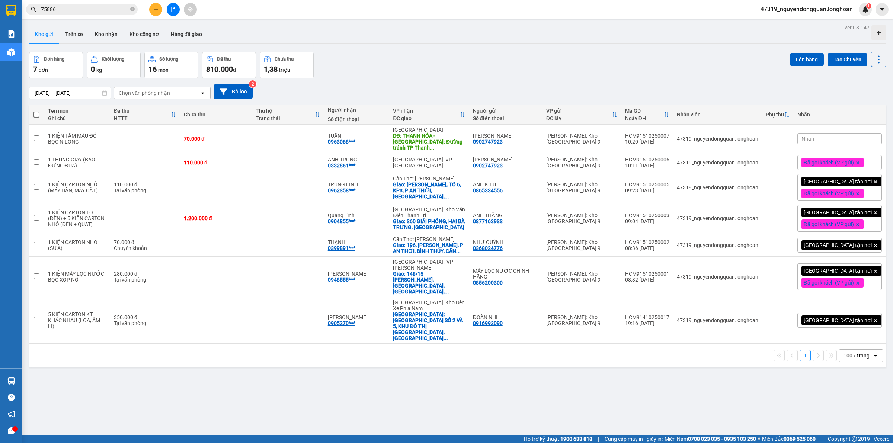
click at [814, 140] on span "Nhãn" at bounding box center [807, 139] width 13 height 6
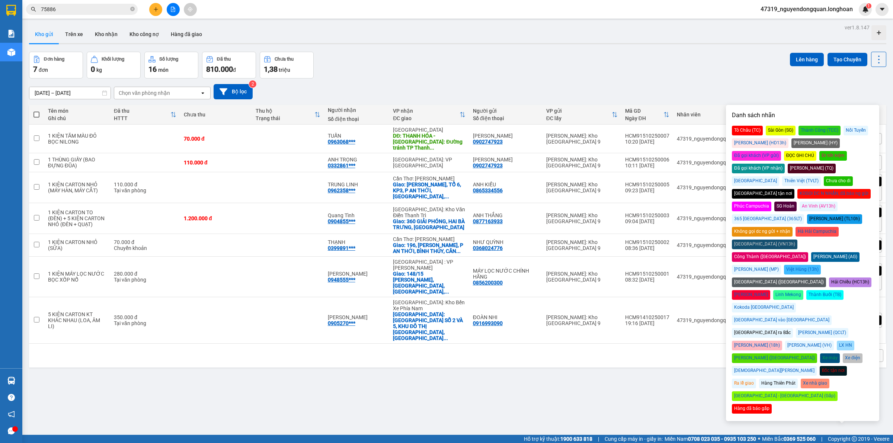
click at [781, 151] on div "Đã gọi khách (VP gửi)" at bounding box center [756, 156] width 49 height 10
click at [769, 106] on div "Danh sách nhãn Tô Châu (TC) Sài Gòn (SG) Thành Công (TCC) Nối Tuyến Huy Dương (…" at bounding box center [802, 263] width 153 height 316
click at [727, 86] on div "16/09/2025 – 15/10/2025 Press the down arrow key to interact with the calendar …" at bounding box center [457, 91] width 857 height 15
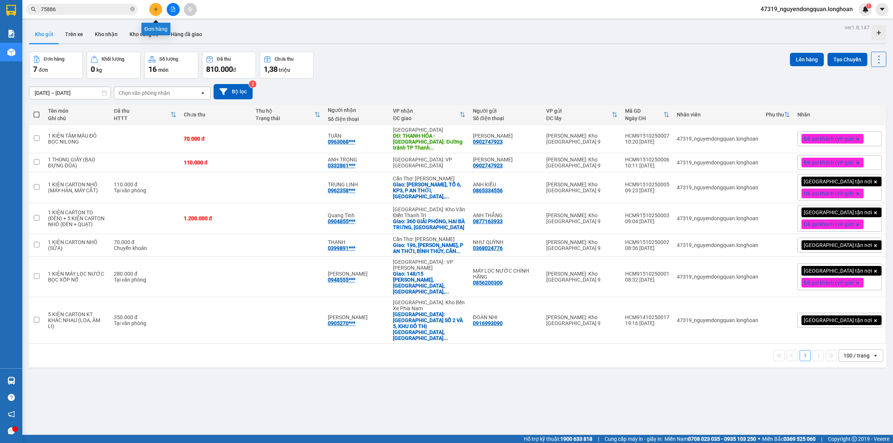
click at [153, 10] on icon "plus" at bounding box center [155, 9] width 5 height 5
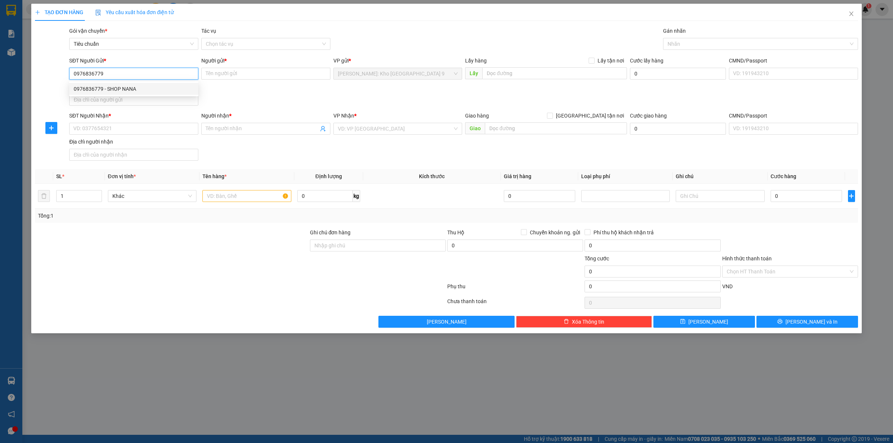
click at [129, 83] on div "0976836779 - SHOP NANA" at bounding box center [133, 89] width 129 height 12
click at [150, 130] on input "SĐT Người Nhận *" at bounding box center [133, 129] width 129 height 12
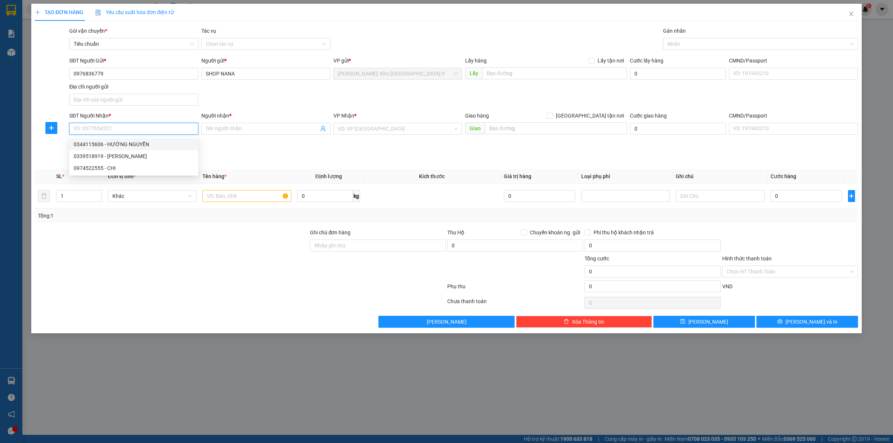
click at [146, 143] on div "0344115606 - HƯỜNG NGUYỄN" at bounding box center [134, 144] width 120 height 8
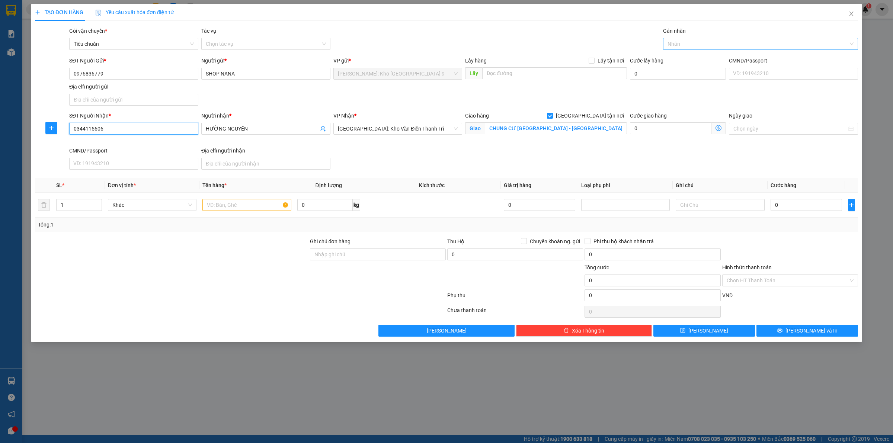
click at [691, 46] on div at bounding box center [757, 43] width 184 height 9
click at [694, 60] on div "[GEOGRAPHIC_DATA] tận nơi" at bounding box center [760, 59] width 186 height 8
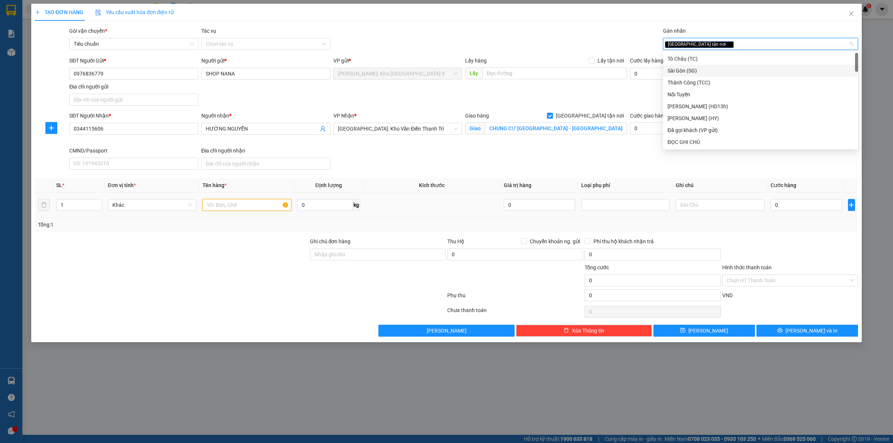
click at [240, 207] on input "text" at bounding box center [246, 205] width 89 height 12
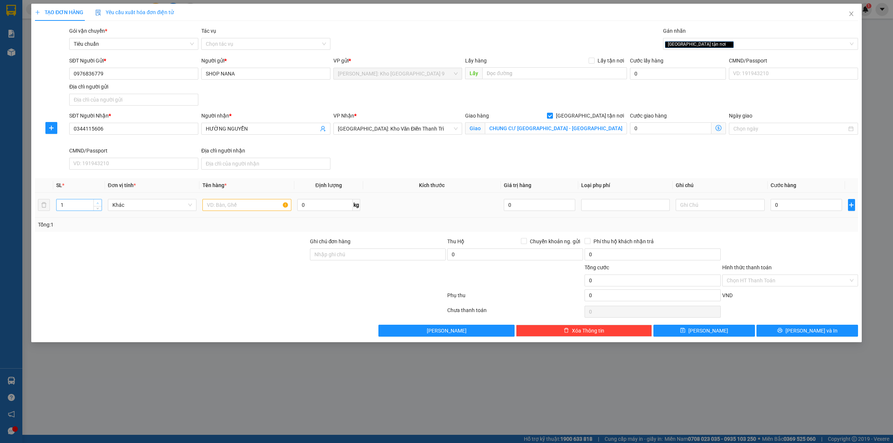
click at [96, 202] on span "up" at bounding box center [98, 203] width 4 height 4
click at [225, 202] on input "text" at bounding box center [246, 205] width 89 height 12
click at [343, 250] on input "Ghi chú đơn hàng" at bounding box center [378, 254] width 136 height 12
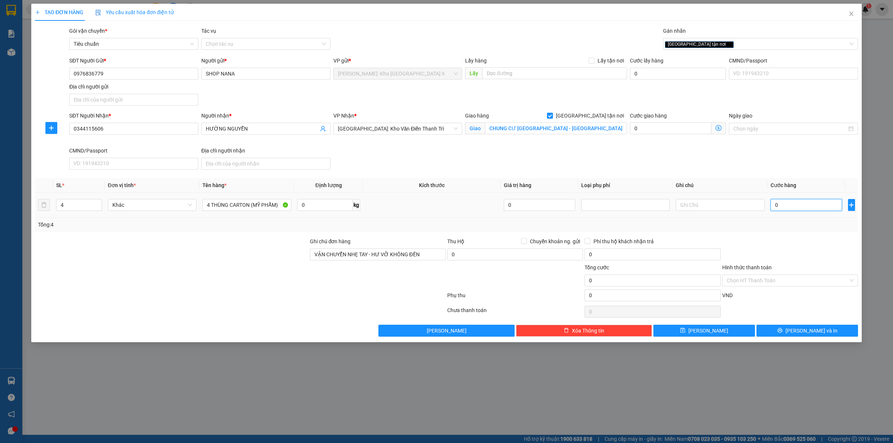
click at [785, 205] on input "0" at bounding box center [805, 205] width 71 height 12
click at [134, 346] on div "TẠO ĐƠN HÀNG Yêu cầu xuất hóa đơn điện tử Transit Pickup Surcharge Ids Transit …" at bounding box center [446, 221] width 893 height 443
click at [795, 206] on input "0" at bounding box center [805, 205] width 71 height 12
click at [796, 254] on div at bounding box center [789, 250] width 137 height 26
click at [808, 334] on span "[PERSON_NAME] và In" at bounding box center [811, 331] width 52 height 8
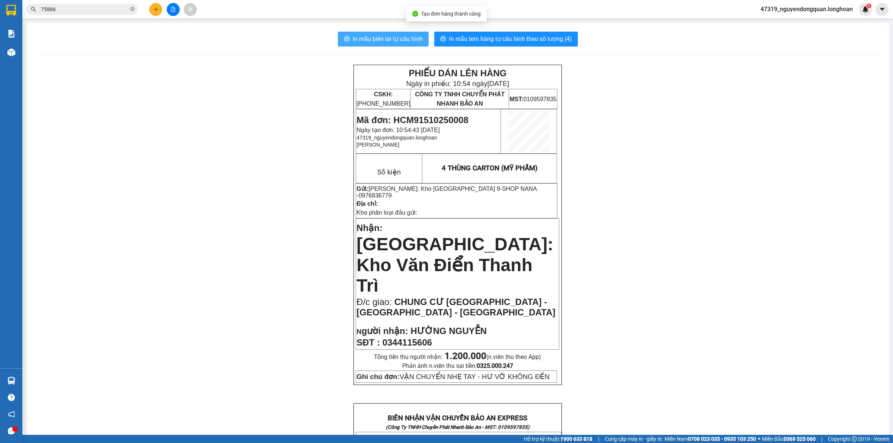
click at [407, 32] on button "In mẫu biên lai tự cấu hình" at bounding box center [383, 39] width 91 height 15
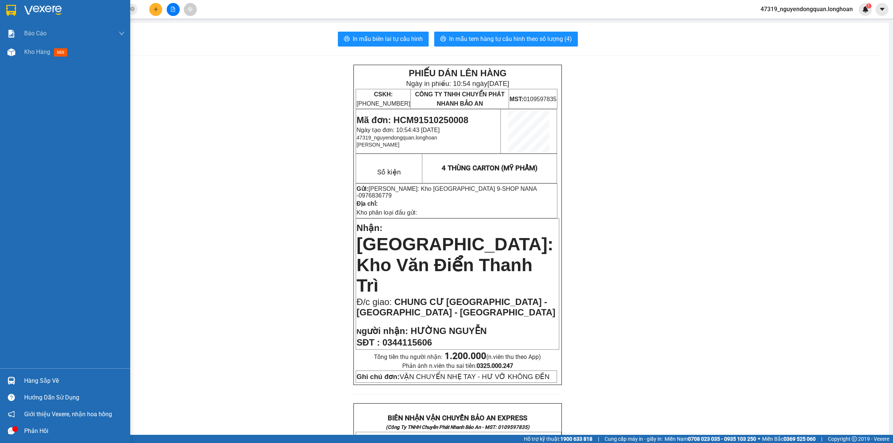
click at [6, 11] on img at bounding box center [11, 10] width 10 height 11
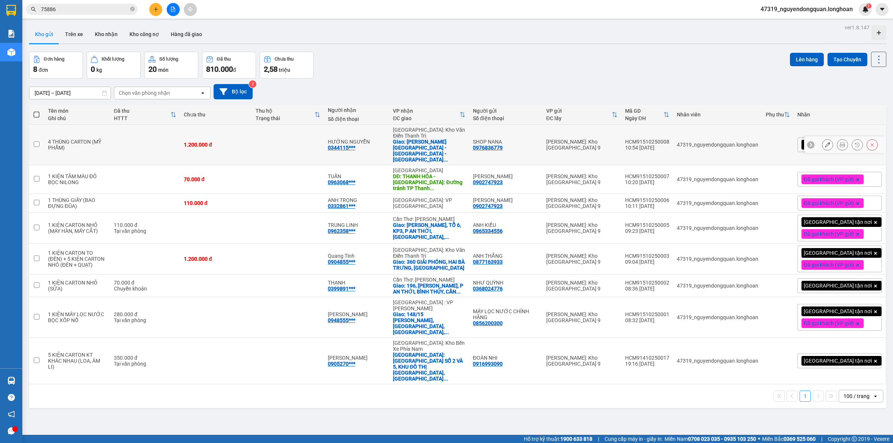
click at [825, 142] on icon at bounding box center [827, 144] width 5 height 5
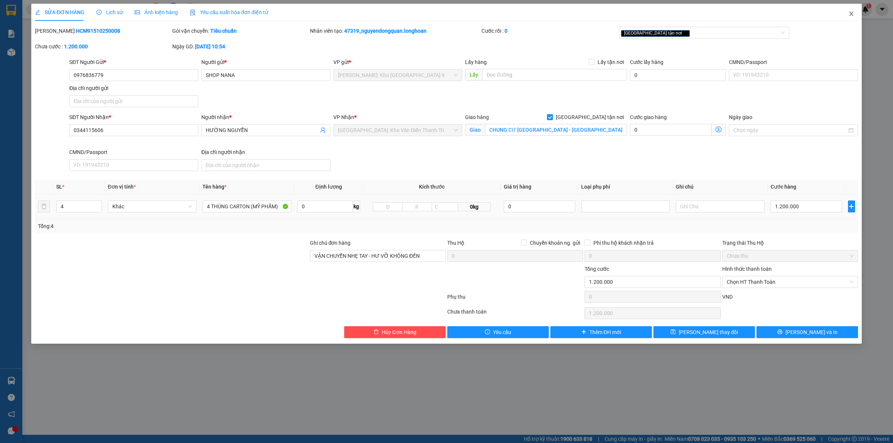
click at [854, 15] on icon "close" at bounding box center [851, 14] width 6 height 6
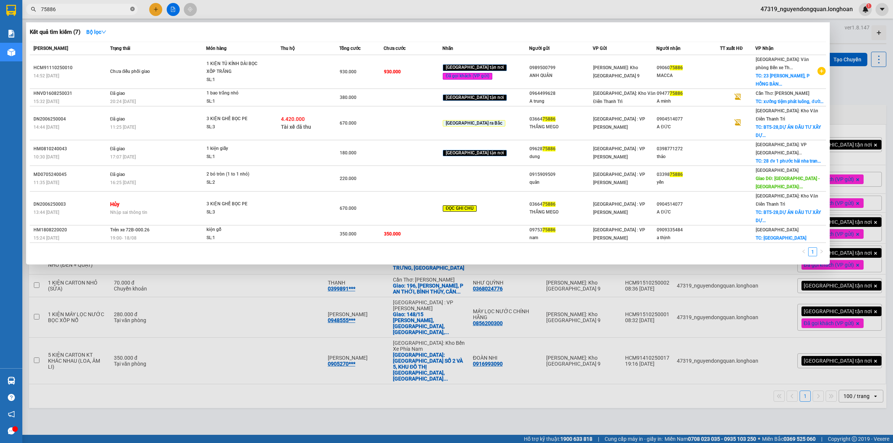
click at [131, 10] on icon "close-circle" at bounding box center [132, 9] width 4 height 4
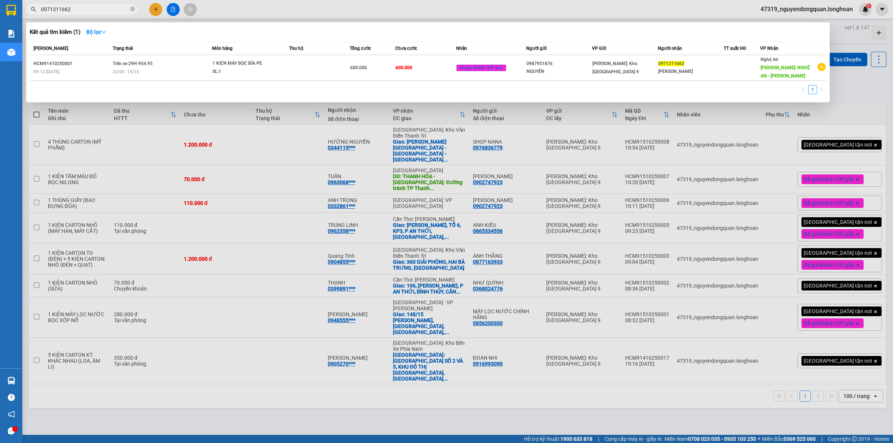
click at [325, 305] on div at bounding box center [446, 221] width 893 height 443
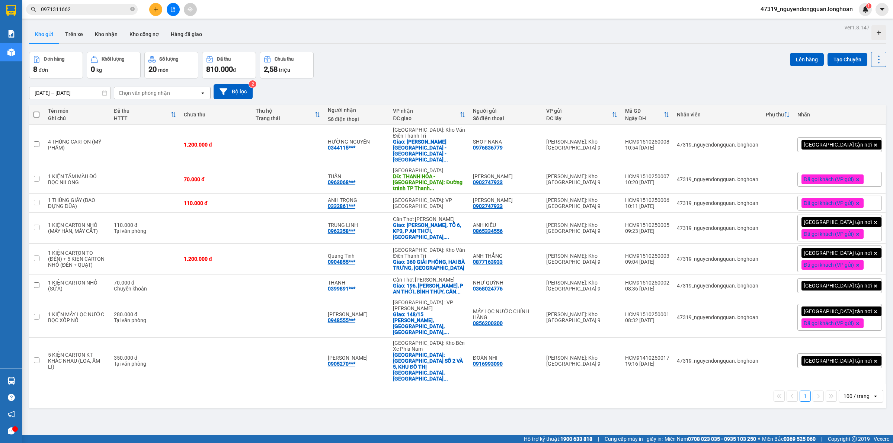
click at [577, 382] on div "ver 1.8.147 Kho gửi Trên xe Kho nhận Kho công nợ Hàng đã giao Đơn hàng 8 đơn Kh…" at bounding box center [457, 243] width 863 height 443
click at [499, 384] on div "1 100 / trang open" at bounding box center [457, 396] width 857 height 24
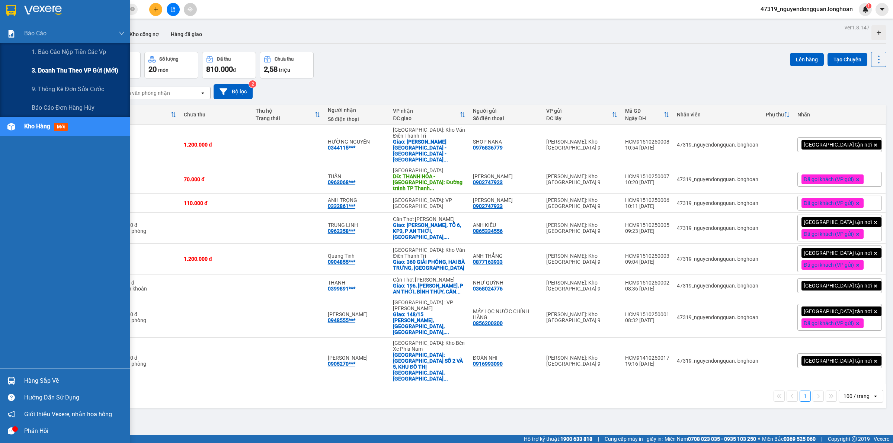
click at [58, 66] on span "3. Doanh Thu theo VP Gửi (mới)" at bounding box center [75, 70] width 87 height 9
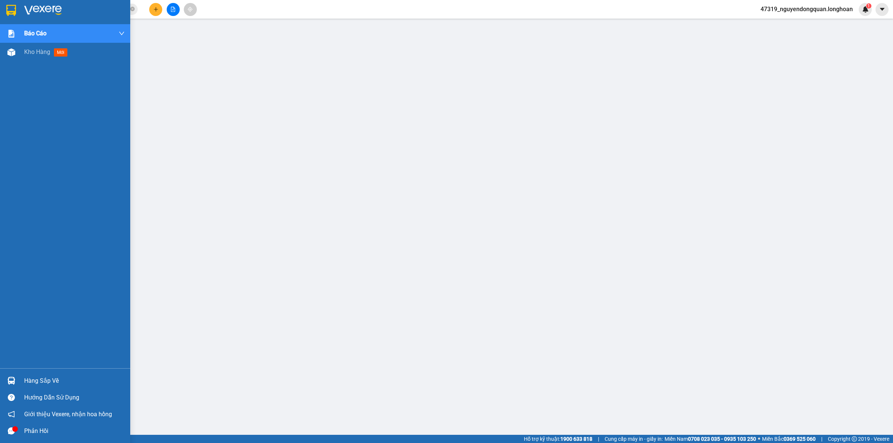
click at [19, 17] on div at bounding box center [65, 12] width 130 height 24
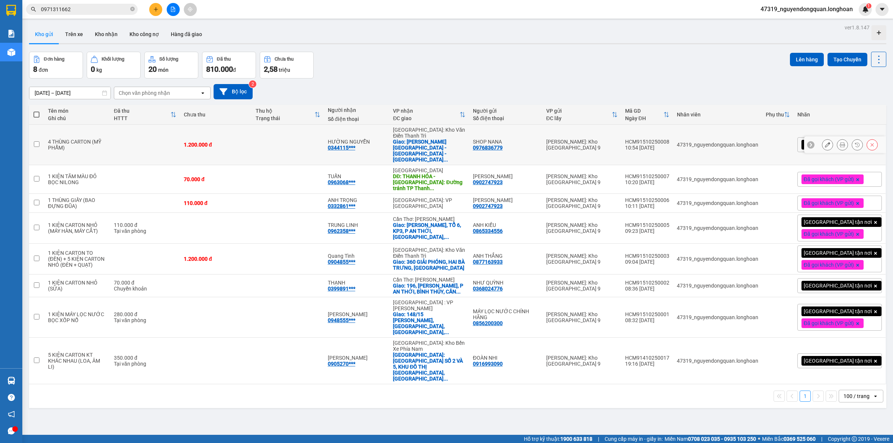
click at [839, 142] on icon at bounding box center [841, 144] width 5 height 5
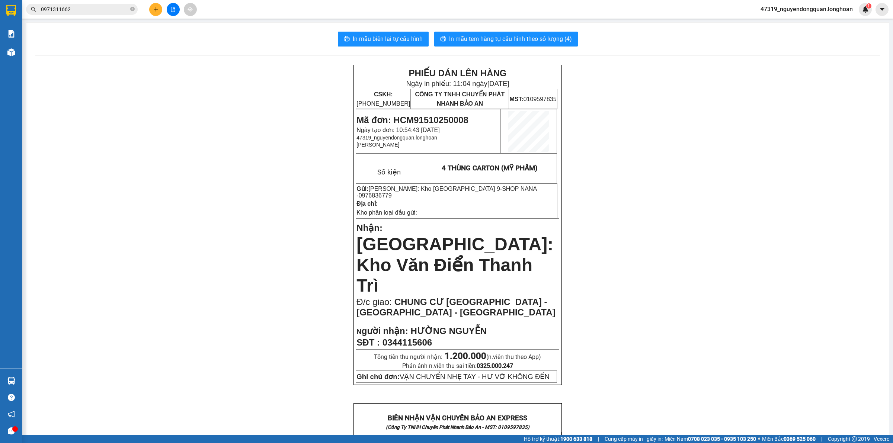
drag, startPoint x: 426, startPoint y: 93, endPoint x: 481, endPoint y: 94, distance: 54.7
drag, startPoint x: 223, startPoint y: 162, endPoint x: 227, endPoint y: 161, distance: 4.2
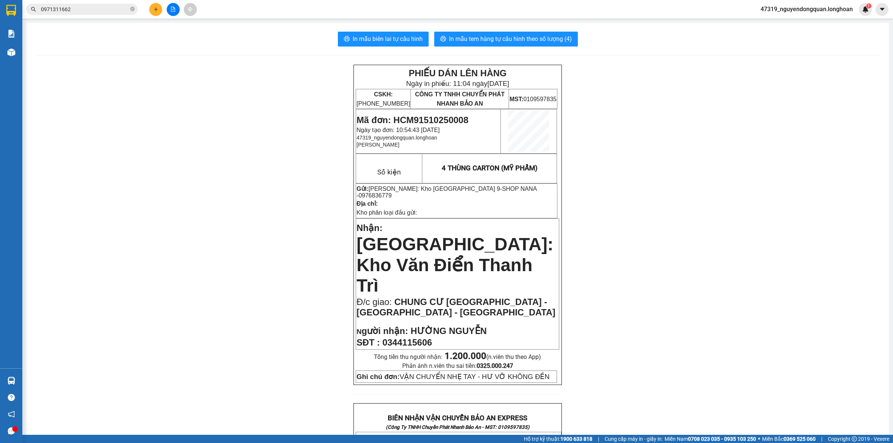
click at [524, 38] on span "In mẫu tem hàng tự cấu hình theo số lượng (4)" at bounding box center [510, 38] width 123 height 9
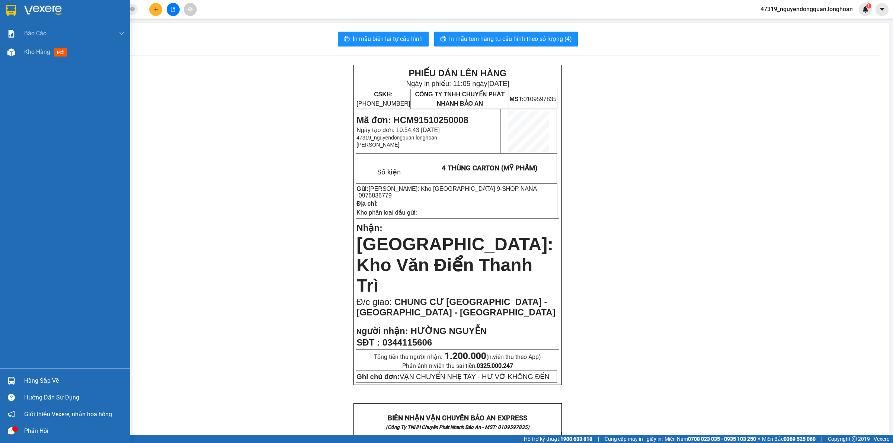
drag, startPoint x: 14, startPoint y: 13, endPoint x: 118, endPoint y: 36, distance: 106.2
click at [15, 13] on img at bounding box center [11, 10] width 10 height 11
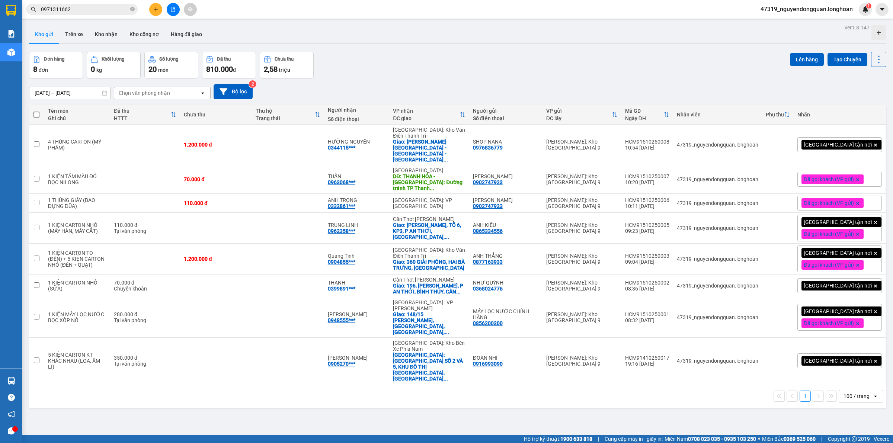
click at [858, 144] on div "[GEOGRAPHIC_DATA] tận nơi" at bounding box center [839, 144] width 84 height 15
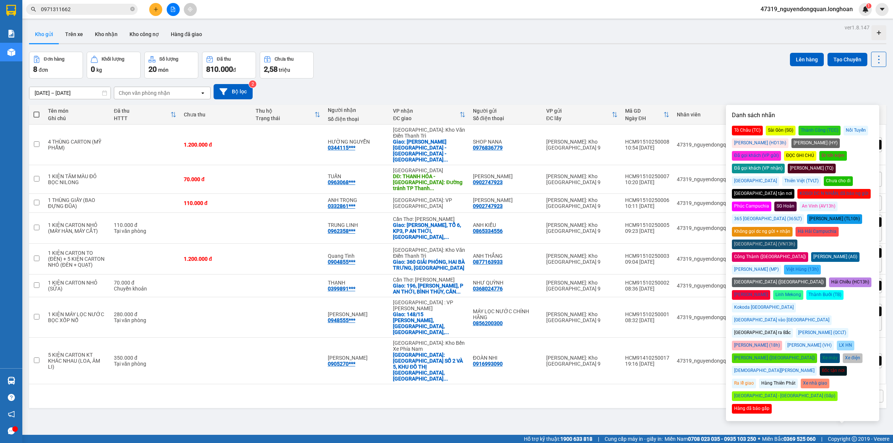
click at [781, 151] on div "Đã gọi khách (VP gửi)" at bounding box center [756, 156] width 49 height 10
click at [717, 86] on div "16/09/2025 – 15/10/2025 Press the down arrow key to interact with the calendar …" at bounding box center [457, 91] width 857 height 15
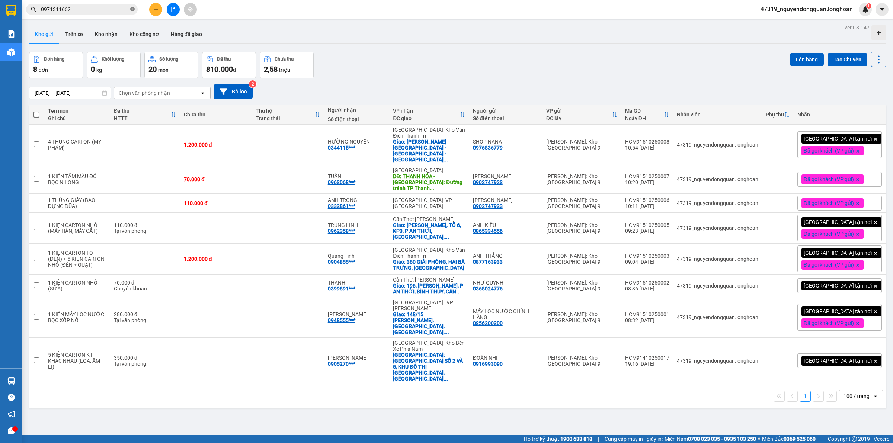
click at [130, 9] on icon "close-circle" at bounding box center [132, 9] width 4 height 4
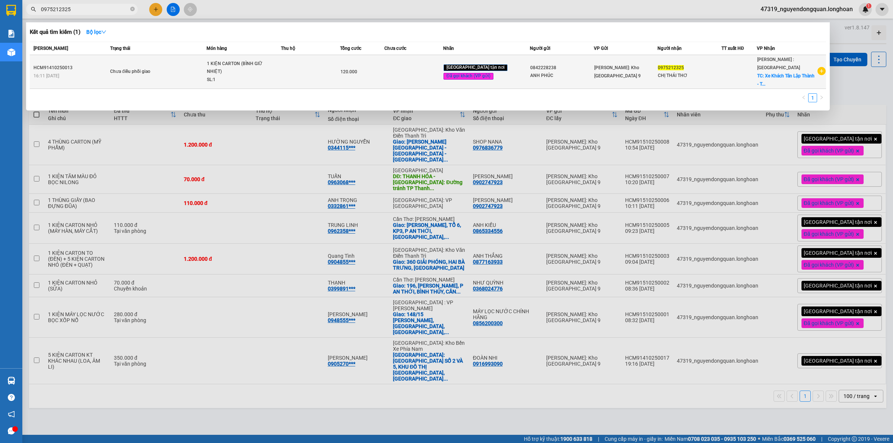
click at [205, 71] on td "Chưa điều phối giao" at bounding box center [157, 72] width 98 height 34
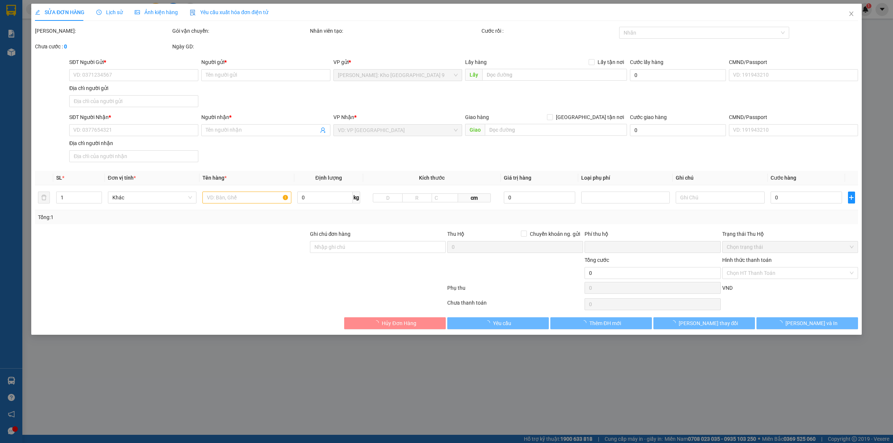
click at [109, 12] on span "Lịch sử" at bounding box center [109, 12] width 26 height 6
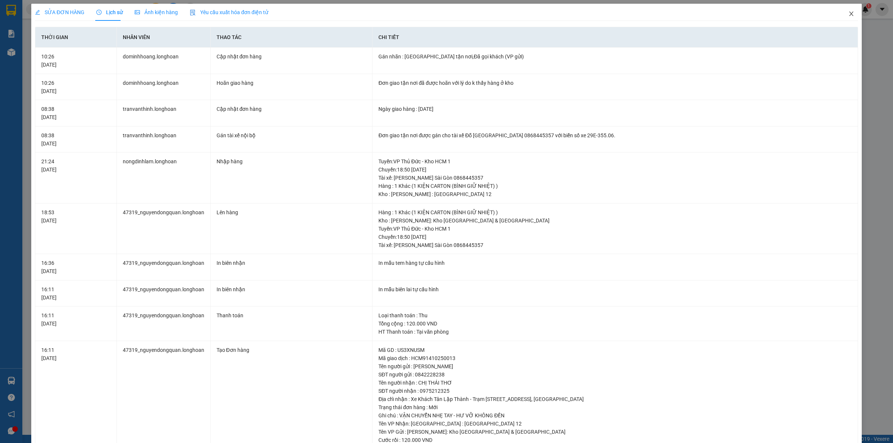
click at [848, 15] on icon "close" at bounding box center [851, 14] width 6 height 6
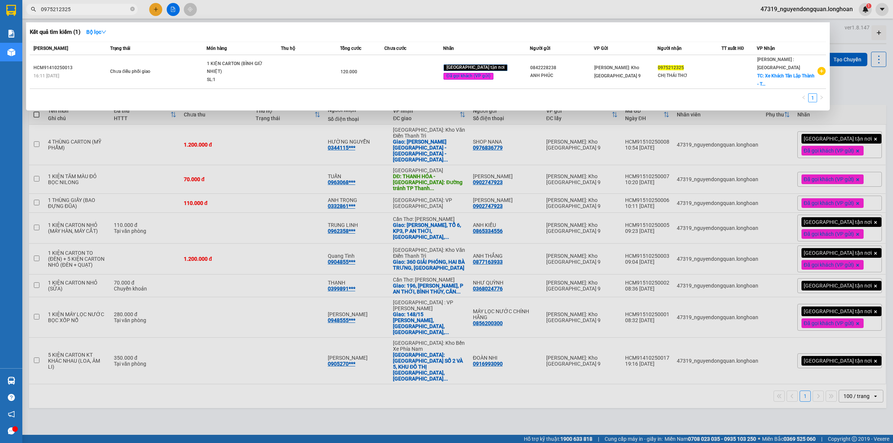
click at [108, 11] on input "0975212325" at bounding box center [85, 9] width 88 height 8
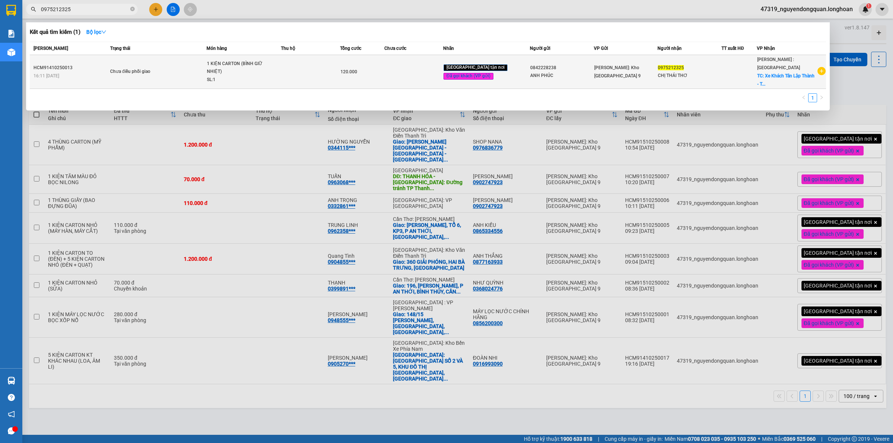
click at [412, 71] on td at bounding box center [413, 72] width 59 height 34
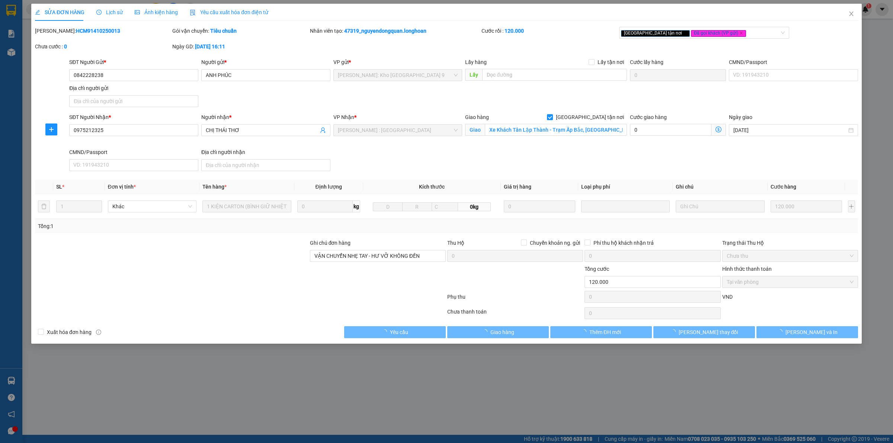
click at [115, 15] on span "Lịch sử" at bounding box center [109, 12] width 26 height 6
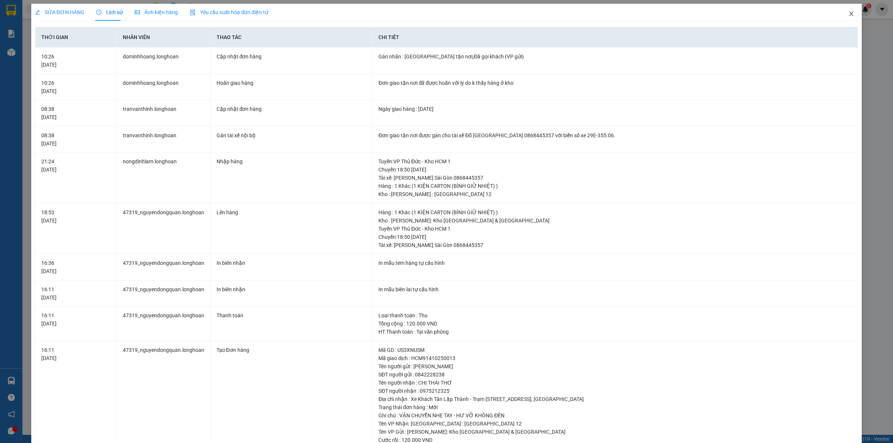
click at [848, 14] on icon "close" at bounding box center [851, 14] width 6 height 6
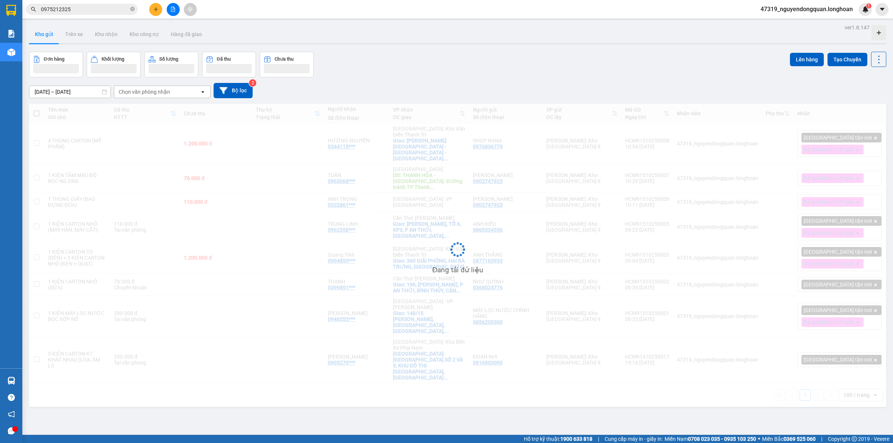
click at [96, 8] on input "0975212325" at bounding box center [85, 9] width 88 height 8
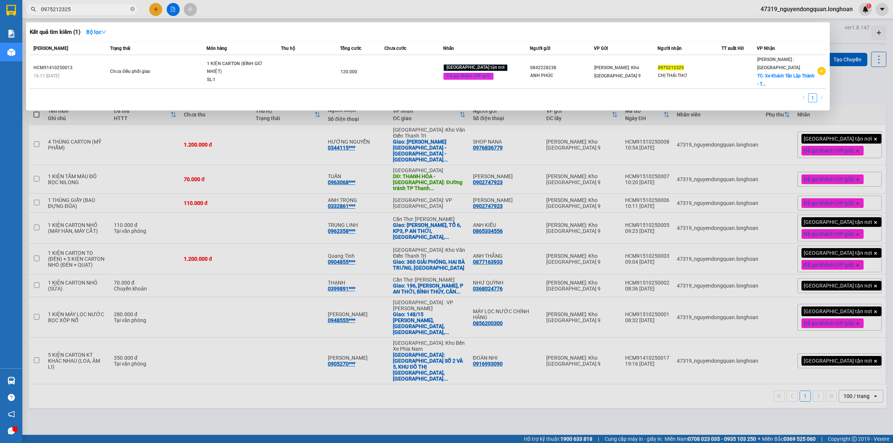
click at [334, 278] on div at bounding box center [446, 221] width 893 height 443
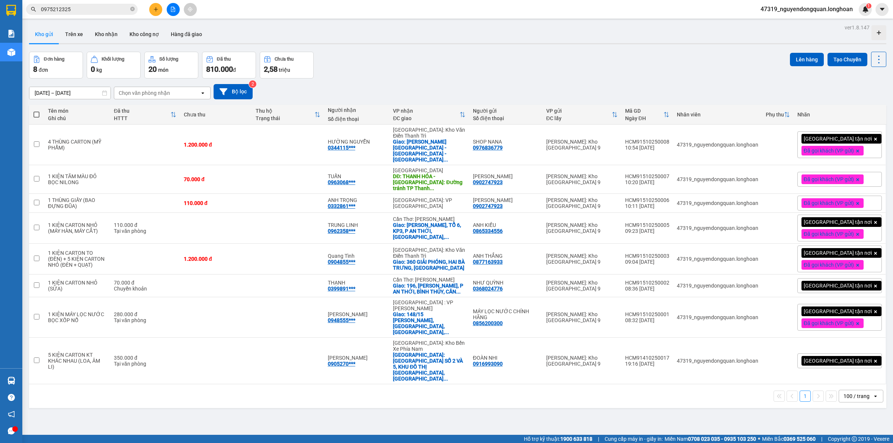
click at [500, 413] on div "ver 1.8.147 Kho gửi Trên xe Kho nhận Kho công nợ Hàng đã giao Đơn hàng 8 đơn Kh…" at bounding box center [457, 243] width 863 height 443
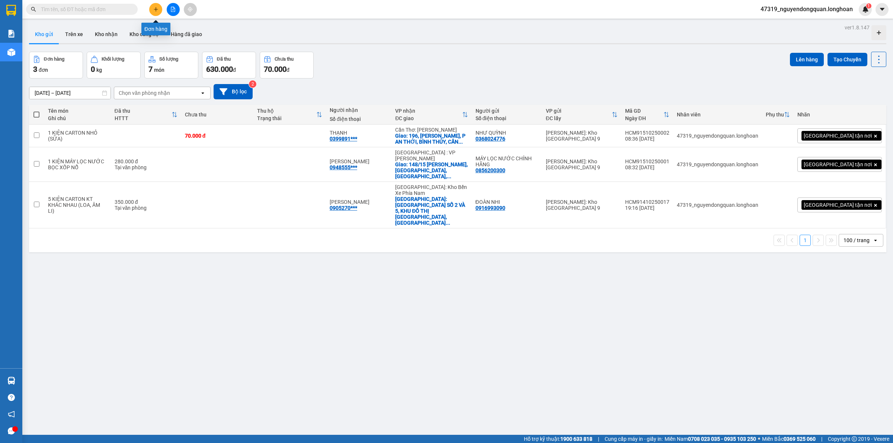
click at [155, 12] on button at bounding box center [155, 9] width 13 height 13
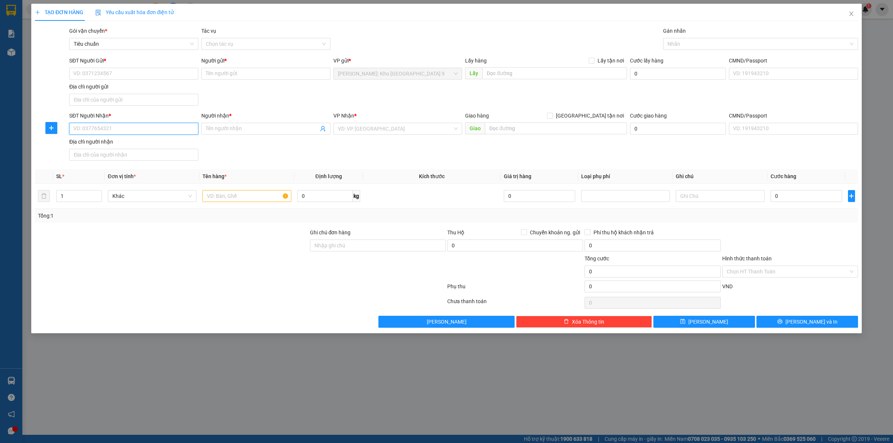
click at [149, 132] on input "SĐT Người Nhận *" at bounding box center [133, 129] width 129 height 12
type input "0904855018"
click at [171, 141] on div "0904855018 - Quang Tình" at bounding box center [134, 144] width 120 height 8
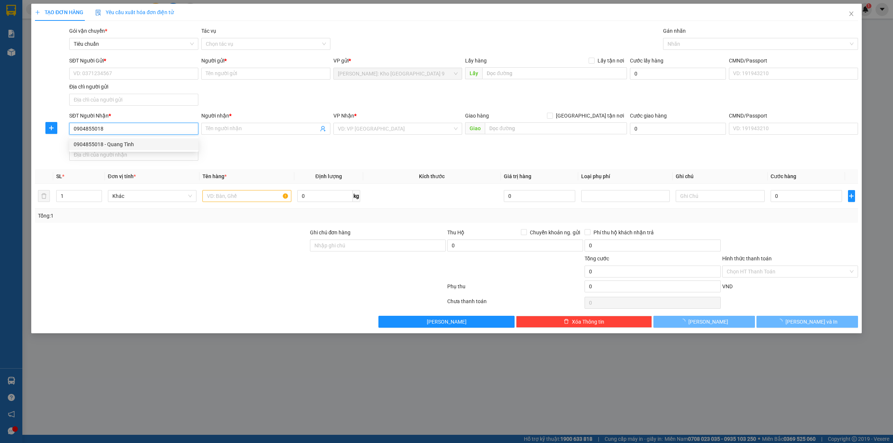
type input "Quang Tình"
checkbox input "true"
type input "115 hoàng văn thụ - [GEOGRAPHIC_DATA] - [GEOGRAPHIC_DATA]"
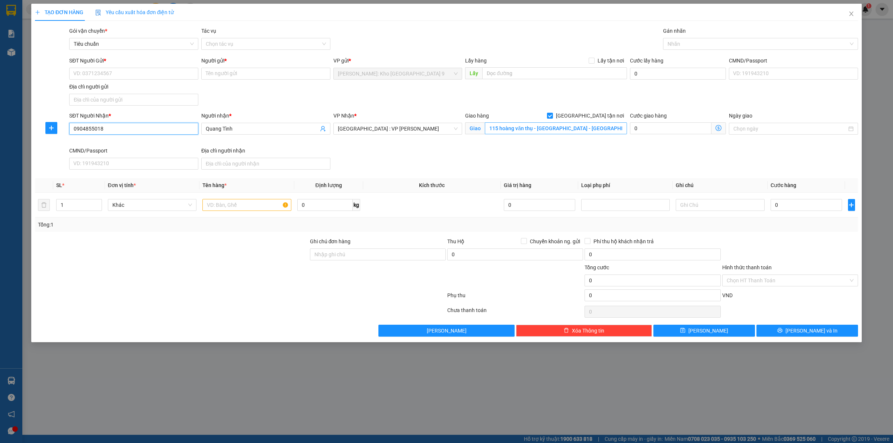
type input "0904855018"
click at [443, 130] on span "[GEOGRAPHIC_DATA] : VP [PERSON_NAME]" at bounding box center [398, 128] width 120 height 11
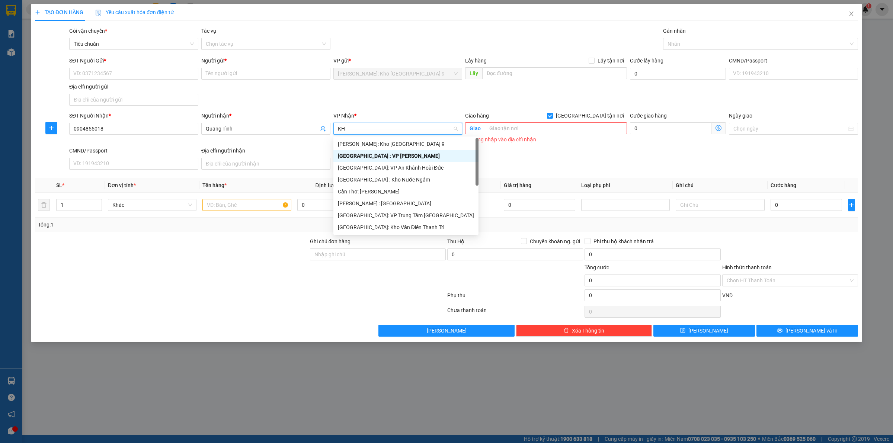
type input "KHO"
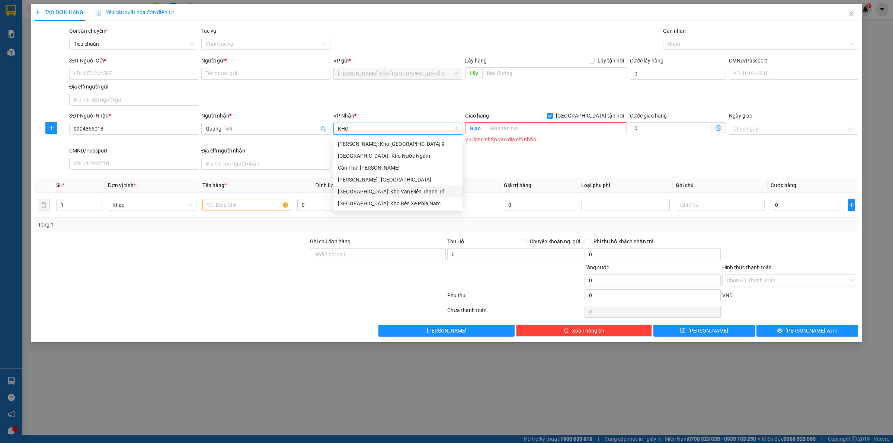
click at [402, 190] on div "[GEOGRAPHIC_DATA]: Kho Văn Điển Thanh Trì" at bounding box center [398, 191] width 120 height 8
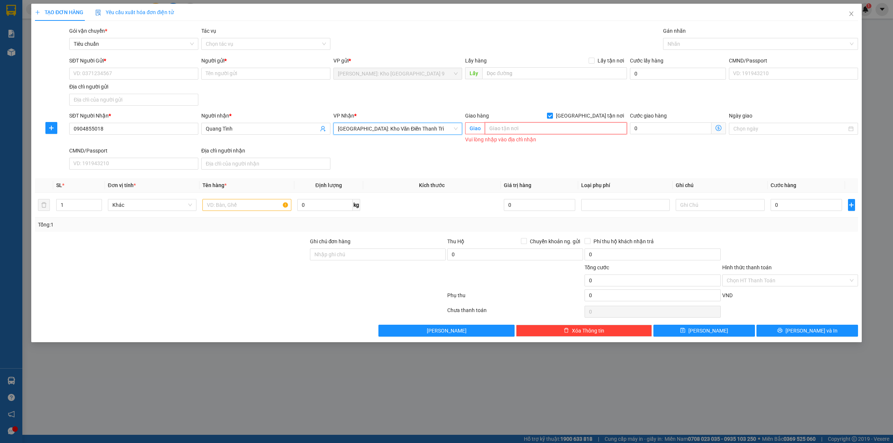
click at [527, 134] on input "text" at bounding box center [556, 128] width 142 height 12
click at [559, 126] on input "360 GIẢI PHÓNG," at bounding box center [556, 128] width 142 height 12
click at [698, 48] on div at bounding box center [757, 43] width 184 height 9
type input "360 GIẢI PHÓNG, [GEOGRAPHIC_DATA], [GEOGRAPHIC_DATA]"
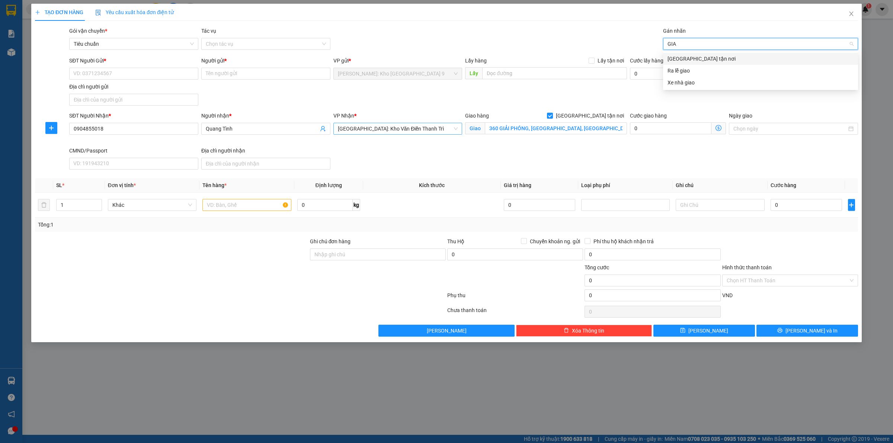
type input "GIAO"
click at [698, 56] on div "[GEOGRAPHIC_DATA] tận nơi" at bounding box center [760, 59] width 186 height 8
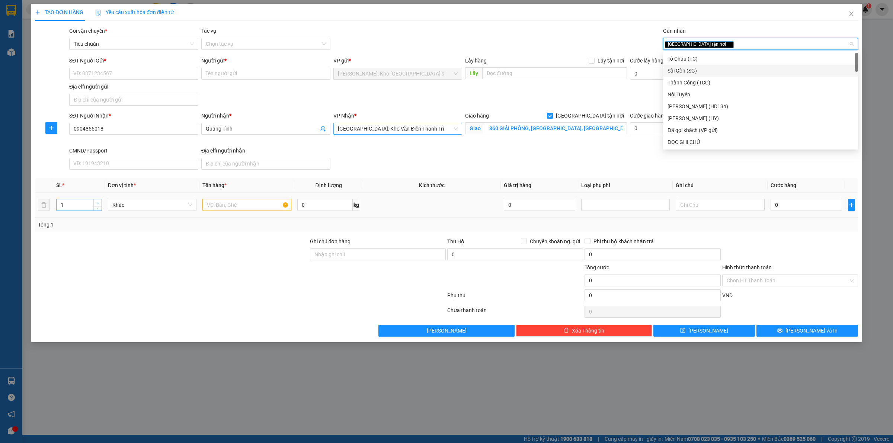
click at [99, 202] on icon "up" at bounding box center [97, 203] width 3 height 3
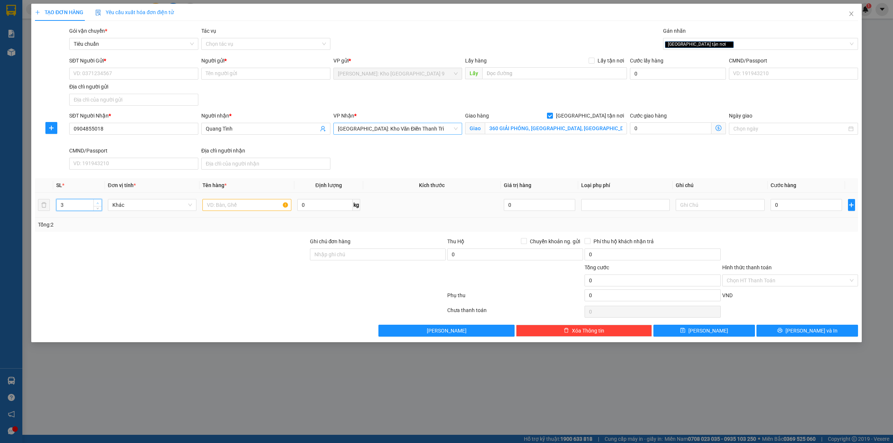
click at [99, 202] on icon "up" at bounding box center [97, 203] width 3 height 3
type input "6"
click at [99, 202] on icon "up" at bounding box center [97, 203] width 3 height 3
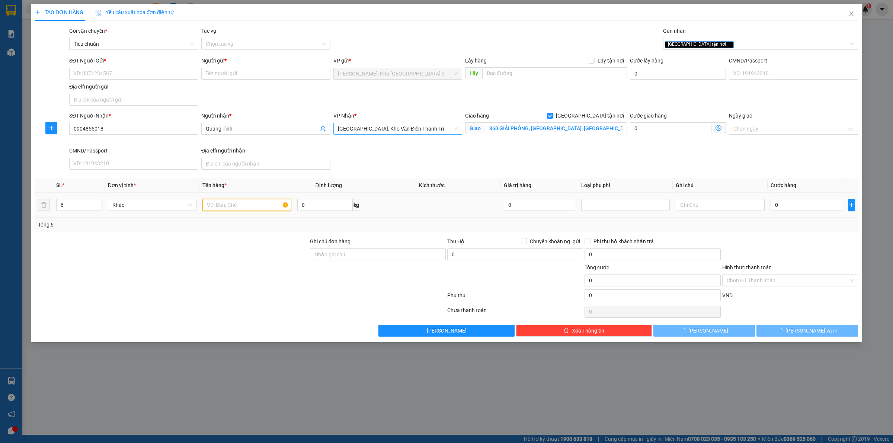
click at [243, 209] on input "text" at bounding box center [246, 205] width 89 height 12
type input "1 KIỆN CARTON TO + 5 KIỆN CARTON NHỎ"
click at [351, 254] on input "Ghi chú đơn hàng" at bounding box center [378, 254] width 136 height 12
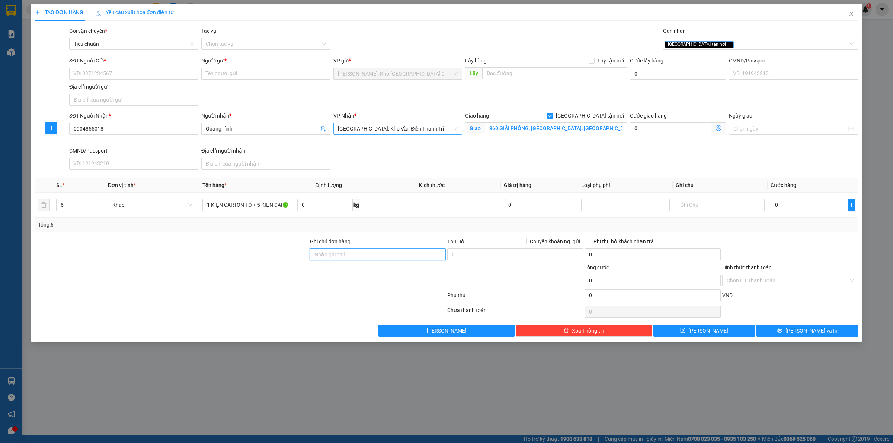
type input "VẬN CHUYỂN NHẸ TAY - HƯ VỠ KHÔNG ĐỀN"
click at [280, 208] on input "1 KIỆN CARTON TO + 5 KIỆN CARTON NHỎ" at bounding box center [246, 205] width 89 height 12
click at [103, 78] on input "SĐT Người Gửi *" at bounding box center [133, 74] width 129 height 12
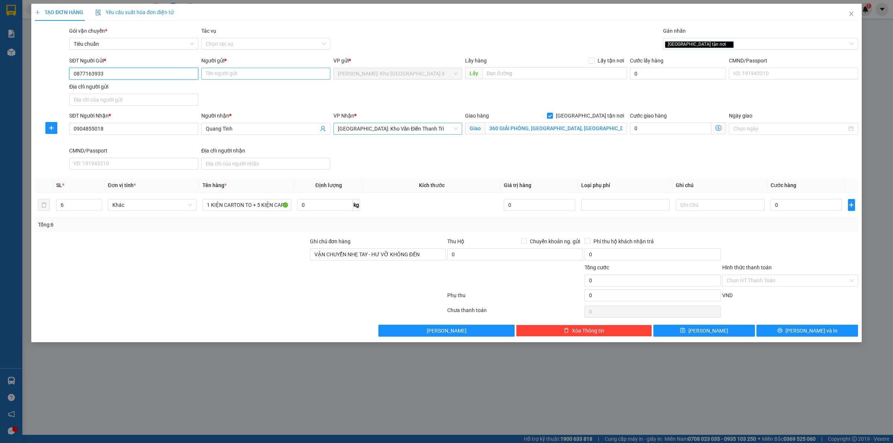
type input "0877163933"
click at [218, 70] on input "Người gửi *" at bounding box center [265, 74] width 129 height 12
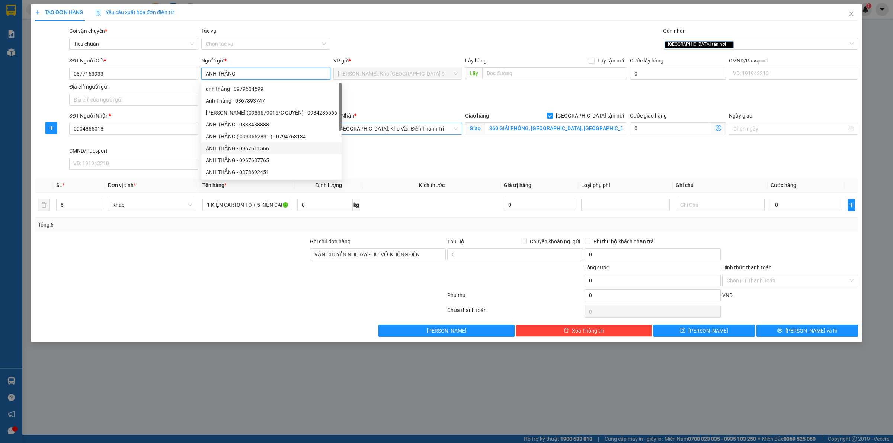
type input "ANH THẮNG"
click at [374, 149] on div "SĐT Người Nhận * 0904855018 Người nhận * Quang Tình VP Nhận * [GEOGRAPHIC_DATA]…" at bounding box center [464, 142] width 792 height 61
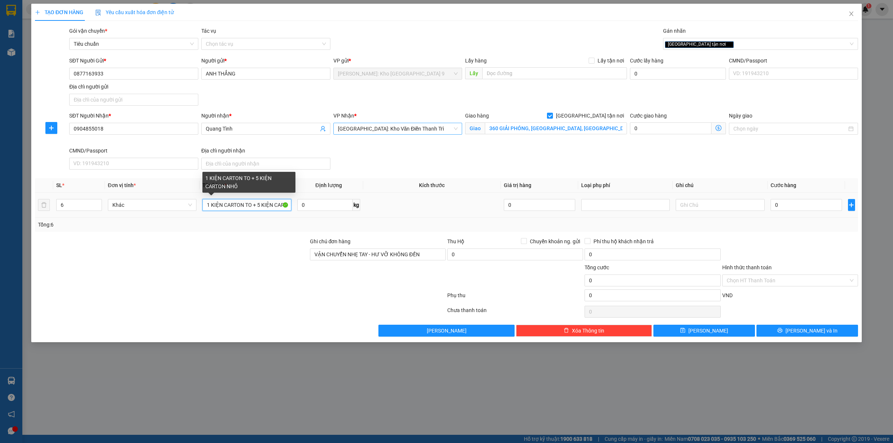
click at [279, 207] on input "1 KIỆN CARTON TO + 5 KIỆN CARTON NHỎ" at bounding box center [246, 205] width 89 height 12
type input "1 KIỆN CARTON TO + 5 KIỆN CARTON NHỎ (ĐÈN + QUẠT)"
click at [802, 207] on input "0" at bounding box center [805, 205] width 71 height 12
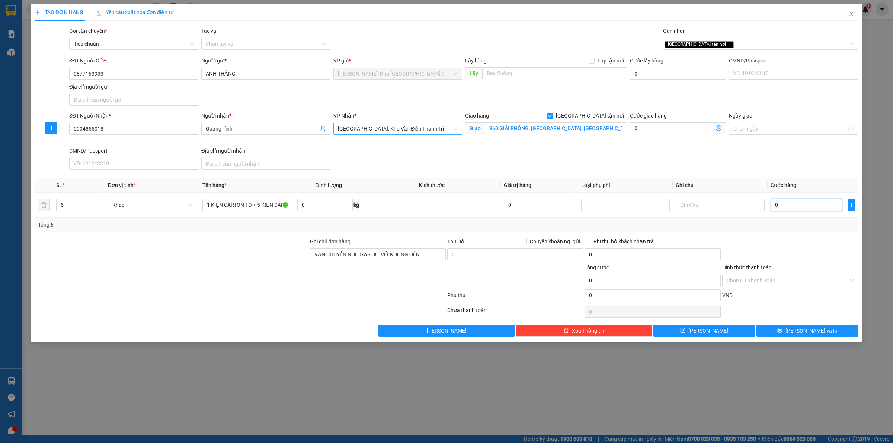
type input "1"
type input "12"
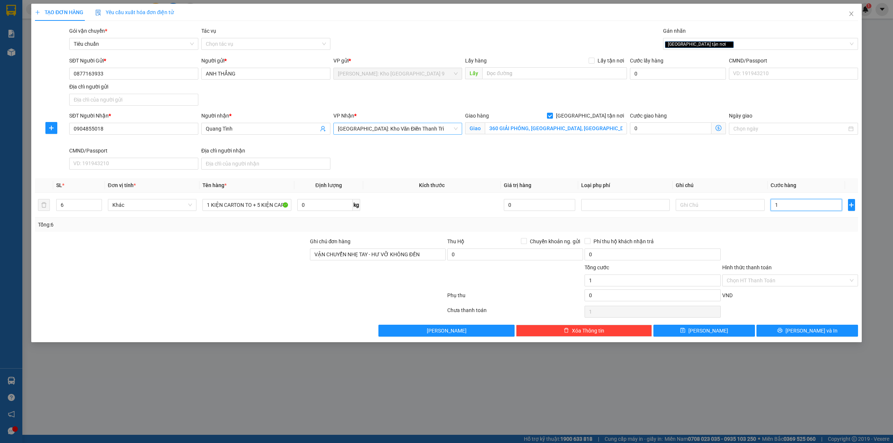
type input "12"
type input "120"
type input "1.200"
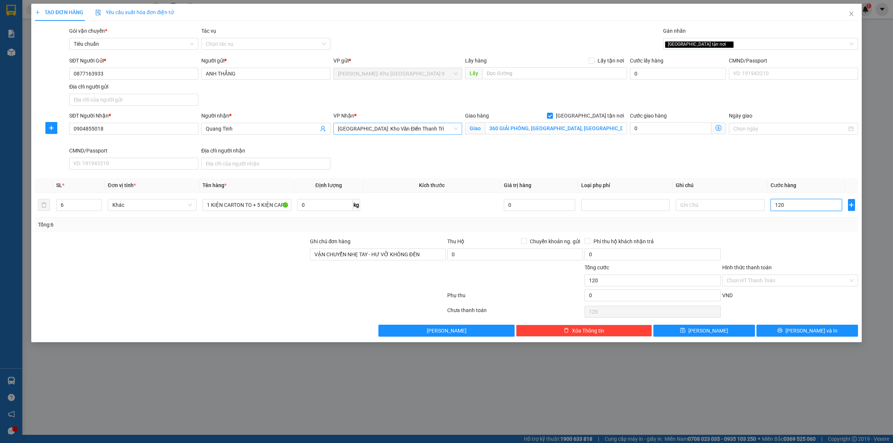
type input "1.200"
type input "12.000"
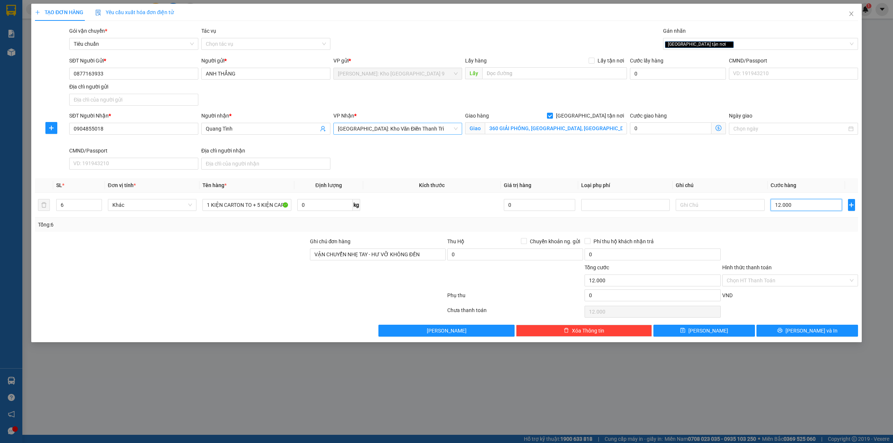
type input "120.000"
type input "1.200.000"
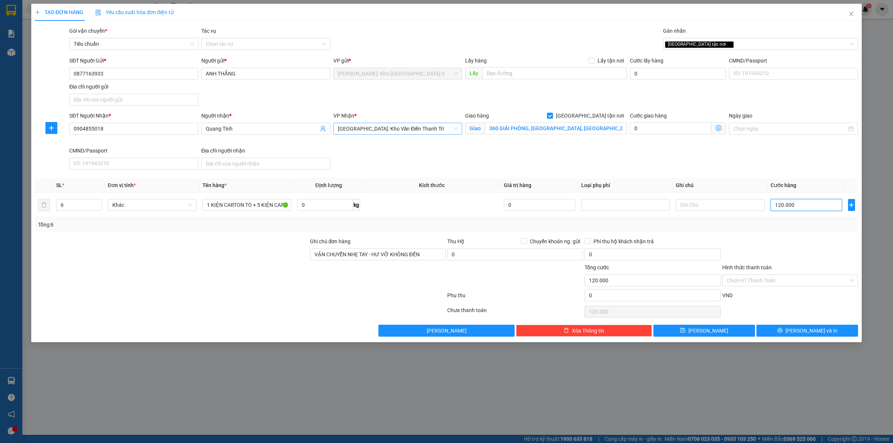
type input "1.200.000"
click at [795, 229] on div "Tổng: 6" at bounding box center [446, 225] width 823 height 14
click at [251, 205] on input "1 KIỆN CARTON TO + 5 KIỆN CARTON NHỎ (ĐÈN + QUẠT)" at bounding box center [246, 205] width 89 height 12
type input "1 KIỆN CARTON TO (ĐÈN) + 5 KIỆN CARTON NHỎ (ĐÈN + QUẠT)"
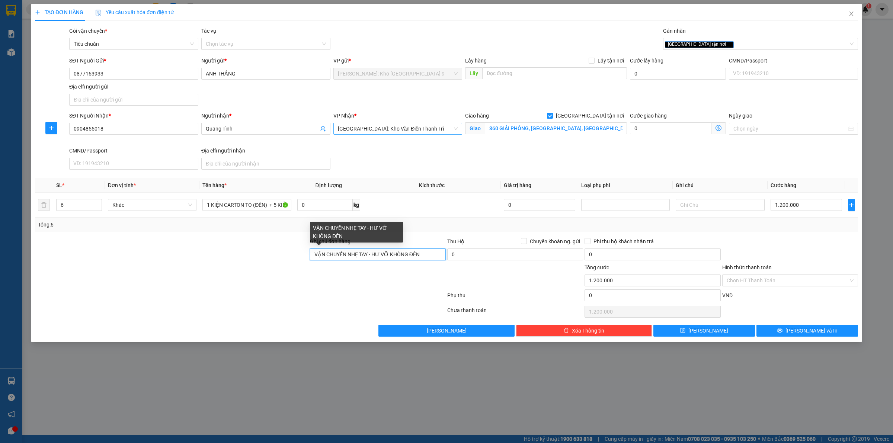
click at [316, 254] on input "VẬN CHUYỂN NHẸ TAY - HƯ VỠ KHÔNG ĐỀN" at bounding box center [378, 254] width 136 height 12
click at [313, 257] on input "VẬN CHUYỂN NHẸ TAY - HƯ VỠ KHÔNG ĐỀN" at bounding box center [378, 254] width 136 height 12
type input "HÀNG RẤT DỄ VỢ NHẸ TAY GIÚP EM Ạ, VẬN CHUYỂN NHẸ TAY - HƯ VỠ KHÔNG ĐỀN"
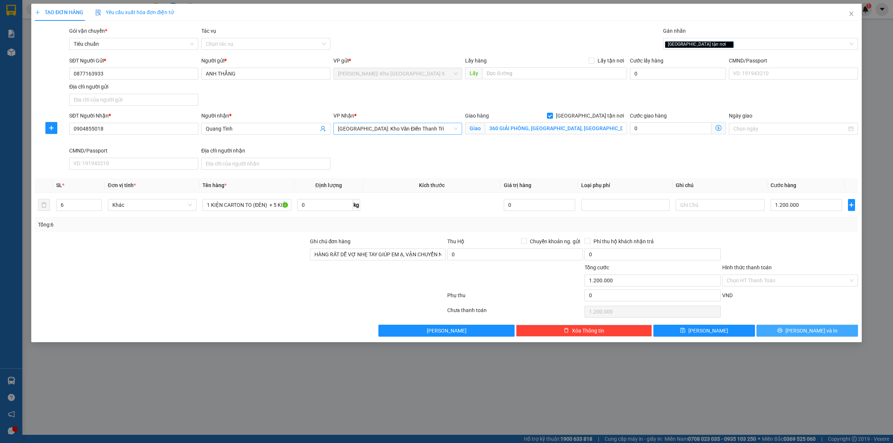
click at [777, 326] on button "[PERSON_NAME] và In" at bounding box center [807, 331] width 102 height 12
click at [738, 47] on div "[GEOGRAPHIC_DATA] tận nơi" at bounding box center [757, 43] width 184 height 9
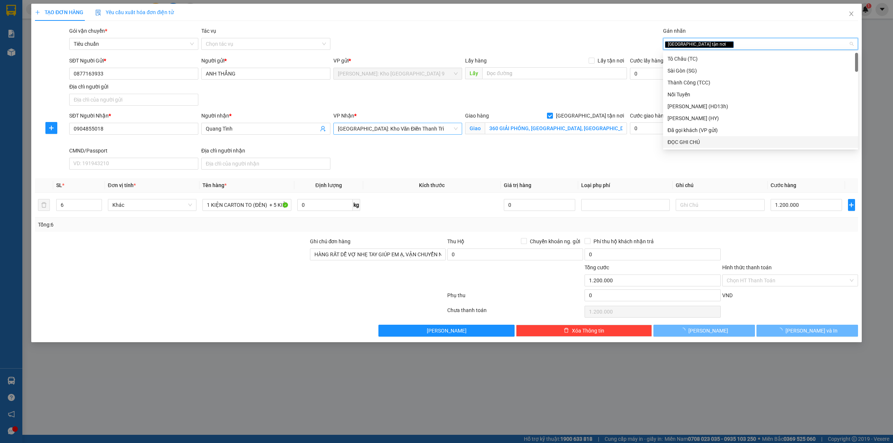
click at [690, 140] on div "ĐỌC GHI CHÚ" at bounding box center [760, 142] width 186 height 8
click at [652, 155] on div "SĐT Người Nhận * 0904855018 Người nhận * Quang Tình VP Nhận * [GEOGRAPHIC_DATA]…" at bounding box center [464, 142] width 792 height 61
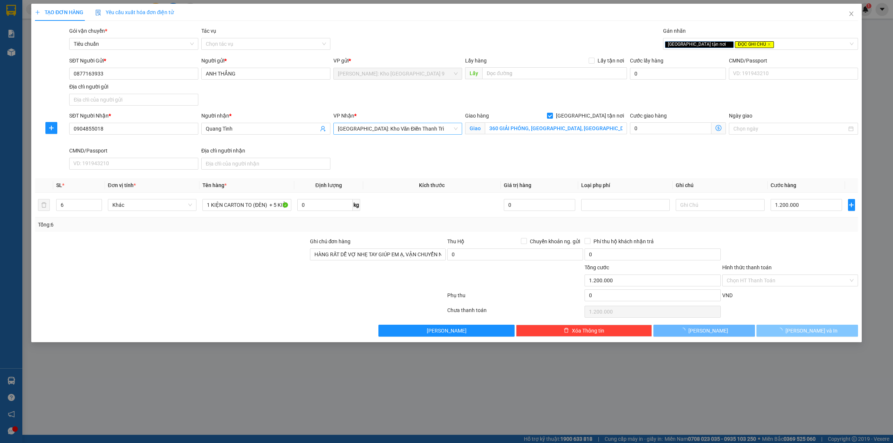
click at [815, 333] on span "[PERSON_NAME] và In" at bounding box center [811, 331] width 52 height 8
click at [815, 332] on span "[PERSON_NAME] và In" at bounding box center [811, 331] width 52 height 8
click at [705, 331] on span "[PERSON_NAME]" at bounding box center [708, 331] width 40 height 8
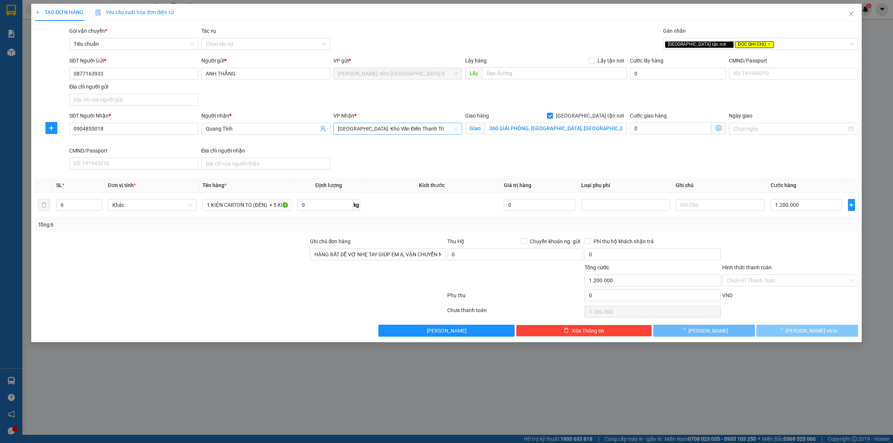
click at [813, 332] on span "[PERSON_NAME] và In" at bounding box center [811, 331] width 52 height 8
click at [814, 332] on span "[PERSON_NAME] và In" at bounding box center [811, 331] width 52 height 8
click at [792, 339] on div "TẠO ĐƠN HÀNG Yêu cầu xuất hóa đơn điện tử Transit Pickup Surcharge Ids Transit …" at bounding box center [446, 173] width 830 height 338
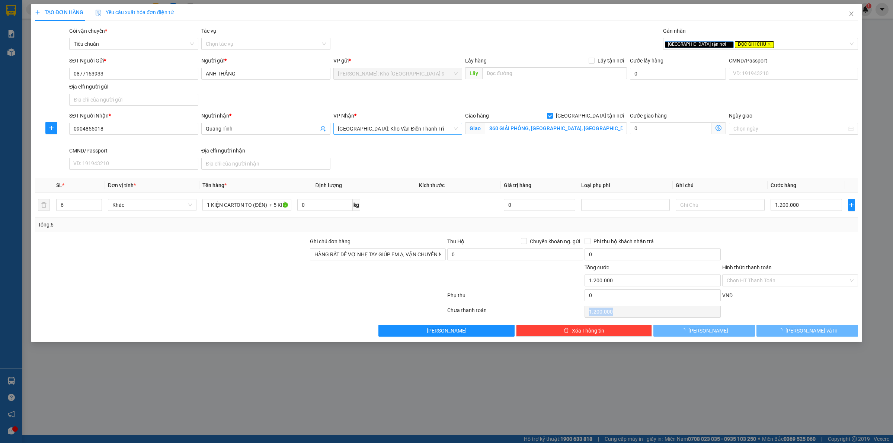
click at [792, 339] on div "TẠO ĐƠN HÀNG Yêu cầu xuất hóa đơn điện tử Transit Pickup Surcharge Ids Transit …" at bounding box center [446, 173] width 830 height 338
click at [785, 335] on span "button" at bounding box center [781, 331] width 8 height 8
click at [782, 394] on div "TẠO ĐƠN HÀNG Yêu cầu xuất hóa đơn điện tử Transit Pickup Surcharge Ids Transit …" at bounding box center [446, 221] width 893 height 443
click at [783, 333] on icon "loading" at bounding box center [779, 330] width 7 height 7
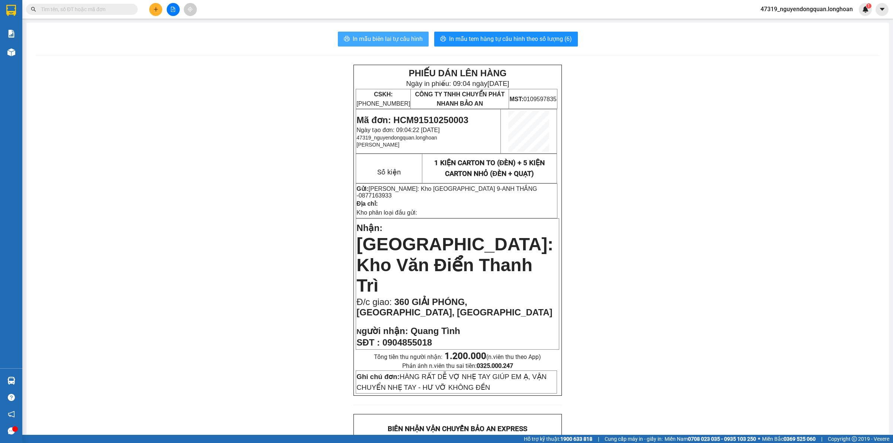
click at [395, 44] on span "In mẫu biên lai tự cấu hình" at bounding box center [388, 38] width 70 height 9
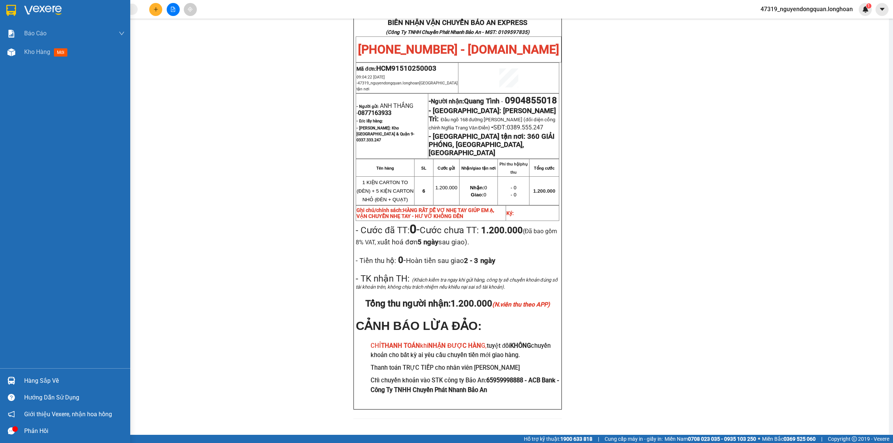
click at [13, 13] on img at bounding box center [11, 10] width 10 height 11
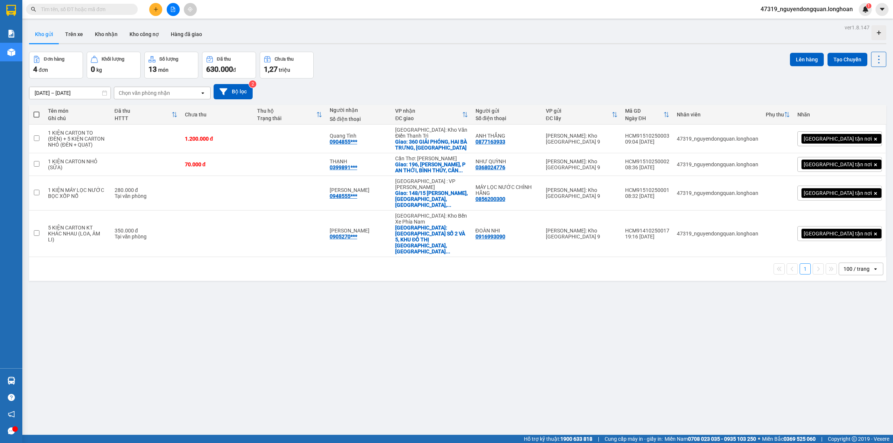
click at [331, 354] on div "ver 1.8.147 Kho gửi Trên xe Kho nhận Kho công nợ Hàng đã giao Đơn hàng 4 đơn Kh…" at bounding box center [457, 243] width 863 height 443
click at [508, 365] on div "ver 1.8.147 Kho gửi Trên xe Kho nhận Kho công nợ Hàng đã giao Đơn hàng 4 đơn Kh…" at bounding box center [457, 243] width 863 height 443
click at [344, 299] on div "ver 1.8.147 Kho gửi Trên xe Kho nhận Kho công nợ Hàng đã giao Đơn hàng 4 đơn Kh…" at bounding box center [457, 243] width 863 height 443
click at [837, 187] on button at bounding box center [842, 193] width 10 height 13
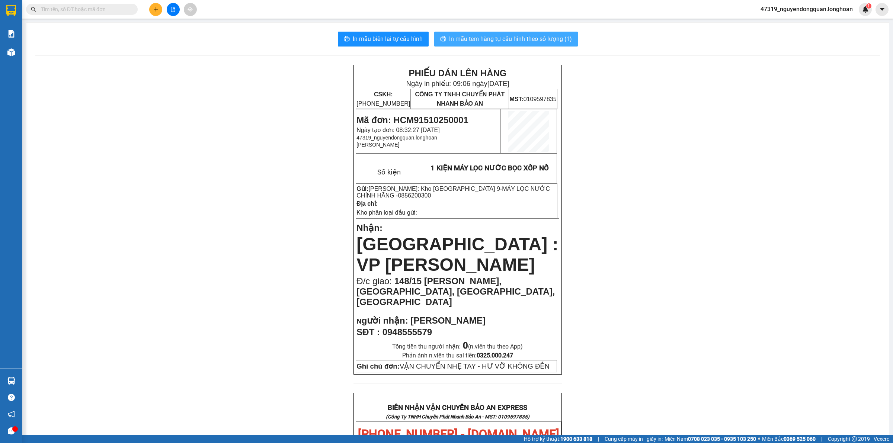
click at [516, 36] on span "In mẫu tem hàng tự cấu hình theo số lượng (1)" at bounding box center [510, 38] width 123 height 9
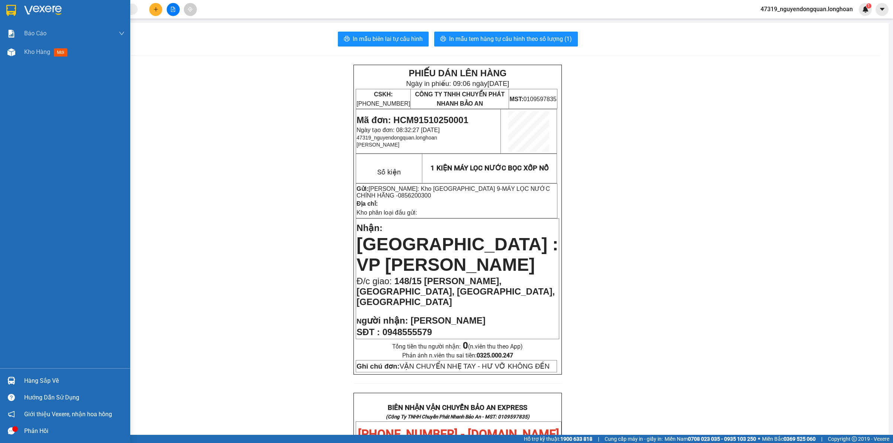
click at [17, 15] on div at bounding box center [65, 12] width 130 height 24
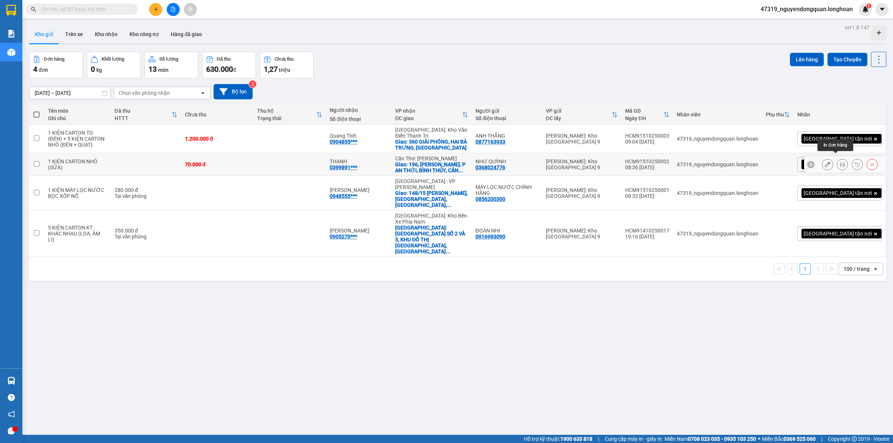
click at [839, 162] on icon at bounding box center [841, 164] width 5 height 5
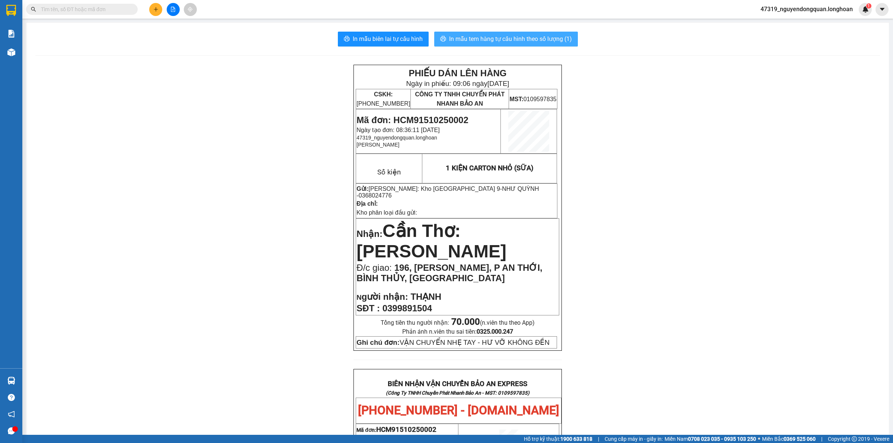
click at [506, 36] on span "In mẫu tem hàng tự cấu hình theo số lượng (1)" at bounding box center [510, 38] width 123 height 9
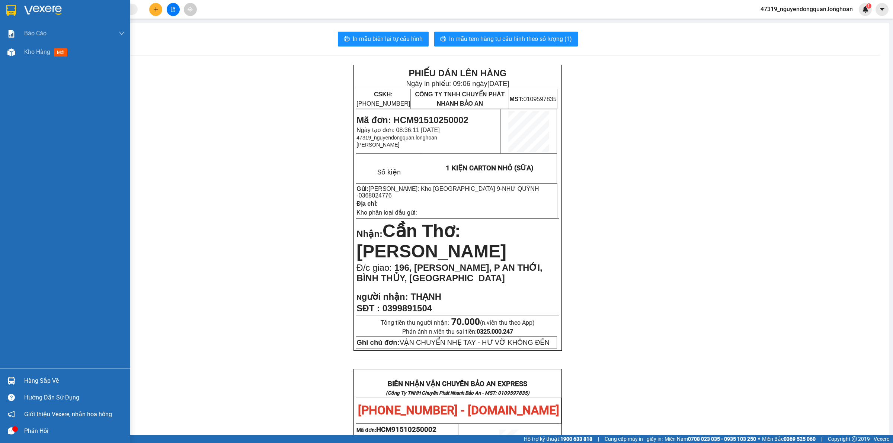
click at [33, 15] on img at bounding box center [43, 10] width 38 height 11
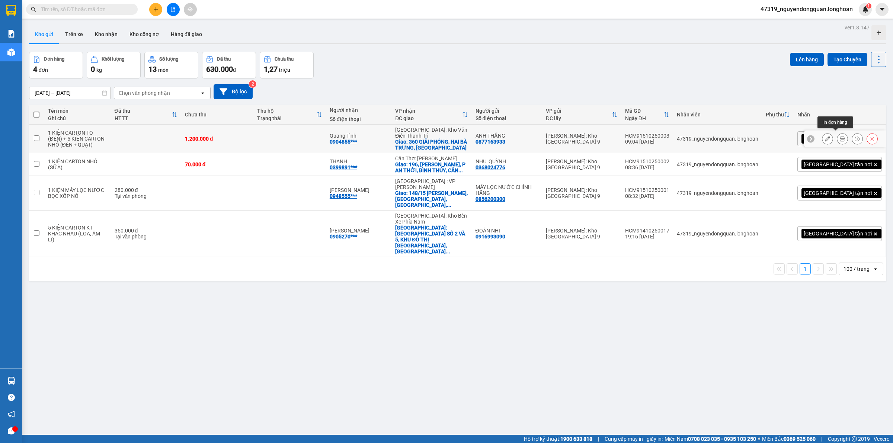
click at [839, 137] on icon at bounding box center [841, 138] width 5 height 5
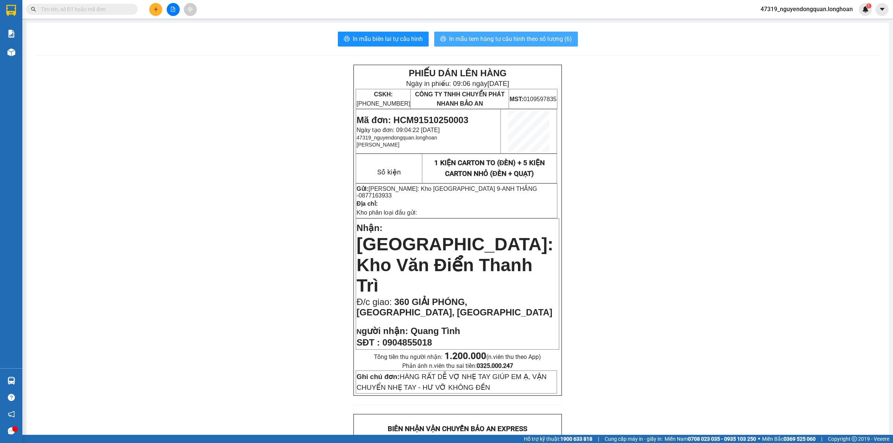
click at [510, 37] on span "In mẫu tem hàng tự cấu hình theo số lượng (6)" at bounding box center [510, 38] width 123 height 9
click at [300, 328] on div "PHIẾU DÁN LÊN HÀNG Ngày in phiếu: 09:06 [DATE] CSKH: [PHONE_NUMBER] CÔNG TY TNH…" at bounding box center [457, 449] width 844 height 769
click at [99, 12] on input "text" at bounding box center [85, 9] width 88 height 8
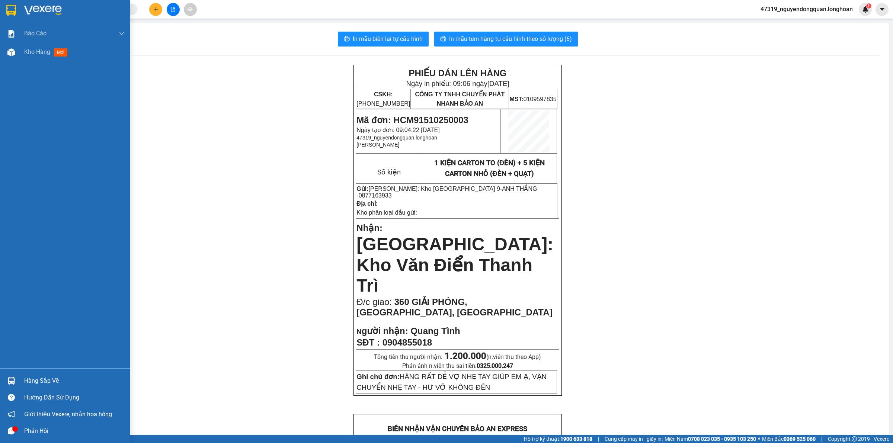
click at [25, 10] on img at bounding box center [43, 10] width 38 height 11
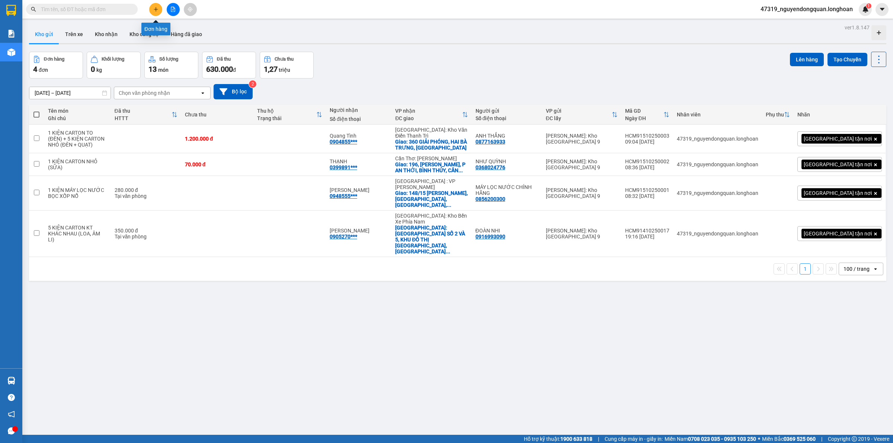
click at [156, 10] on icon "plus" at bounding box center [155, 9] width 5 height 5
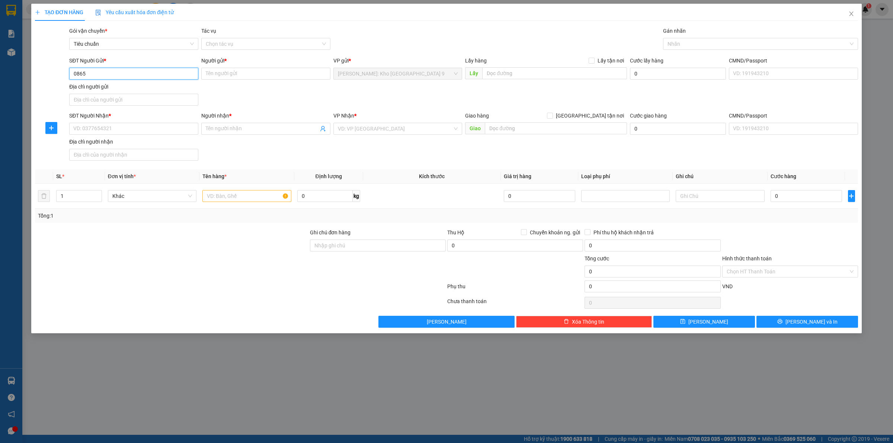
click at [135, 76] on input "0865" at bounding box center [133, 74] width 129 height 12
type input "0865334556"
click at [268, 72] on input "Người gửi *" at bounding box center [265, 74] width 129 height 12
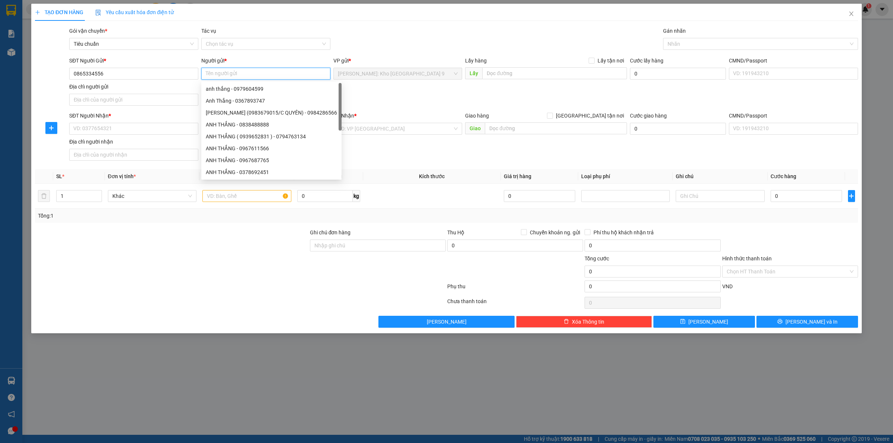
type input "a"
type input "ANH KIỀU"
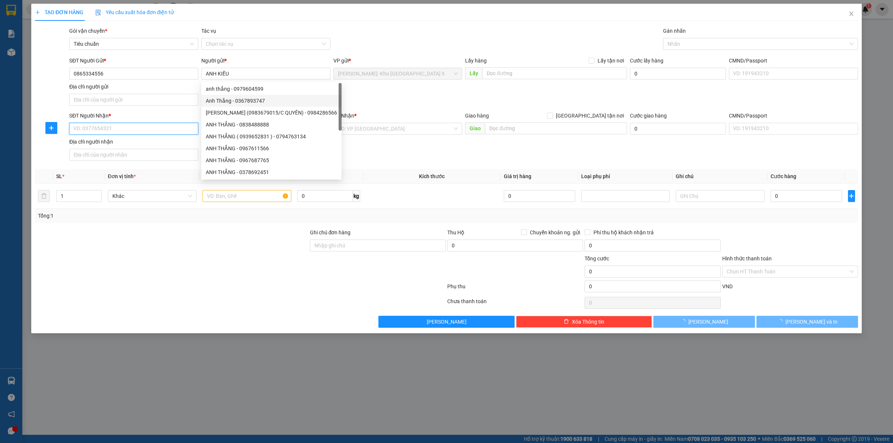
drag, startPoint x: 90, startPoint y: 129, endPoint x: 93, endPoint y: 133, distance: 5.5
click at [90, 130] on input "SĐT Người Nhận *" at bounding box center [133, 129] width 129 height 12
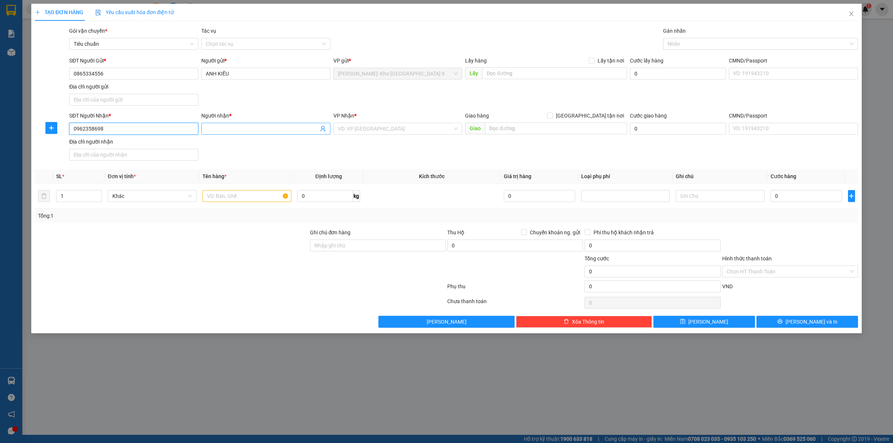
type input "0962358698"
click at [257, 129] on input "Người nhận *" at bounding box center [262, 129] width 113 height 8
type input "TRUNG LINH"
click at [351, 127] on input "search" at bounding box center [395, 128] width 115 height 11
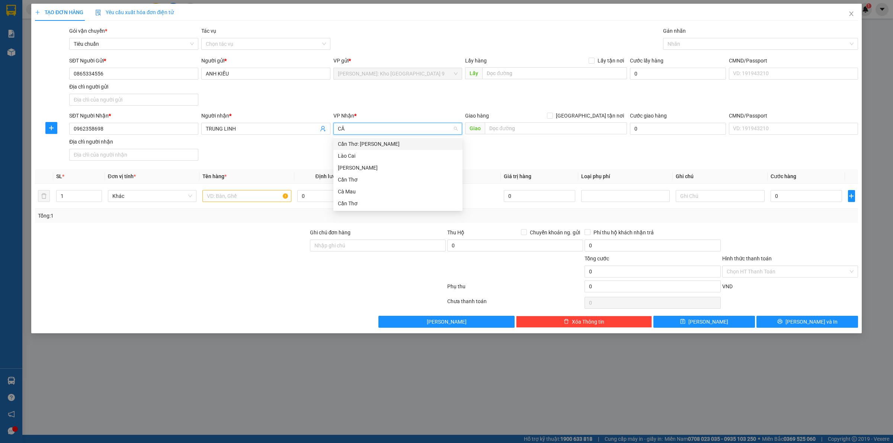
type input "CẦN"
click at [372, 141] on div "Cần Thơ: [PERSON_NAME]" at bounding box center [398, 144] width 120 height 8
click at [282, 125] on span "TRUNG LINH" at bounding box center [265, 129] width 129 height 12
click at [535, 128] on input "text" at bounding box center [556, 128] width 142 height 12
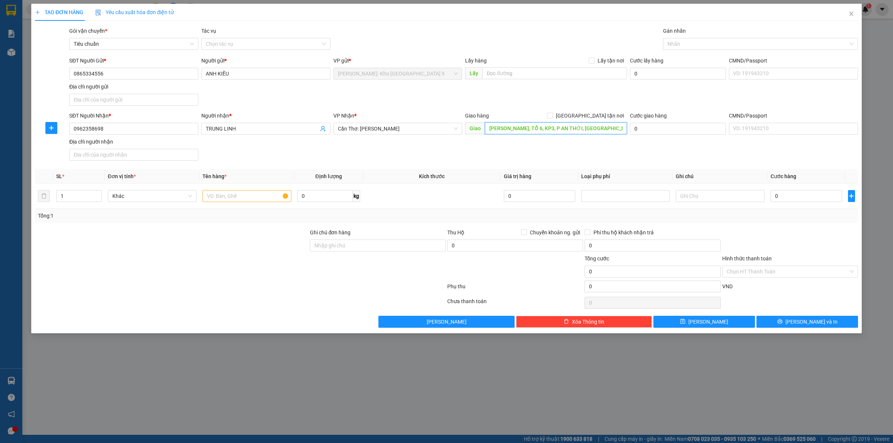
drag, startPoint x: 623, startPoint y: 129, endPoint x: 462, endPoint y: 149, distance: 163.0
click at [462, 149] on div "SĐT Người Nhận * 0962358698 Người nhận * TRUNG LINH VP Nhận * Cần Thơ: Kho Ninh…" at bounding box center [464, 138] width 792 height 52
type input "[PERSON_NAME], TỔ 6, KP3, P AN THỚI, [GEOGRAPHIC_DATA], [GEOGRAPHIC_DATA]"
click at [435, 140] on div "SĐT Người Nhận * 0962358698 Người nhận * TRUNG LINH VP Nhận * Cần Thơ: Kho Ninh…" at bounding box center [464, 138] width 792 height 52
click at [257, 195] on input "text" at bounding box center [246, 196] width 89 height 12
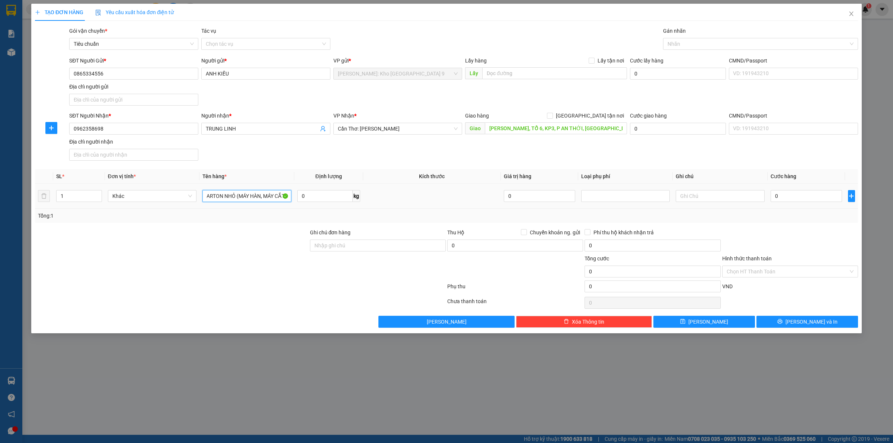
scroll to position [0, 23]
type input "1 KIỆN CARTON NHỎ (MÁY HÀN, MÁY CẮT)"
click at [393, 248] on input "Ghi chú đơn hàng" at bounding box center [378, 246] width 136 height 12
type input "VẬN CHUYỂN NHẸ TAY - HƯ VỠ KHÔNG ĐỀN"
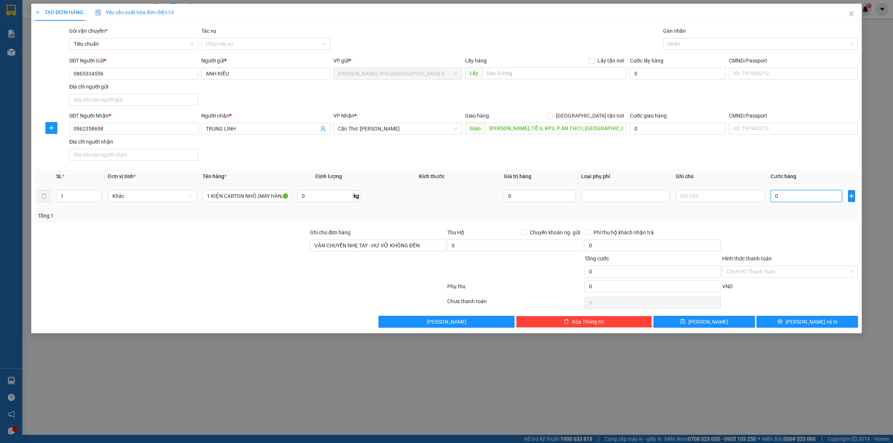
click at [774, 196] on input "0" at bounding box center [805, 196] width 71 height 12
type input "1"
type input "11"
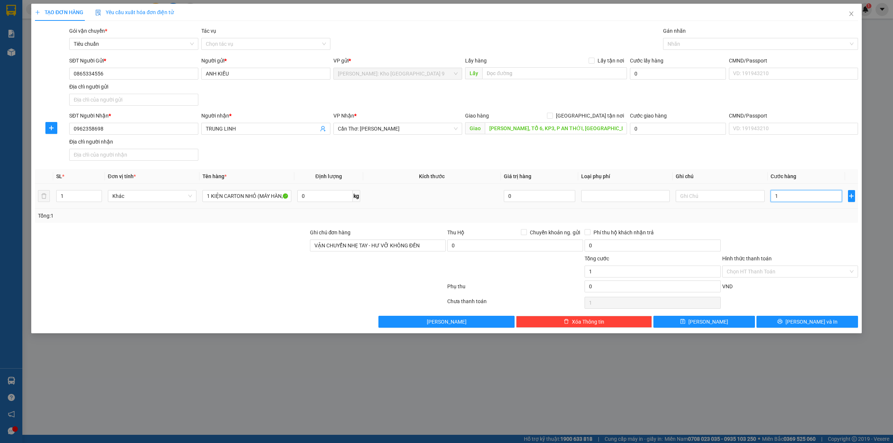
type input "11"
type input "110"
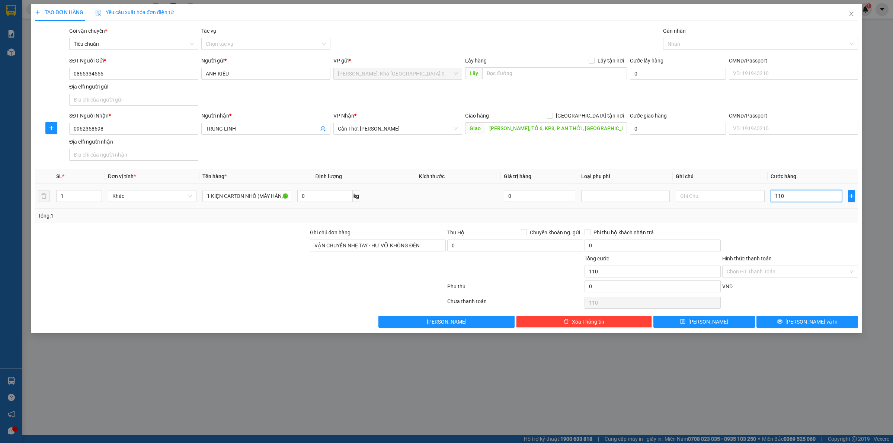
type input "1.100"
type input "11.000"
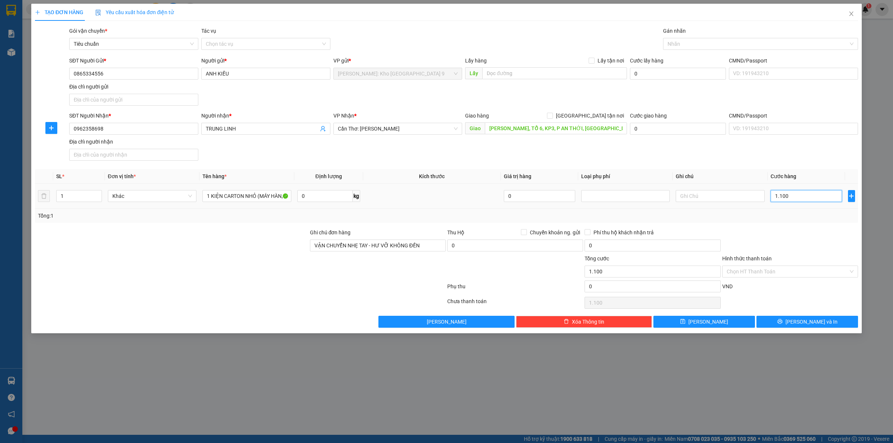
type input "11.000"
type input "110.000"
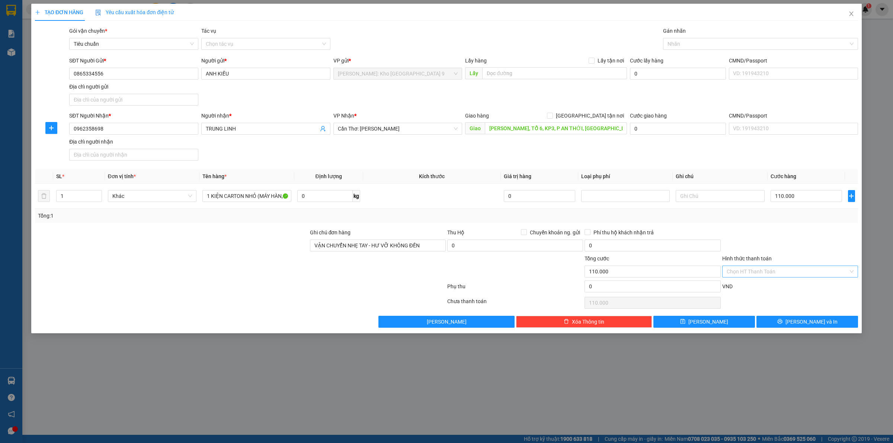
click at [754, 273] on input "Hình thức thanh toán" at bounding box center [787, 271] width 122 height 11
click at [741, 289] on div "Tại văn phòng" at bounding box center [789, 287] width 127 height 8
type input "0"
click at [786, 319] on button "[PERSON_NAME] và In" at bounding box center [807, 322] width 102 height 12
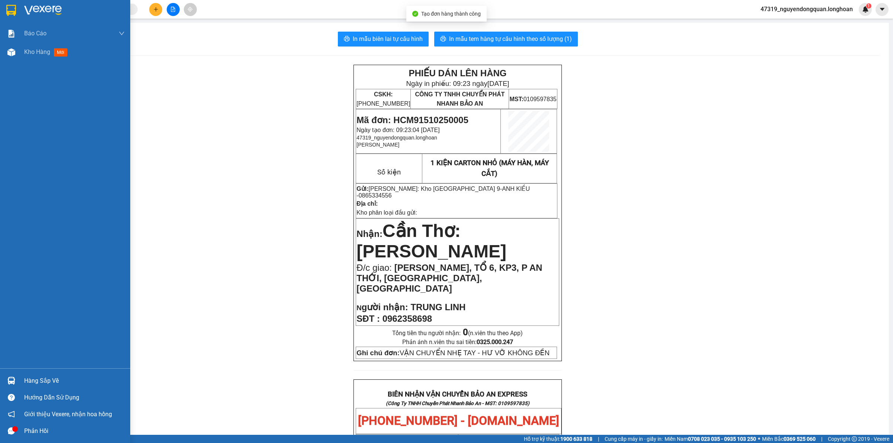
click at [0, 7] on div at bounding box center [65, 12] width 130 height 24
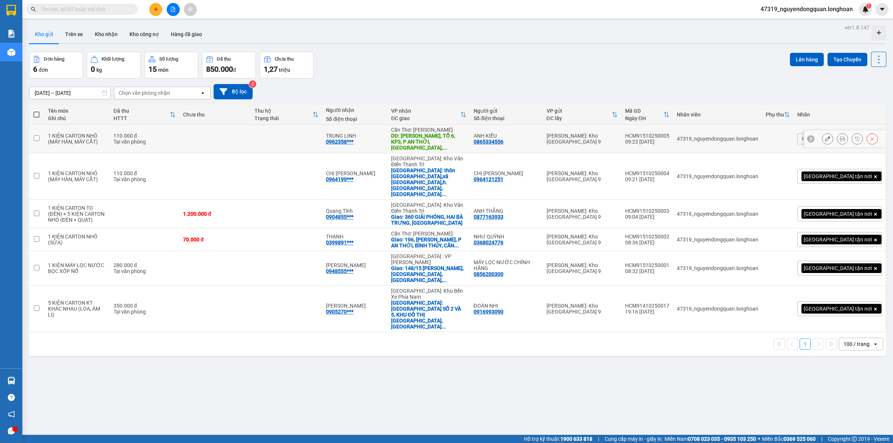
click at [825, 138] on icon at bounding box center [827, 138] width 5 height 5
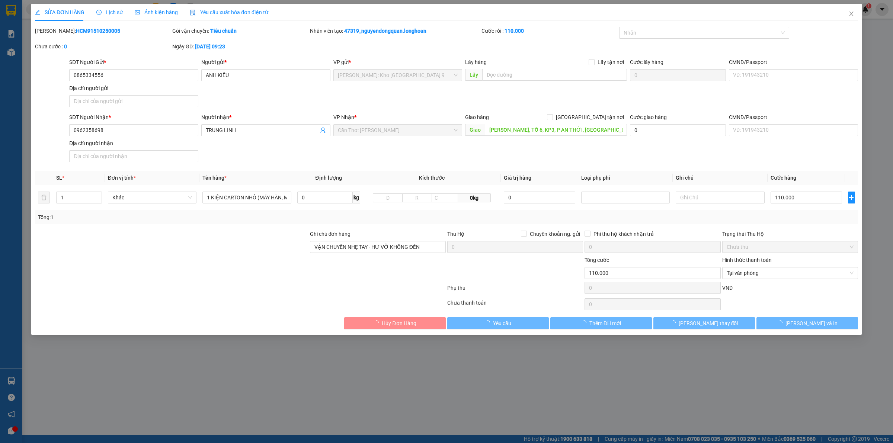
type input "0865334556"
type input "ANH KIỀU"
type input "0962358698"
type input "TRUNG LINH"
type input "[PERSON_NAME], TỔ 6, KP3, P AN THỚI, [GEOGRAPHIC_DATA], [GEOGRAPHIC_DATA]"
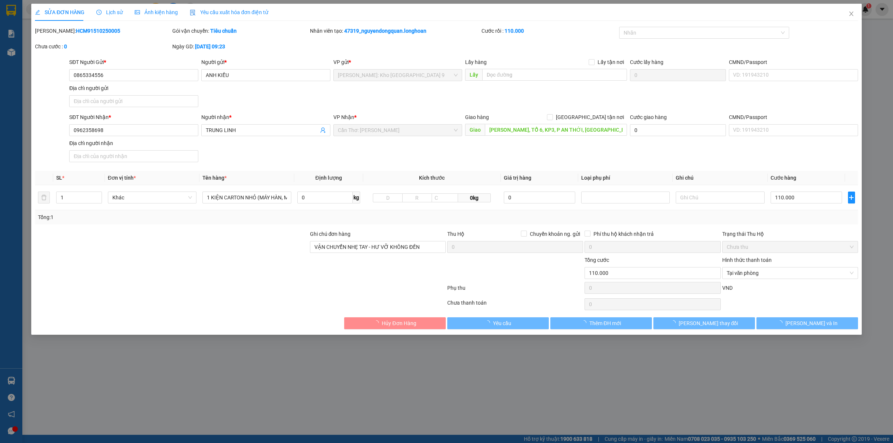
type input "VẬN CHUYỂN NHẸ TAY - HƯ VỠ KHÔNG ĐỀN"
type input "0"
type input "110.000"
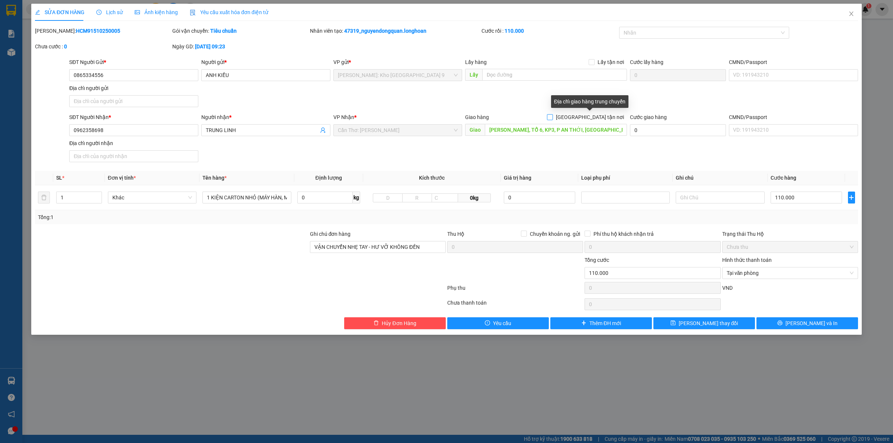
click at [553, 116] on span at bounding box center [550, 117] width 6 height 6
click at [552, 115] on input "[GEOGRAPHIC_DATA] tận nơi" at bounding box center [549, 116] width 5 height 5
checkbox input "true"
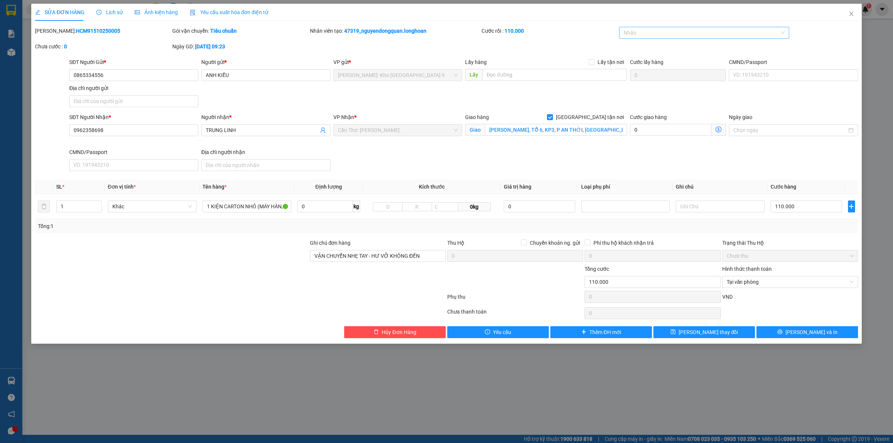
click at [661, 35] on div at bounding box center [700, 32] width 159 height 9
type input "GIAO"
click at [670, 46] on div "[GEOGRAPHIC_DATA] tận nơi" at bounding box center [703, 48] width 161 height 8
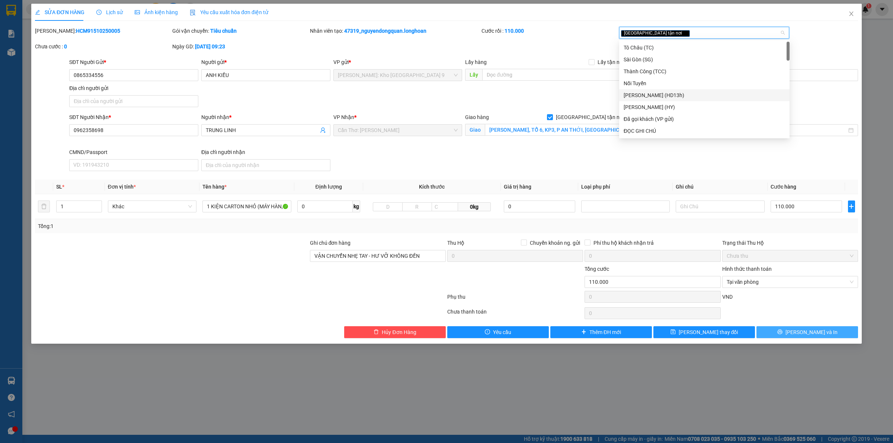
click at [785, 338] on button "[PERSON_NAME] và In" at bounding box center [807, 332] width 102 height 12
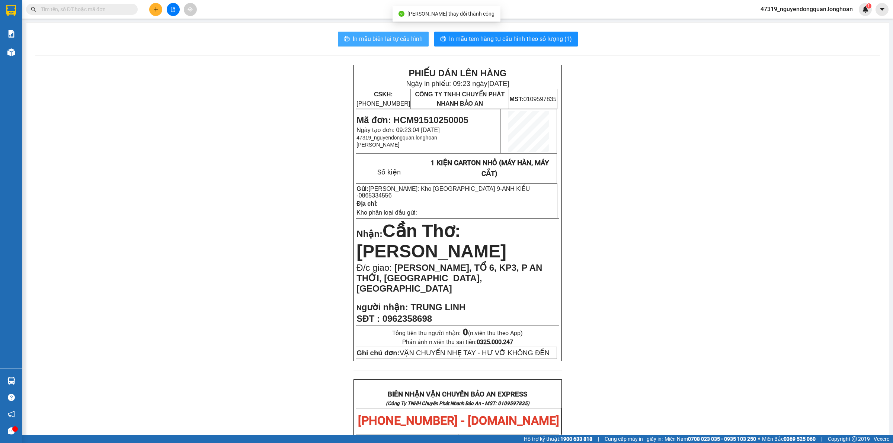
click at [401, 36] on span "In mẫu biên lai tự cấu hình" at bounding box center [388, 38] width 70 height 9
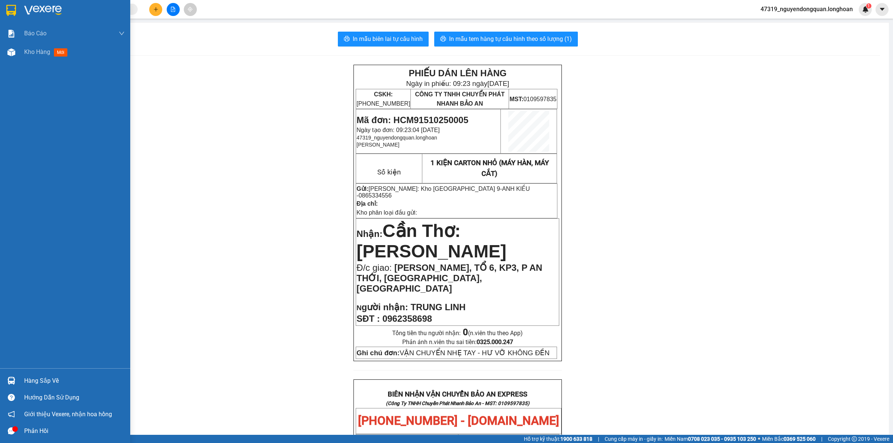
click at [21, 11] on div at bounding box center [65, 12] width 130 height 24
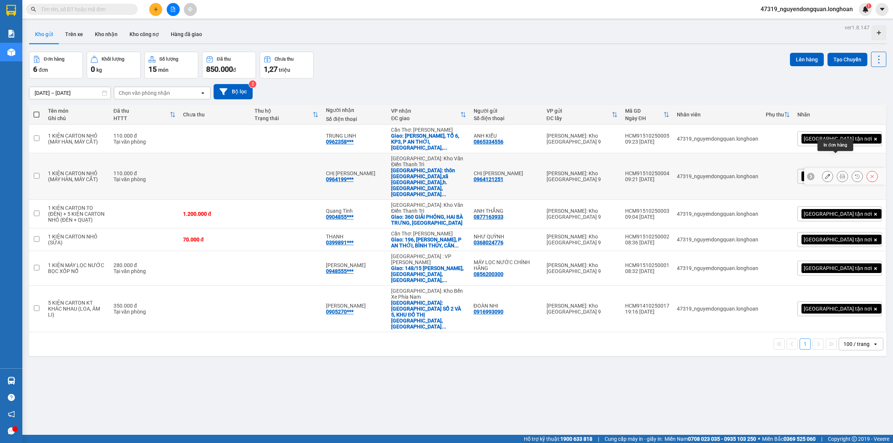
click at [822, 170] on button at bounding box center [827, 176] width 10 height 13
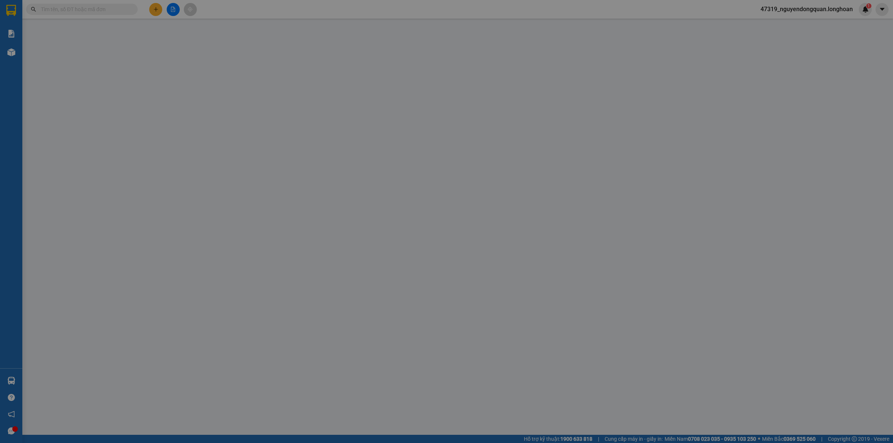
type input "0964121251"
type input "CHỊ [PERSON_NAME]"
type input "0964199904"
type input "CHỊ [PERSON_NAME]"
checkbox input "true"
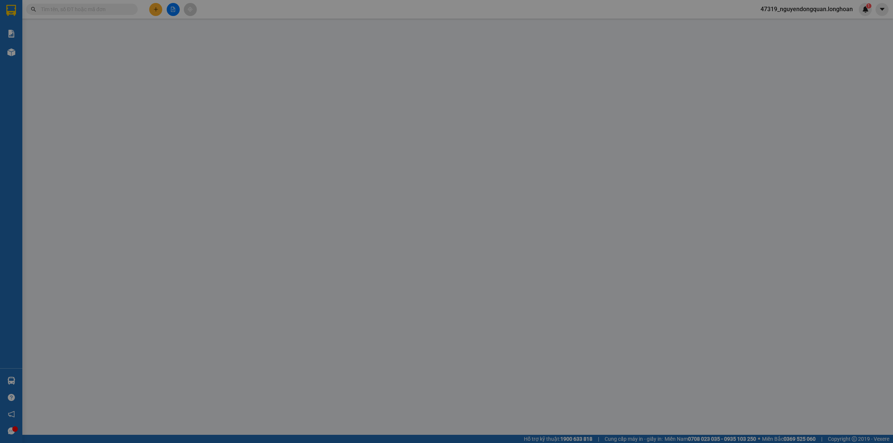
type input "thôn [GEOGRAPHIC_DATA],xã [GEOGRAPHIC_DATA],h.[GEOGRAPHIC_DATA],[GEOGRAPHIC_DAT…"
type input "VẬN CHUYỂN NHẸ TAY - HƯ VỠ KHÔNG ĐỀN"
type input "0"
type input "110.000"
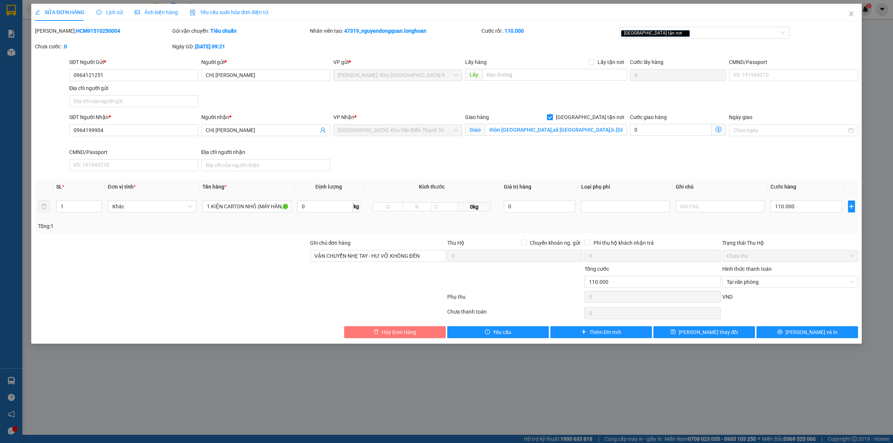
click at [423, 333] on button "Hủy Đơn Hàng" at bounding box center [395, 332] width 102 height 12
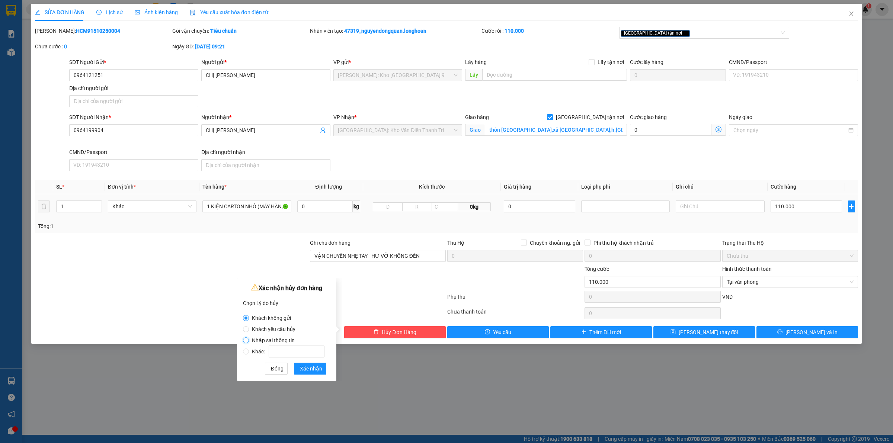
click at [247, 341] on input "Nhập sai thông tin" at bounding box center [246, 340] width 6 height 6
radio input "true"
radio input "false"
click at [307, 369] on span "Xác nhận" at bounding box center [311, 369] width 22 height 8
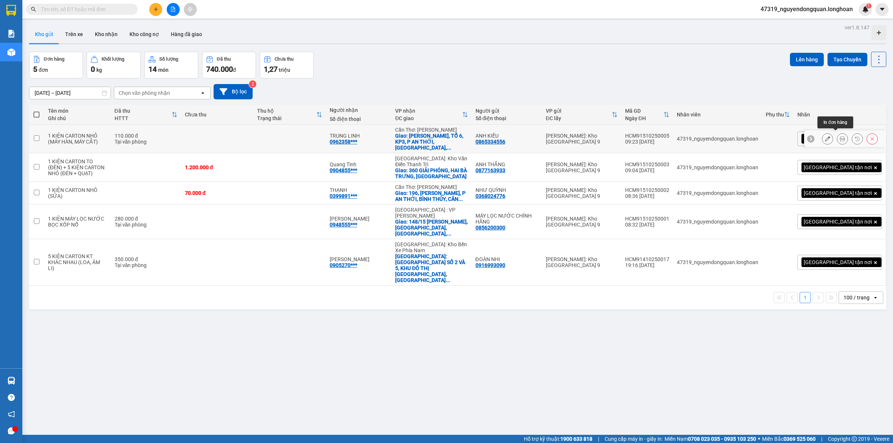
click at [839, 136] on icon at bounding box center [841, 138] width 5 height 5
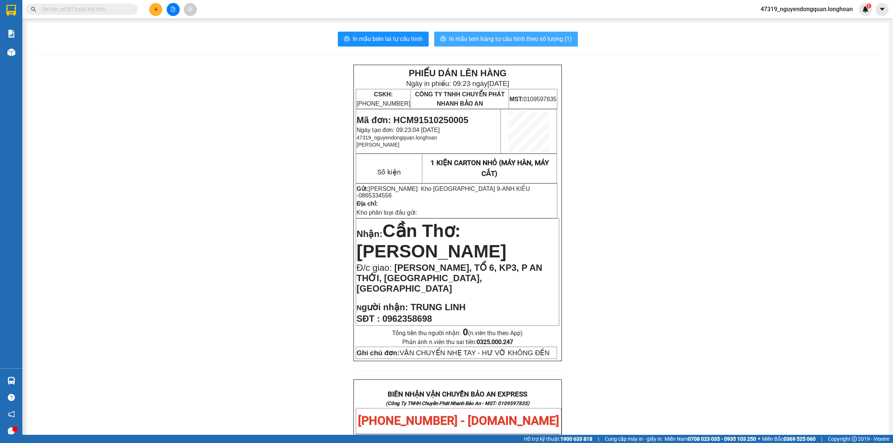
click at [488, 36] on span "In mẫu tem hàng tự cấu hình theo số lượng (1)" at bounding box center [510, 38] width 123 height 9
click at [685, 383] on div "PHIẾU DÁN LÊN HÀNG Ngày in phiếu: 09:23 [DATE] CSKH: [PHONE_NUMBER] CÔNG TY TNH…" at bounding box center [457, 441] width 844 height 753
